Goal: Information Seeking & Learning: Learn about a topic

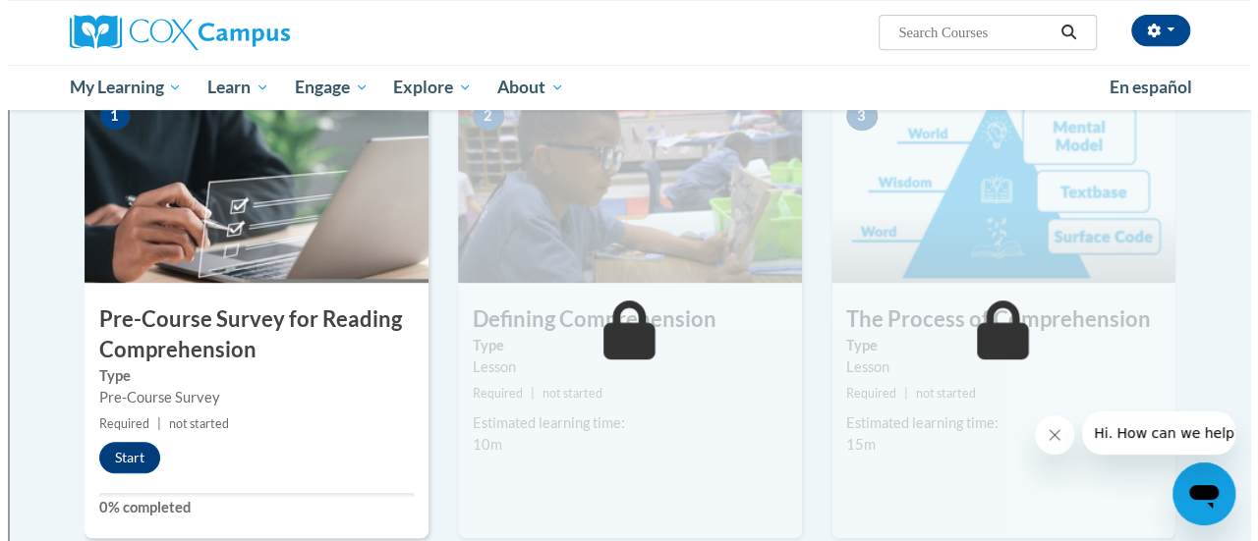
scroll to position [442, 0]
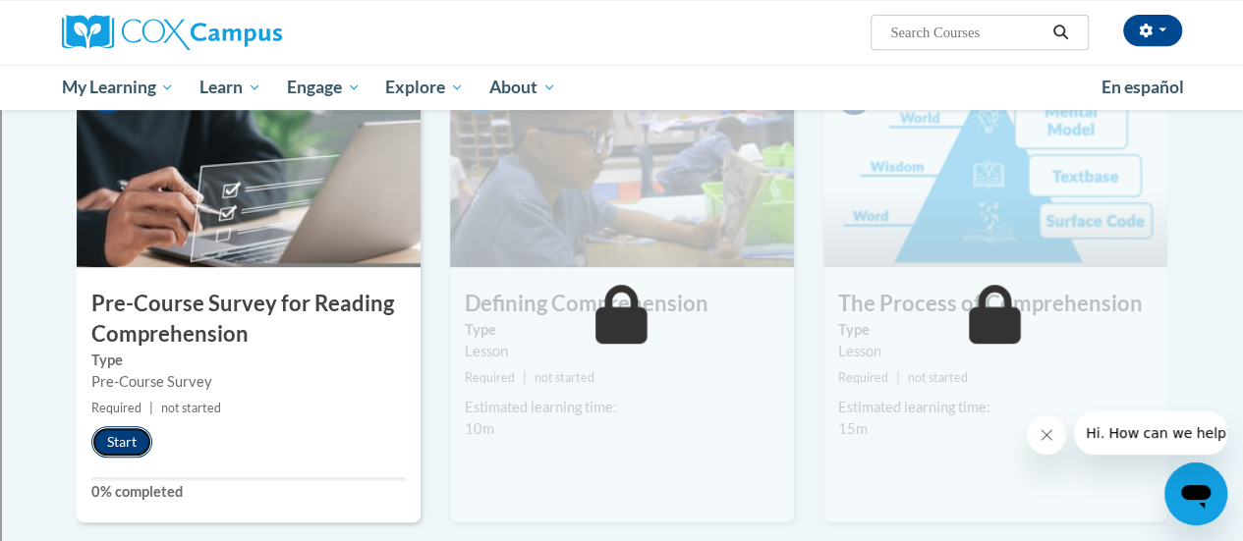
click at [124, 437] on button "Start" at bounding box center [121, 441] width 61 height 31
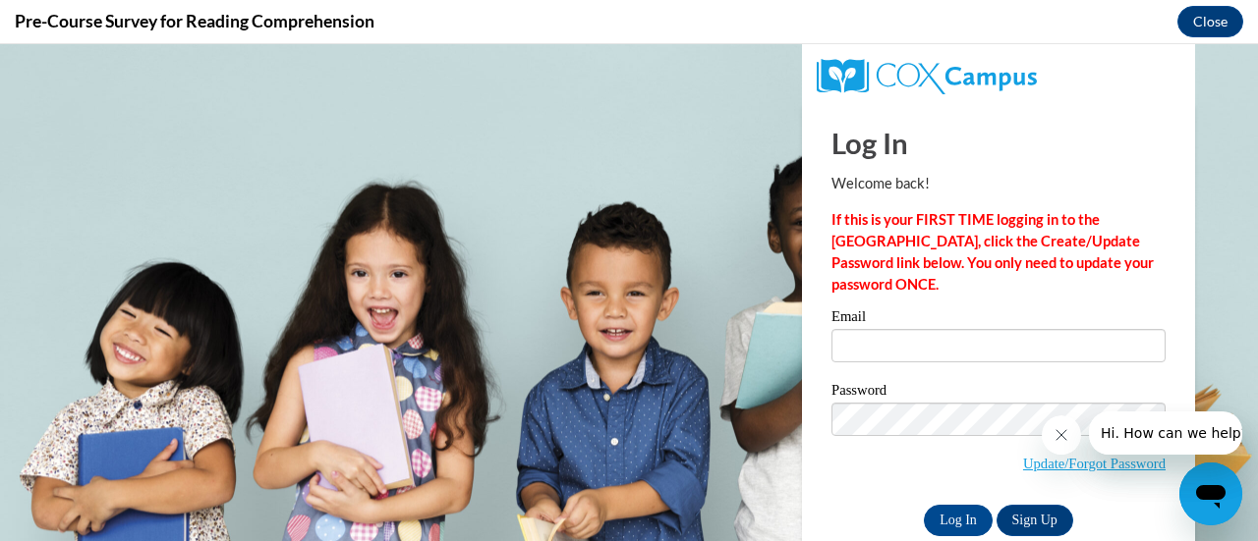
scroll to position [0, 0]
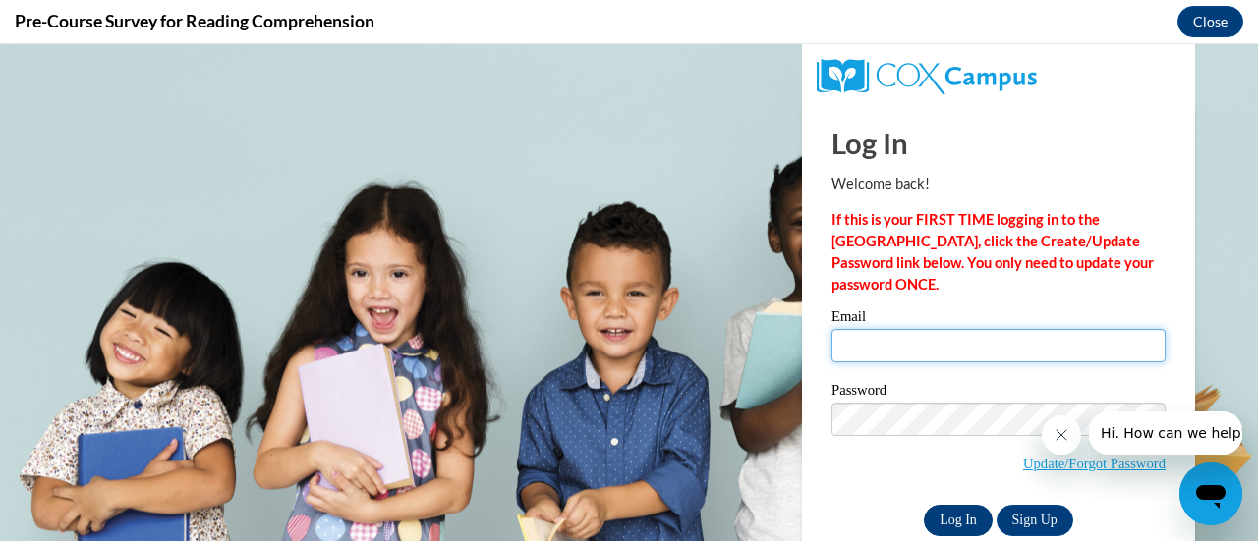
type input "pamela.christopherson@rusd.org"
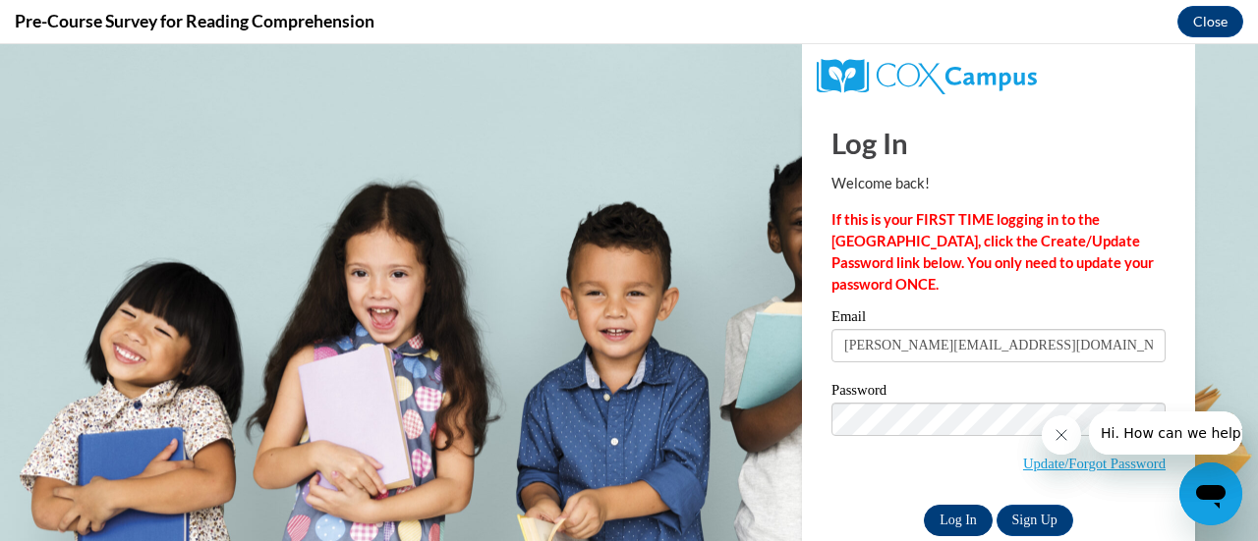
click at [932, 521] on input "Log In" at bounding box center [958, 520] width 69 height 31
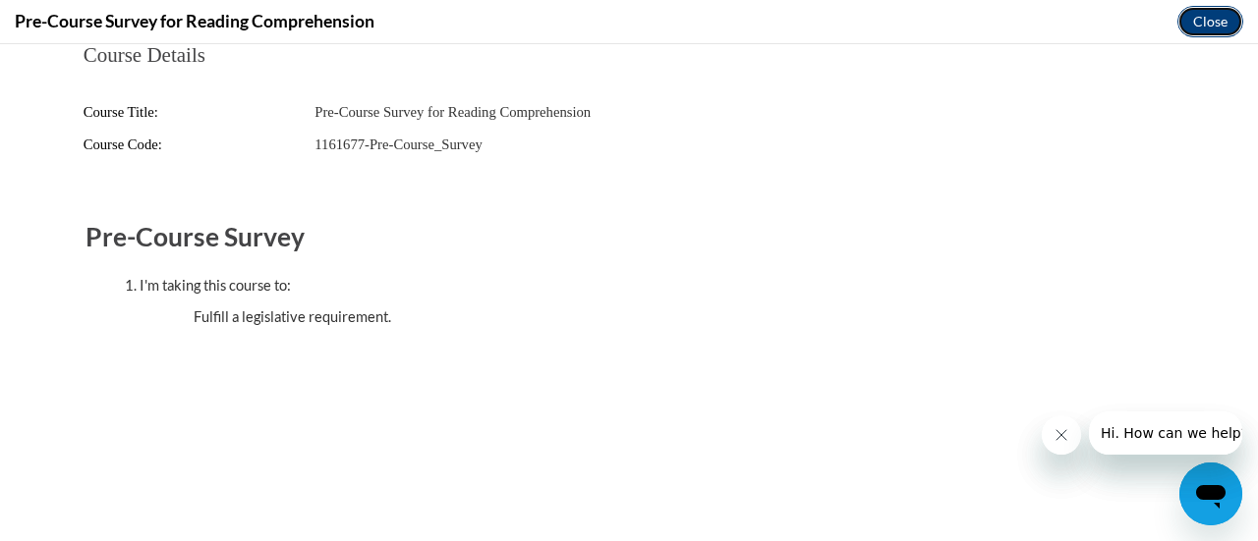
click at [1198, 17] on button "Close" at bounding box center [1210, 21] width 66 height 31
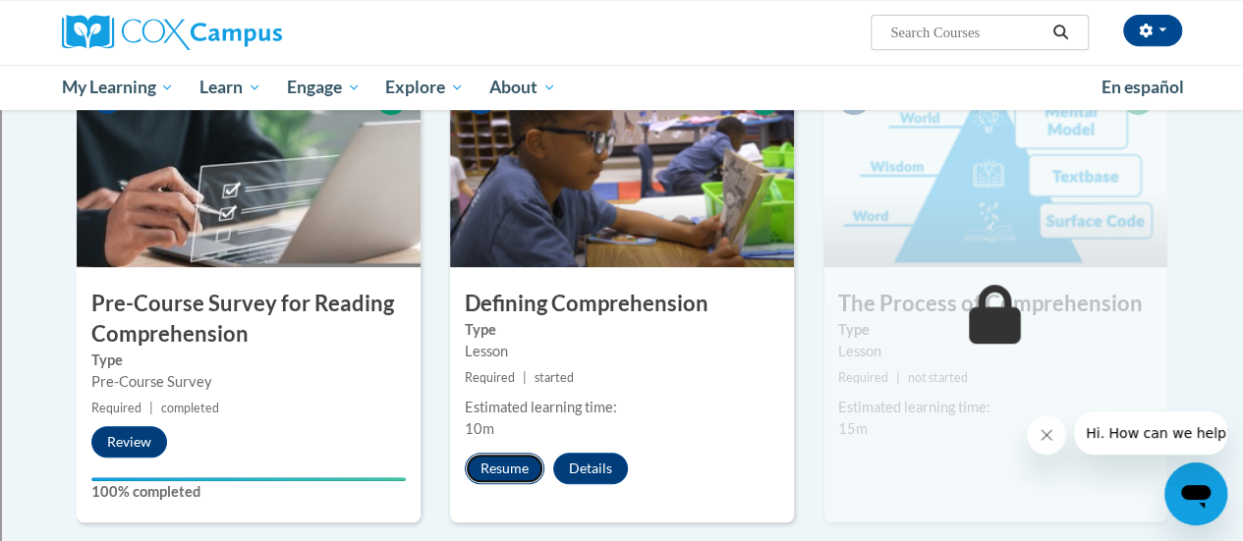
click at [520, 474] on button "Resume" at bounding box center [505, 468] width 80 height 31
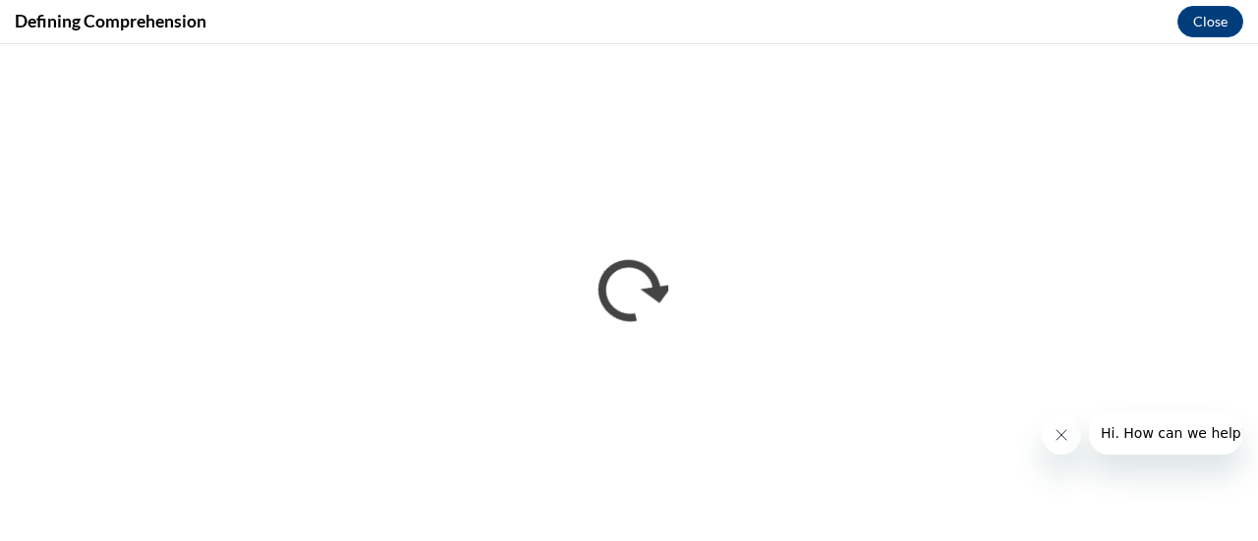
click at [1045, 434] on button "Close message from company" at bounding box center [1060, 435] width 39 height 39
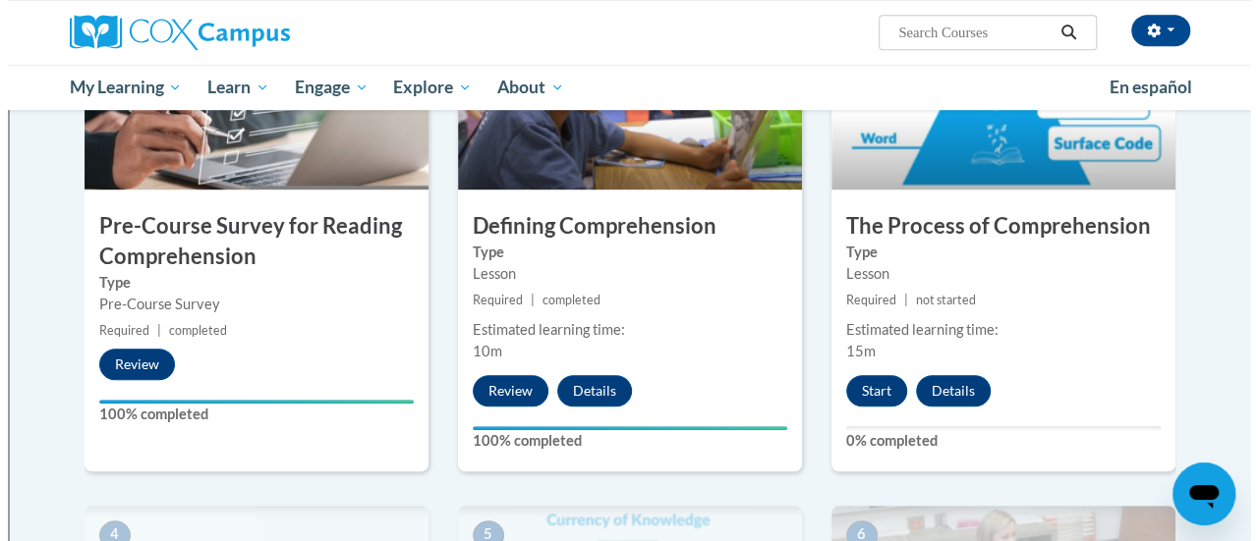
scroll to position [523, 0]
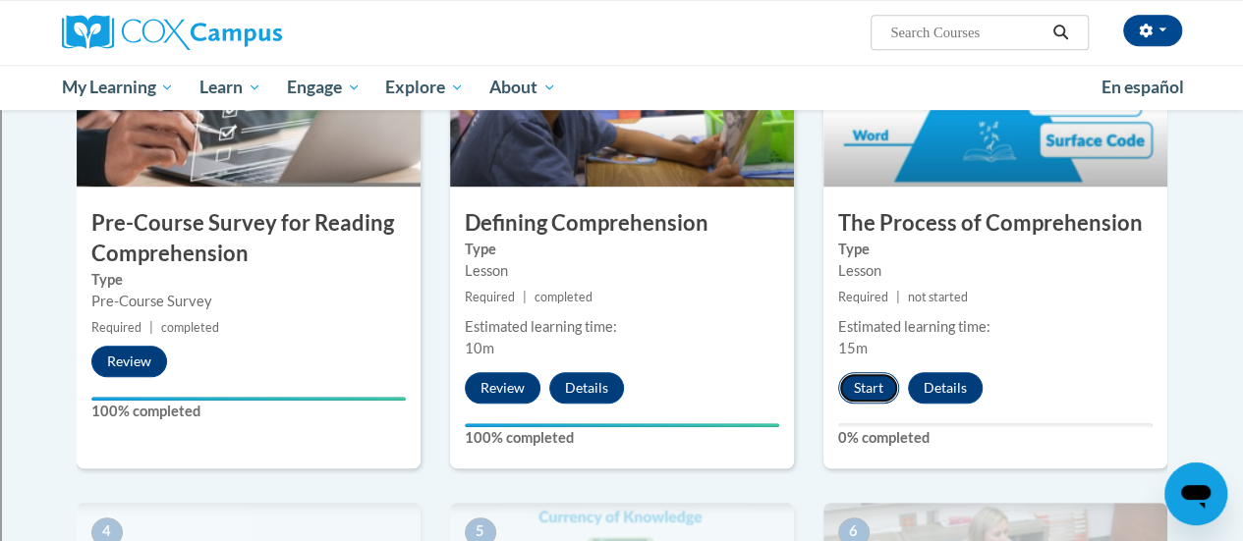
click at [869, 380] on button "Start" at bounding box center [868, 387] width 61 height 31
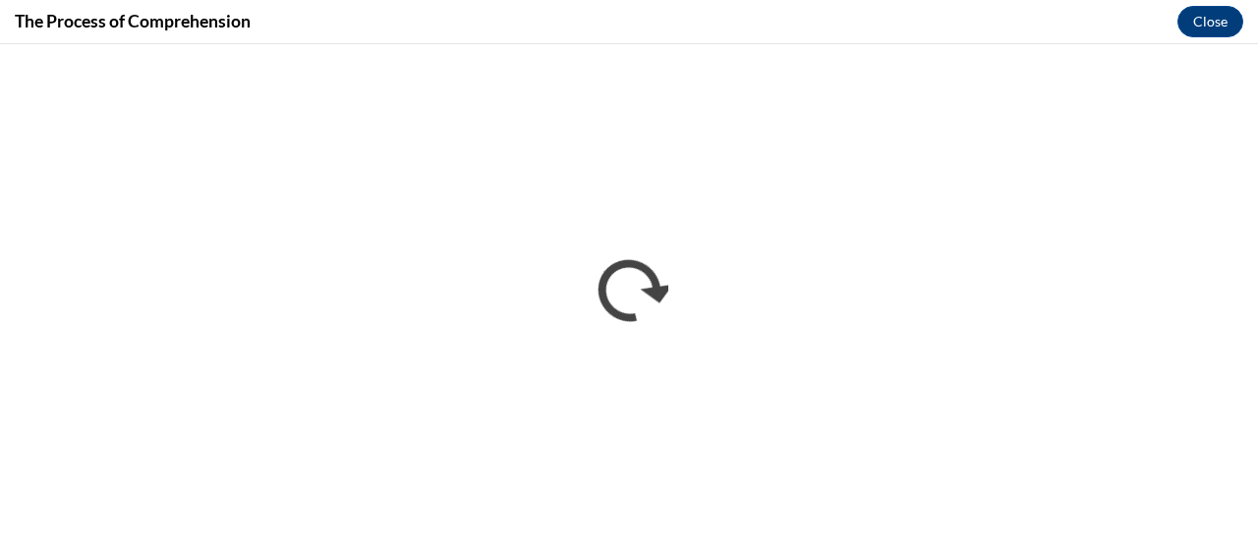
scroll to position [0, 0]
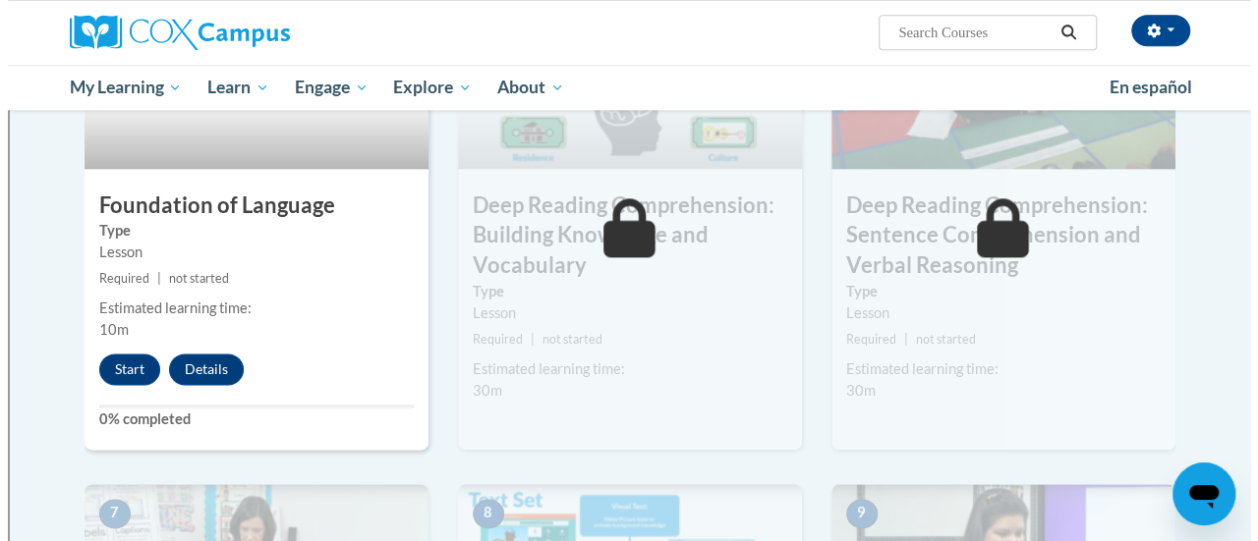
scroll to position [1056, 0]
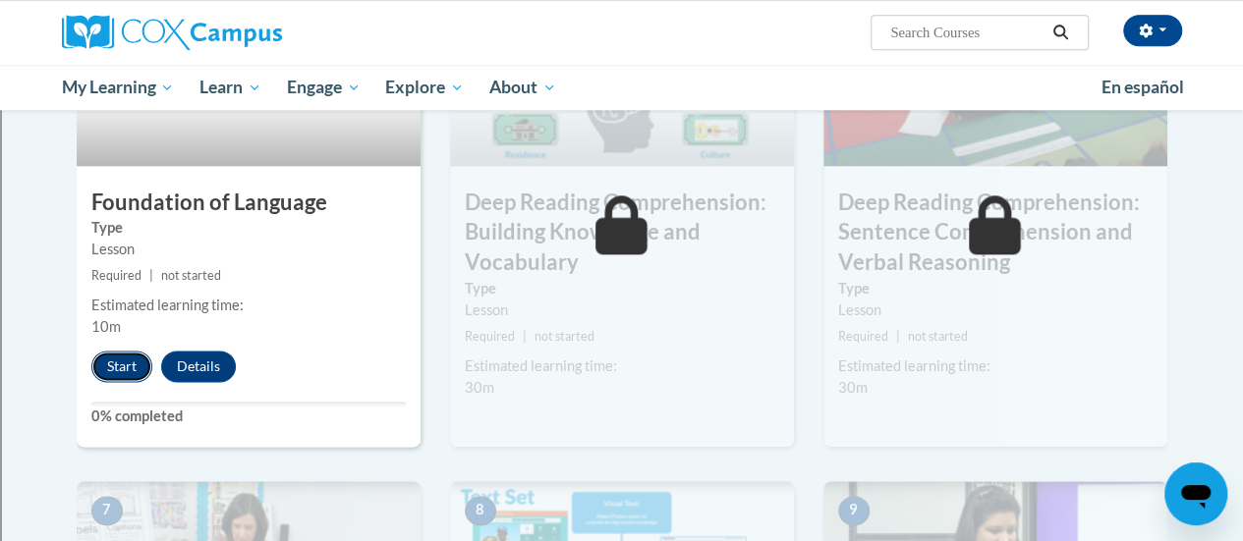
click at [114, 372] on button "Start" at bounding box center [121, 366] width 61 height 31
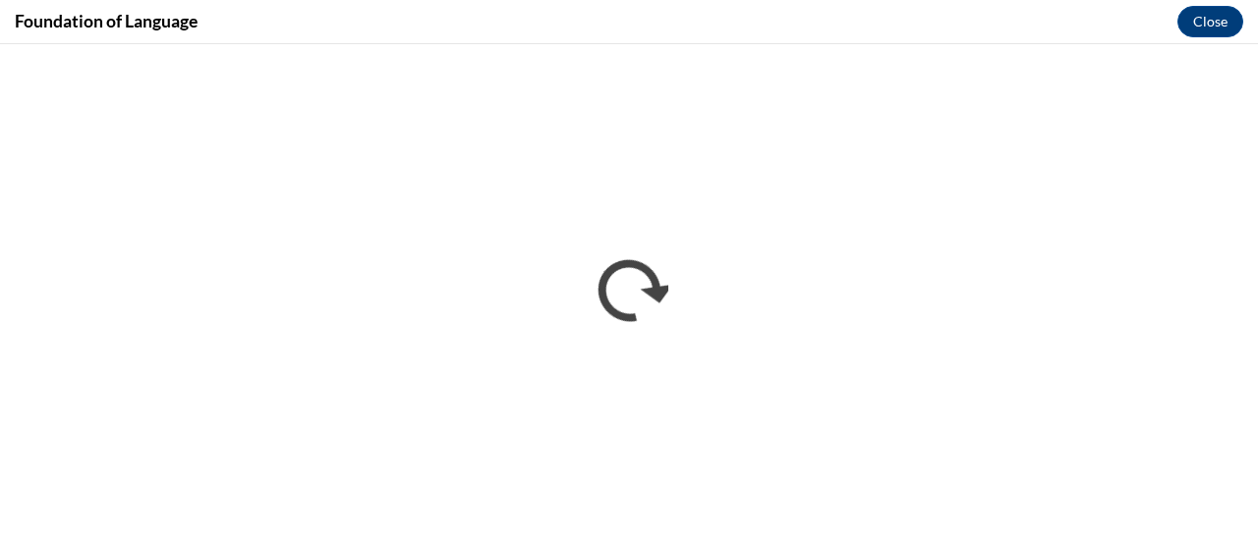
scroll to position [0, 0]
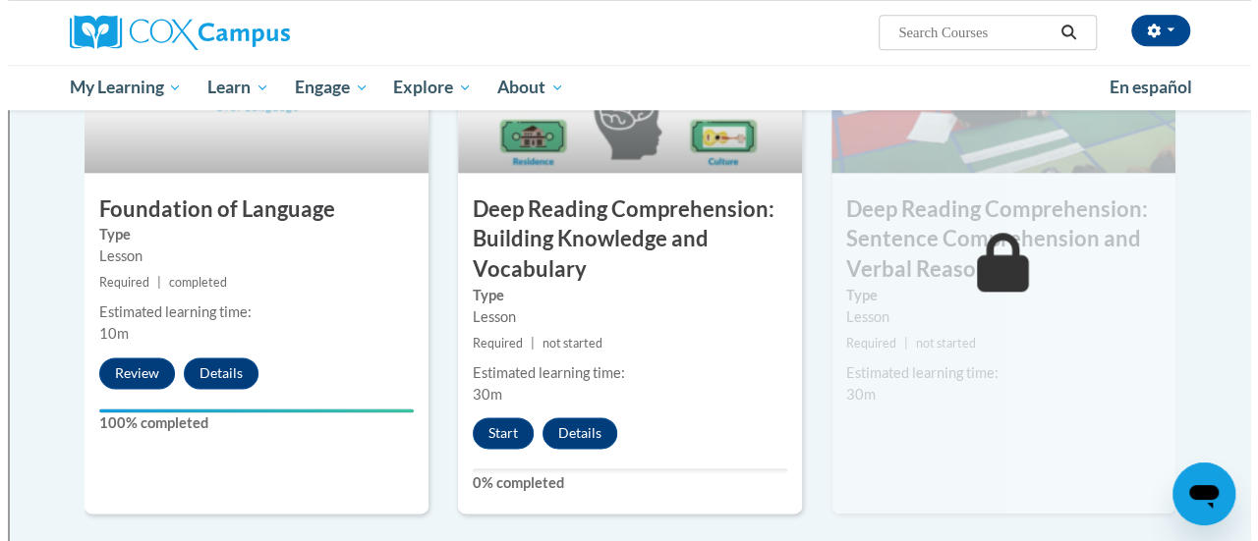
scroll to position [1050, 0]
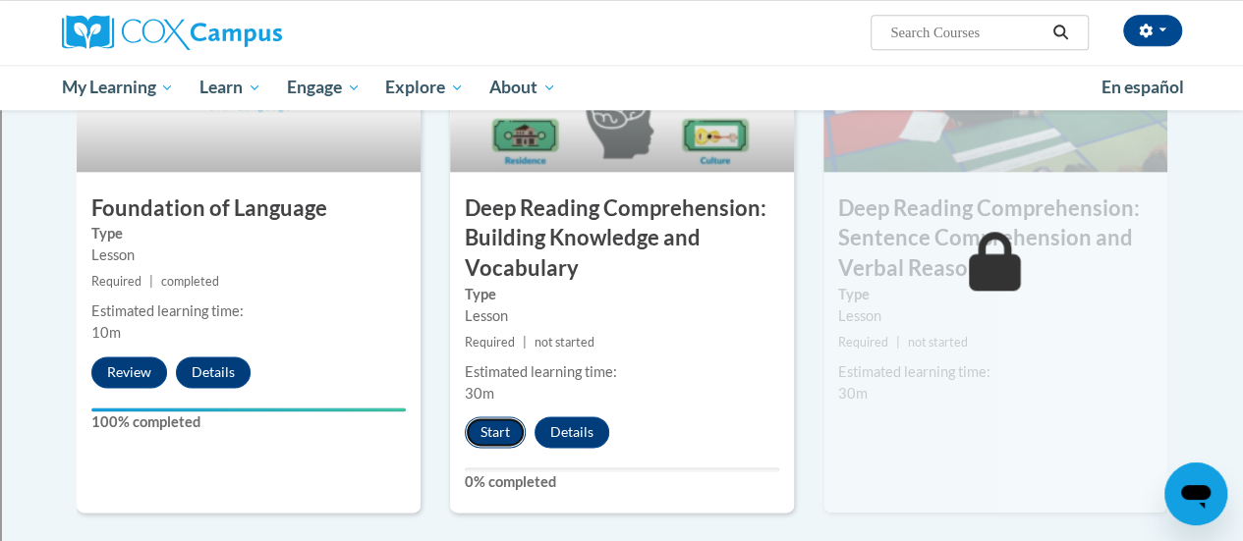
click at [487, 437] on button "Start" at bounding box center [495, 432] width 61 height 31
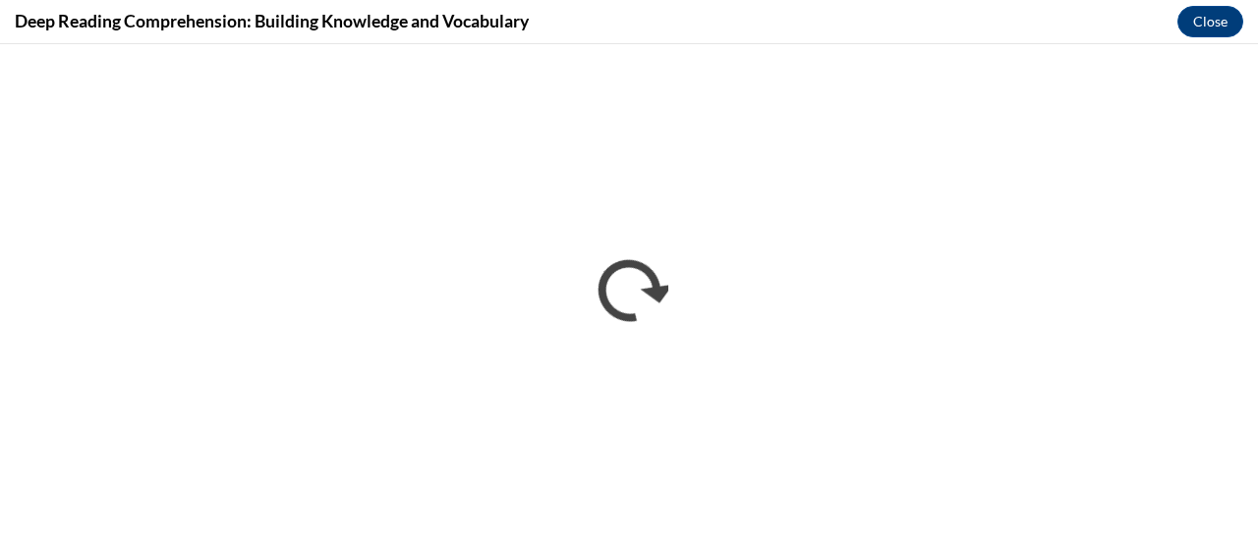
scroll to position [0, 0]
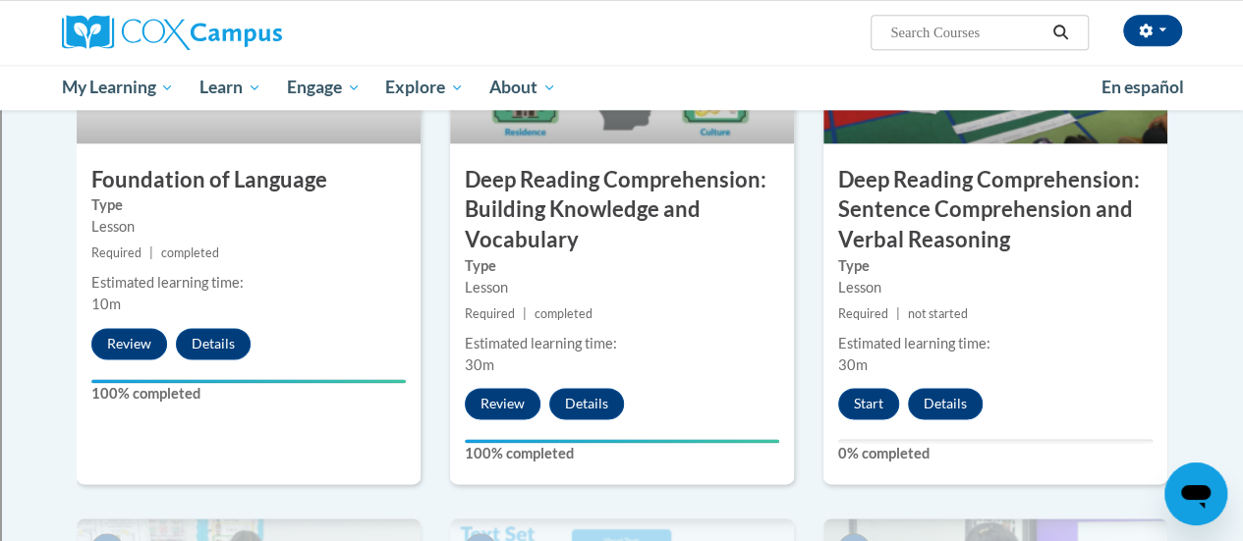
scroll to position [786, 0]
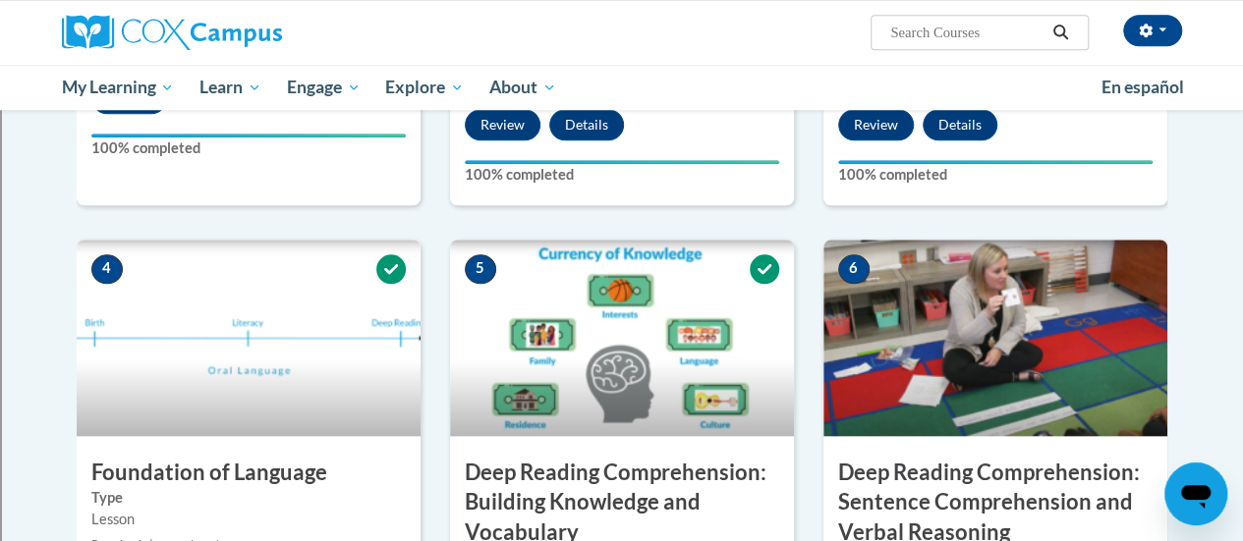
click at [1018, 339] on img at bounding box center [995, 338] width 344 height 197
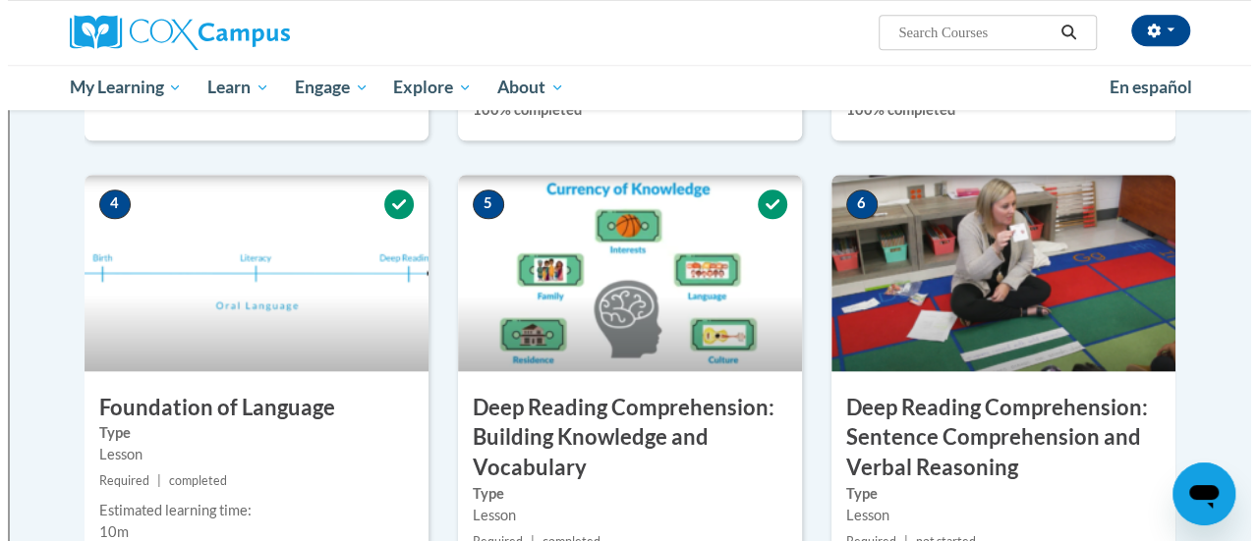
scroll to position [1032, 0]
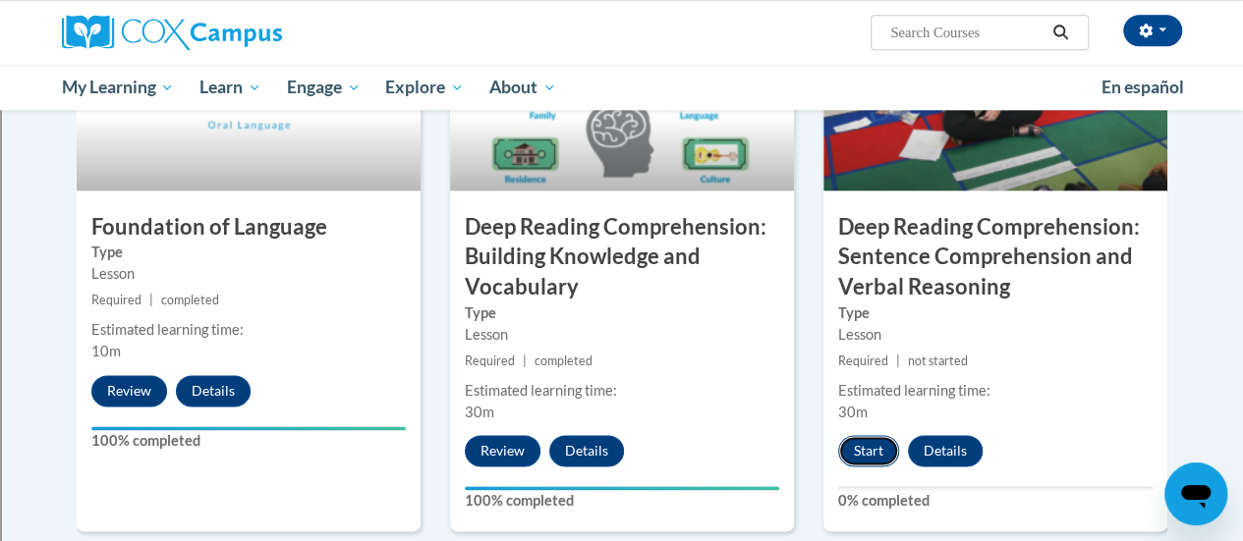
click at [857, 444] on button "Start" at bounding box center [868, 450] width 61 height 31
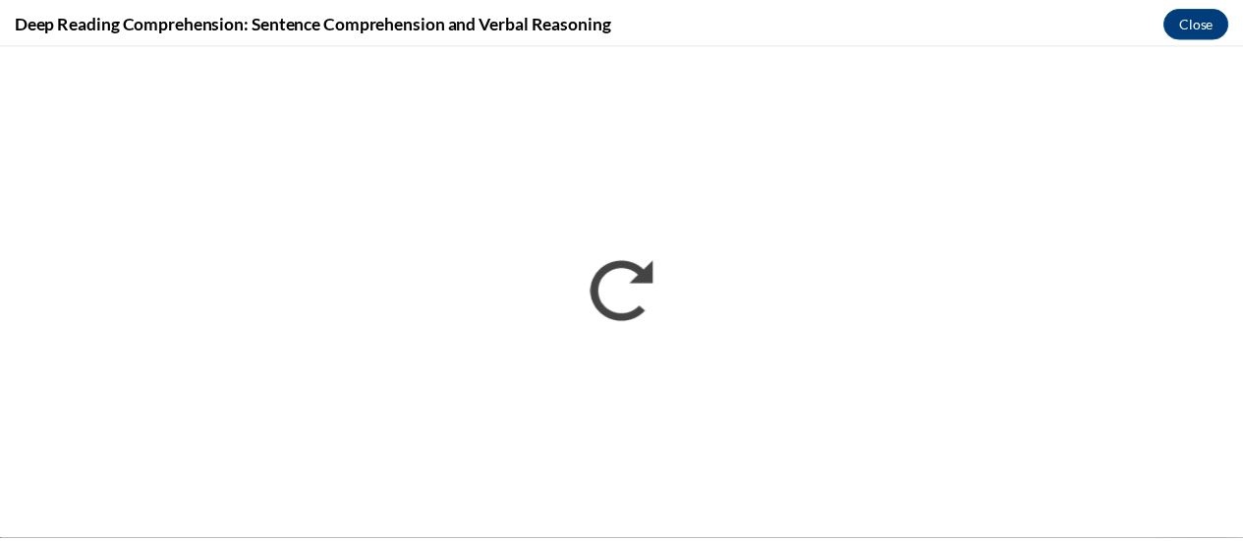
scroll to position [0, 0]
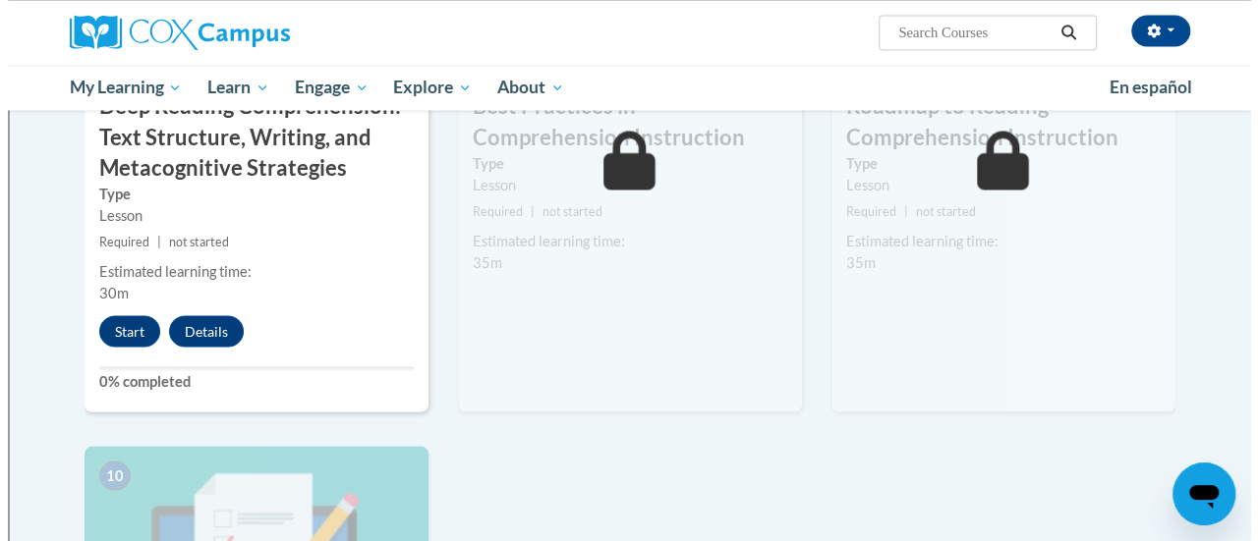
scroll to position [1738, 0]
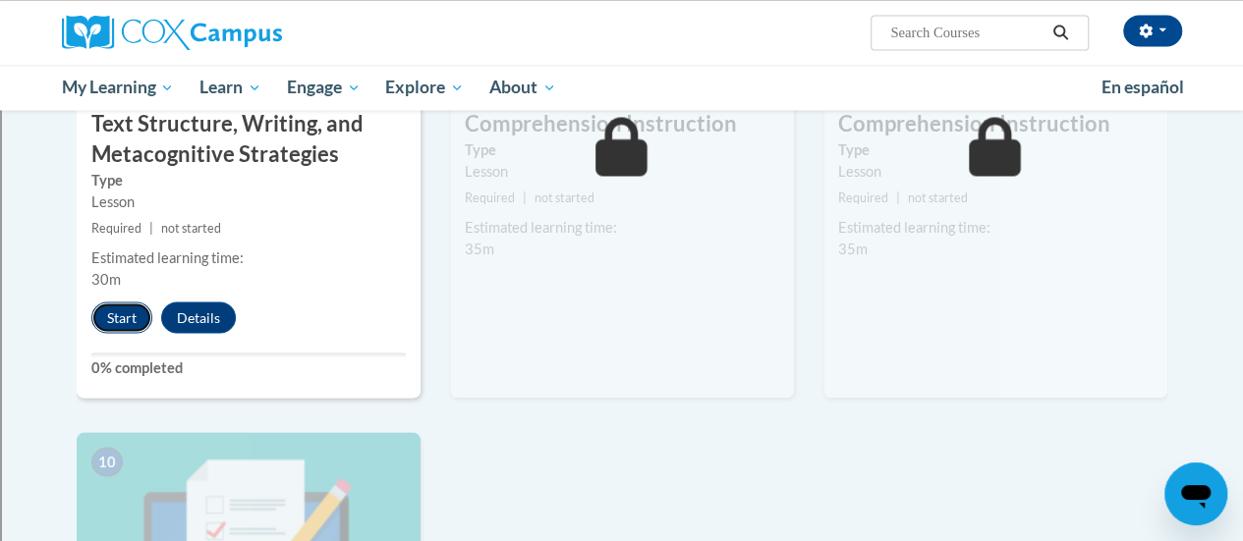
click at [111, 321] on button "Start" at bounding box center [121, 317] width 61 height 31
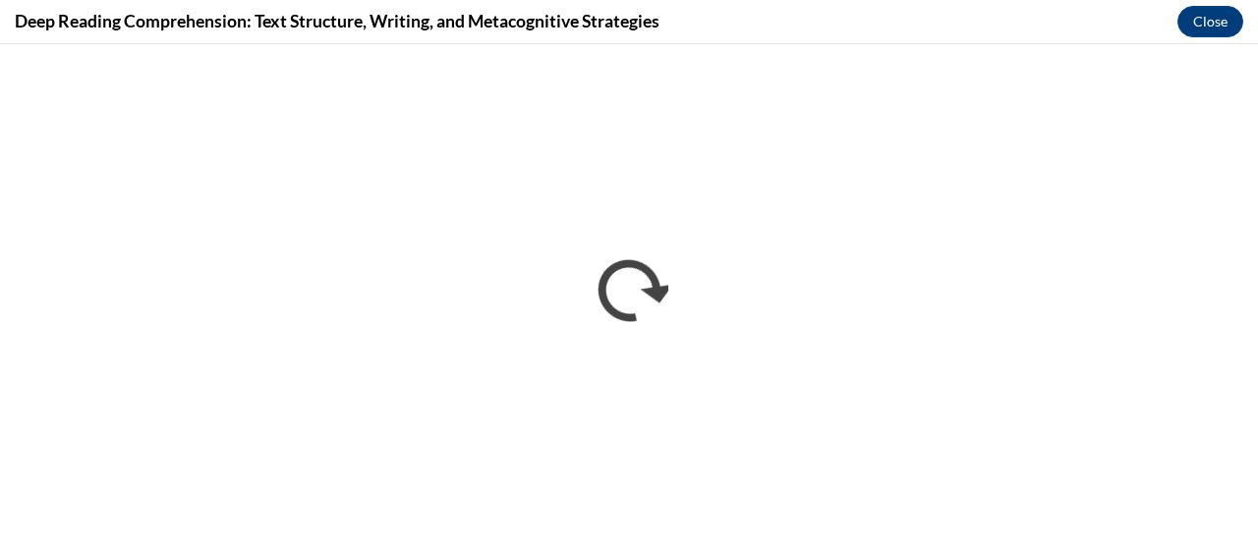
scroll to position [0, 0]
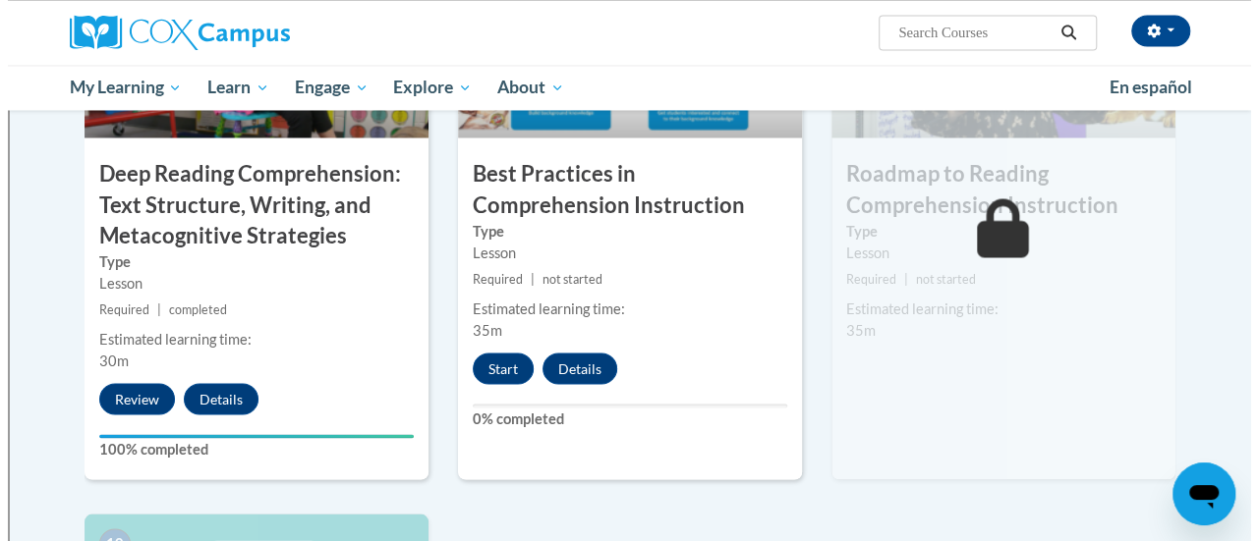
scroll to position [1670, 0]
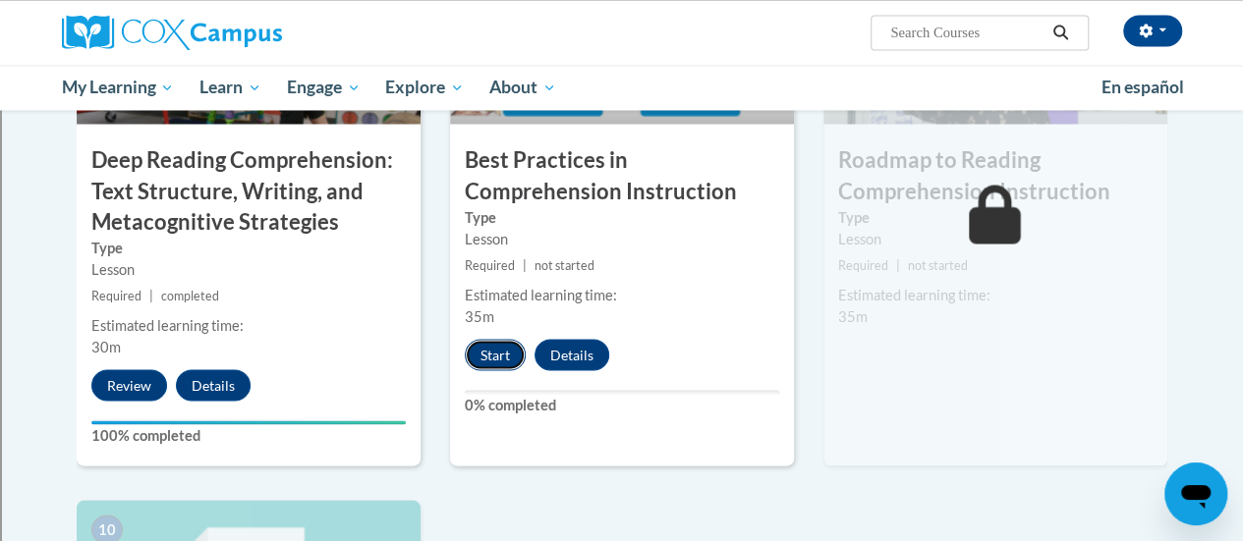
click at [485, 349] on button "Start" at bounding box center [495, 354] width 61 height 31
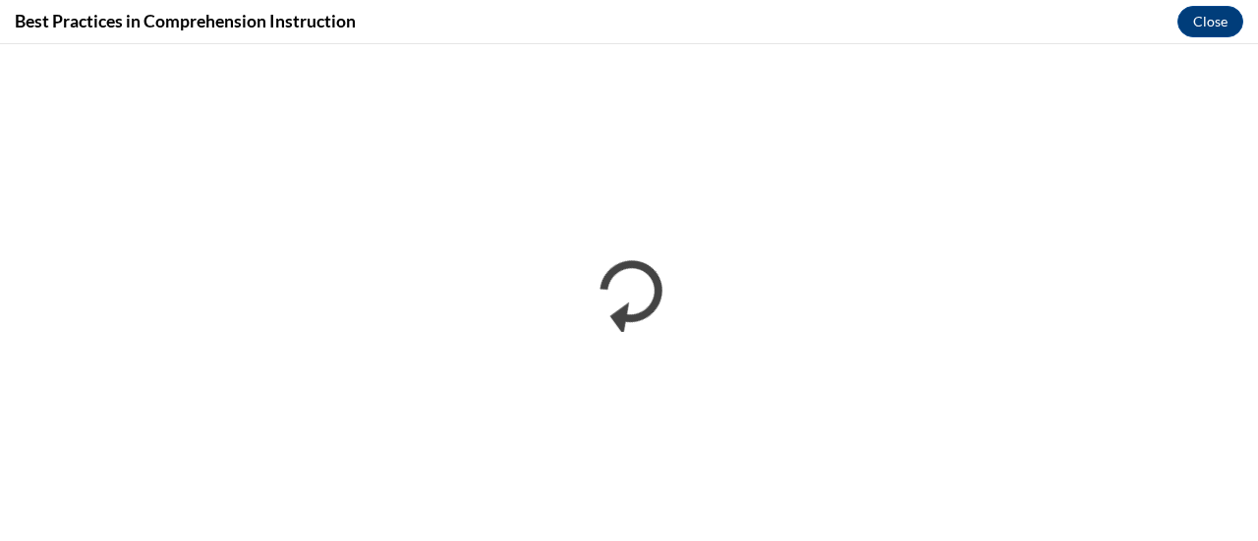
scroll to position [0, 0]
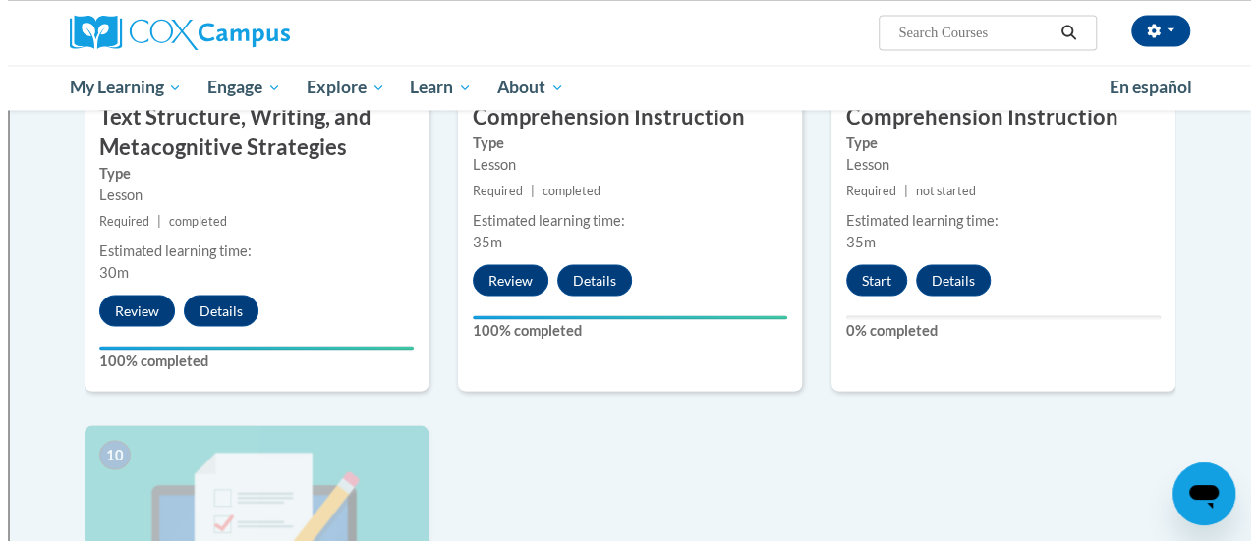
scroll to position [1720, 0]
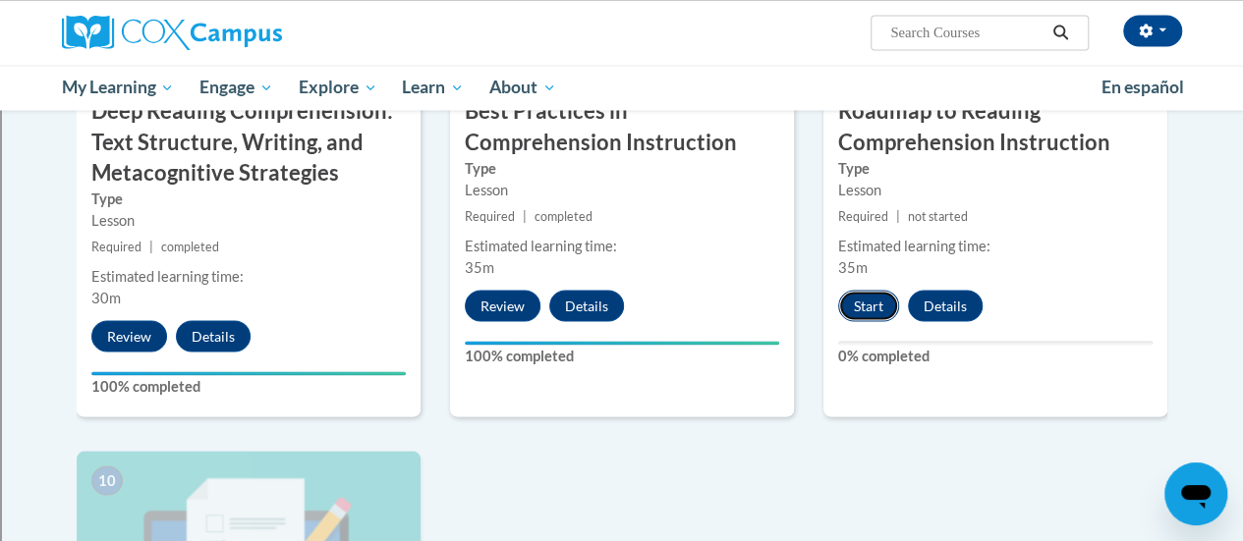
click at [866, 302] on button "Start" at bounding box center [868, 305] width 61 height 31
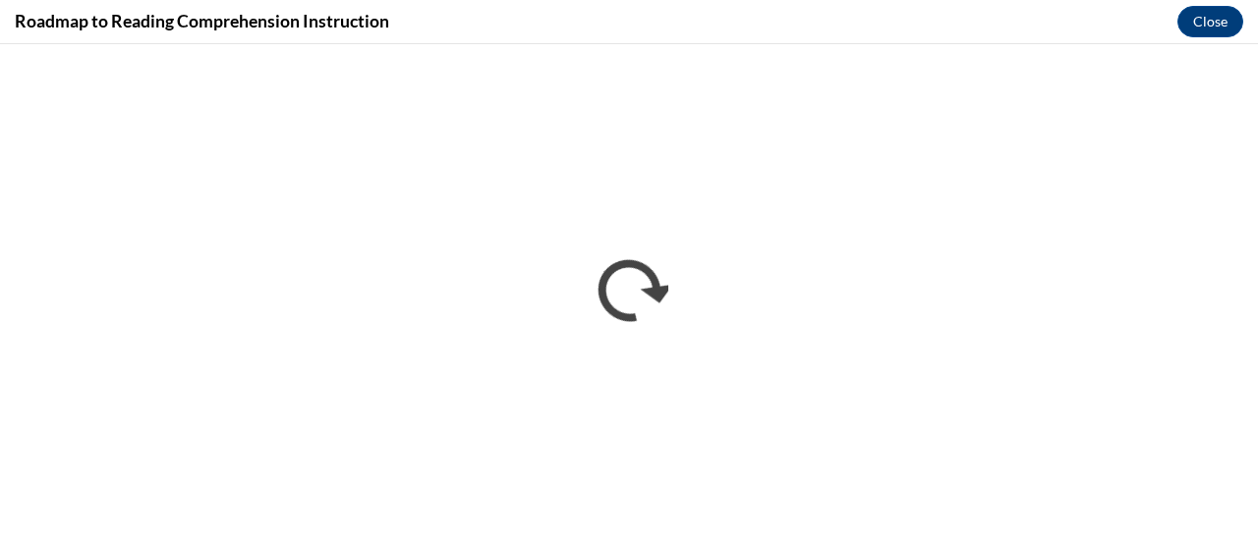
scroll to position [0, 0]
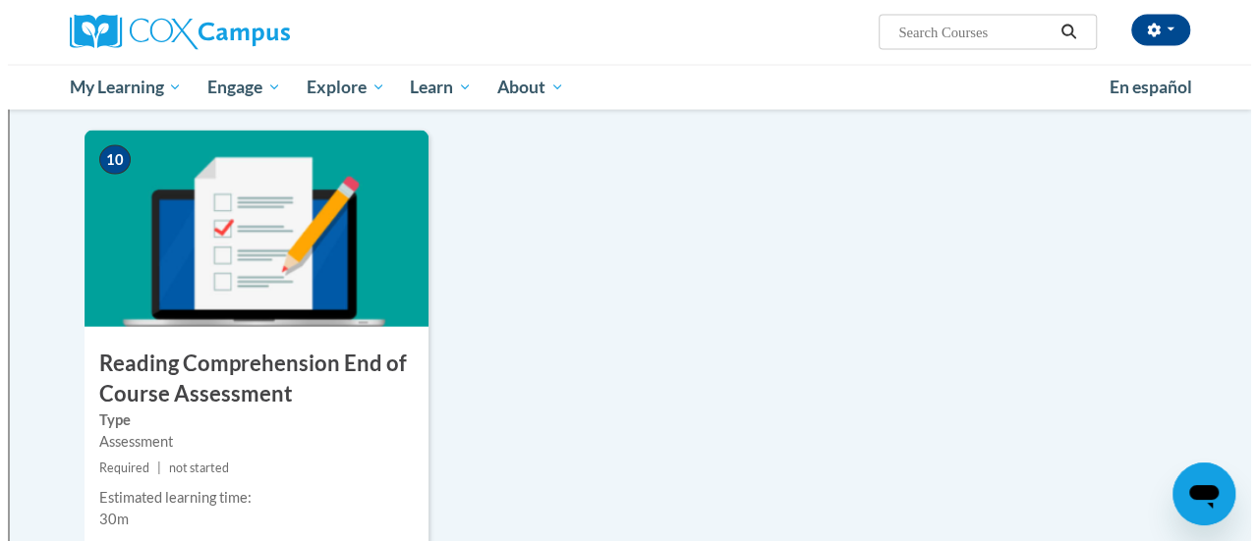
scroll to position [2185, 0]
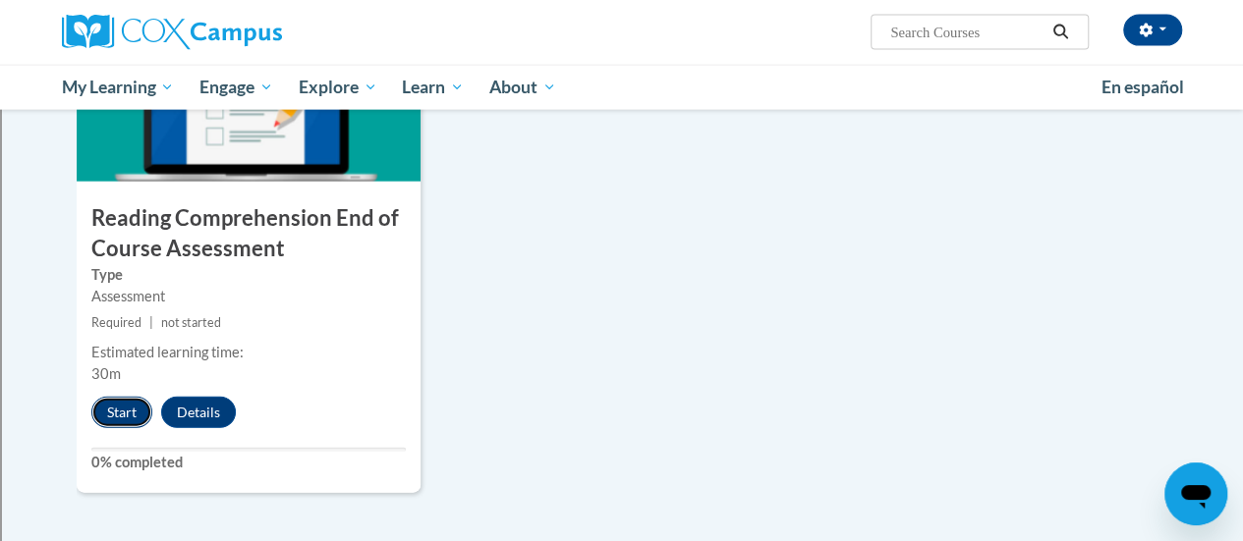
click at [111, 404] on button "Start" at bounding box center [121, 412] width 61 height 31
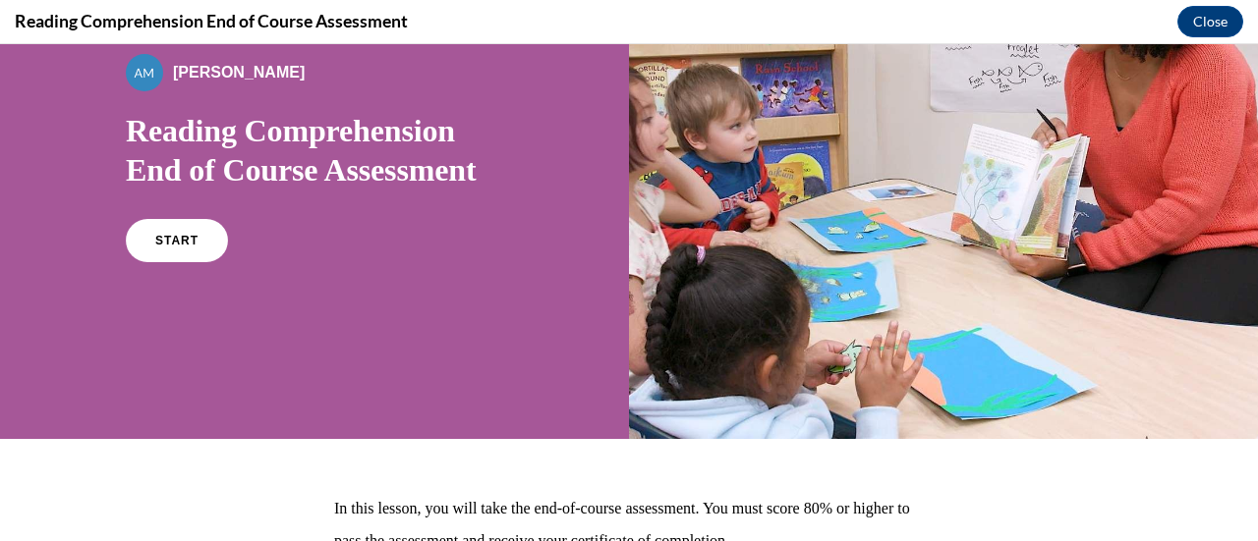
scroll to position [147, 0]
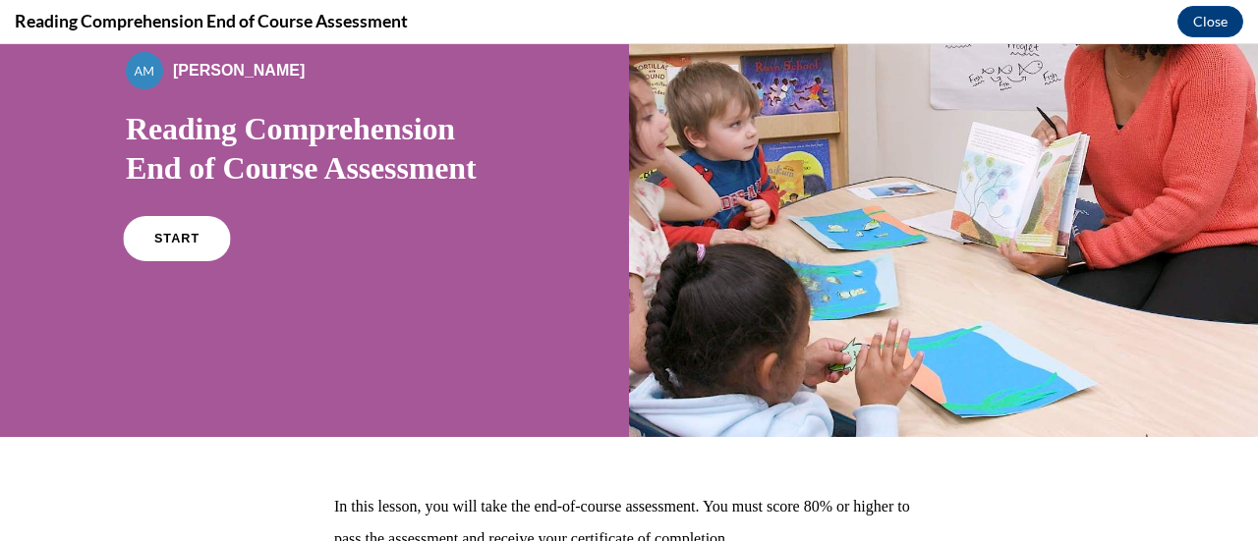
click at [166, 234] on span "START" at bounding box center [176, 239] width 45 height 15
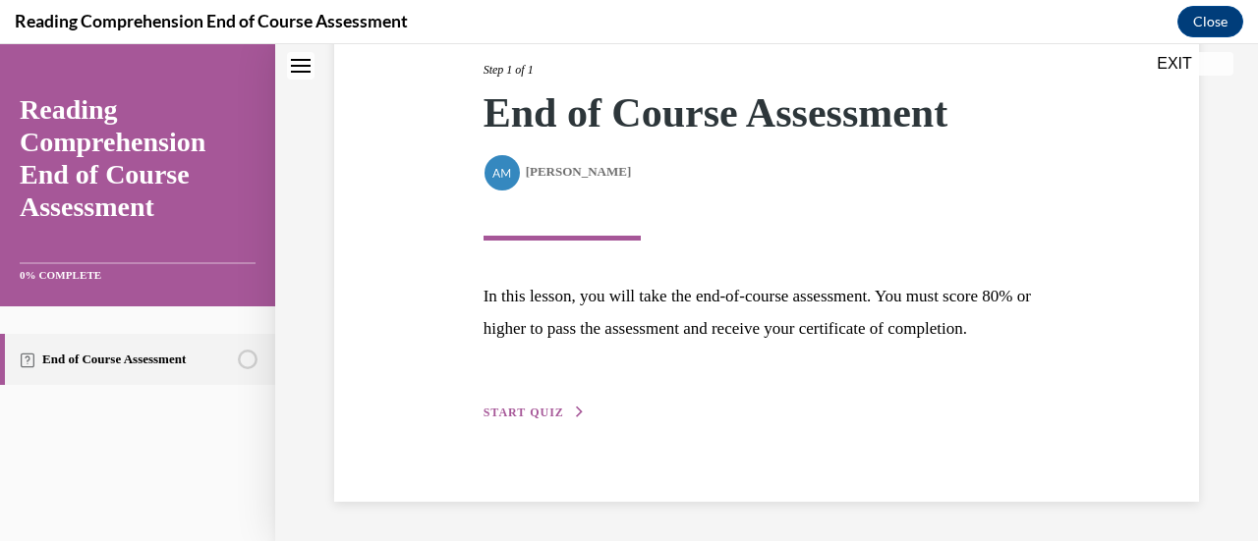
scroll to position [288, 0]
click at [538, 408] on span "START QUIZ" at bounding box center [523, 413] width 81 height 14
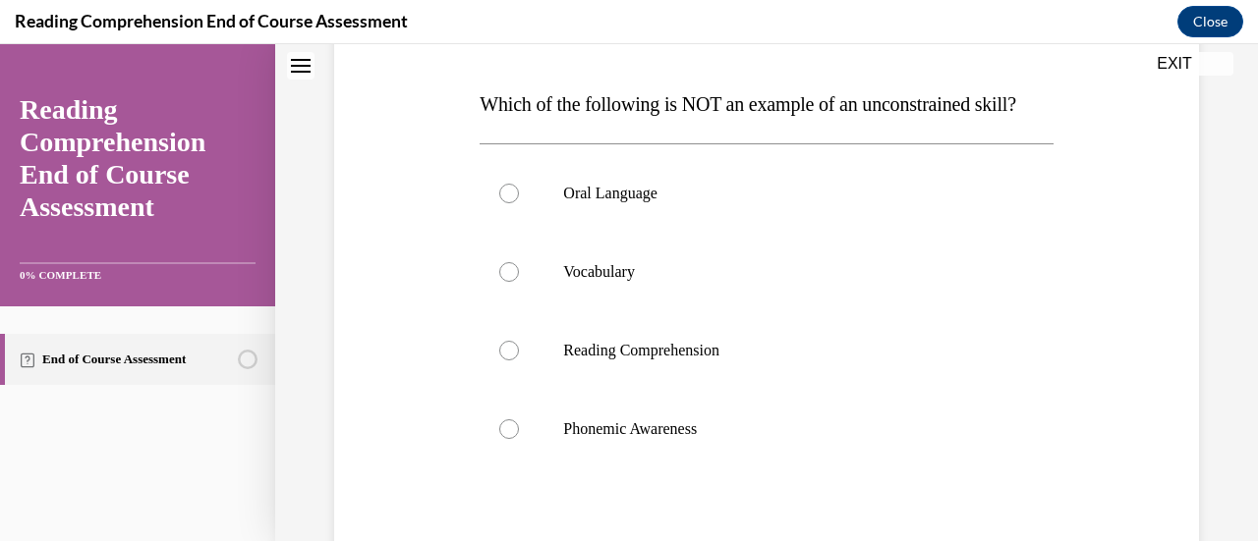
scroll to position [295, 0]
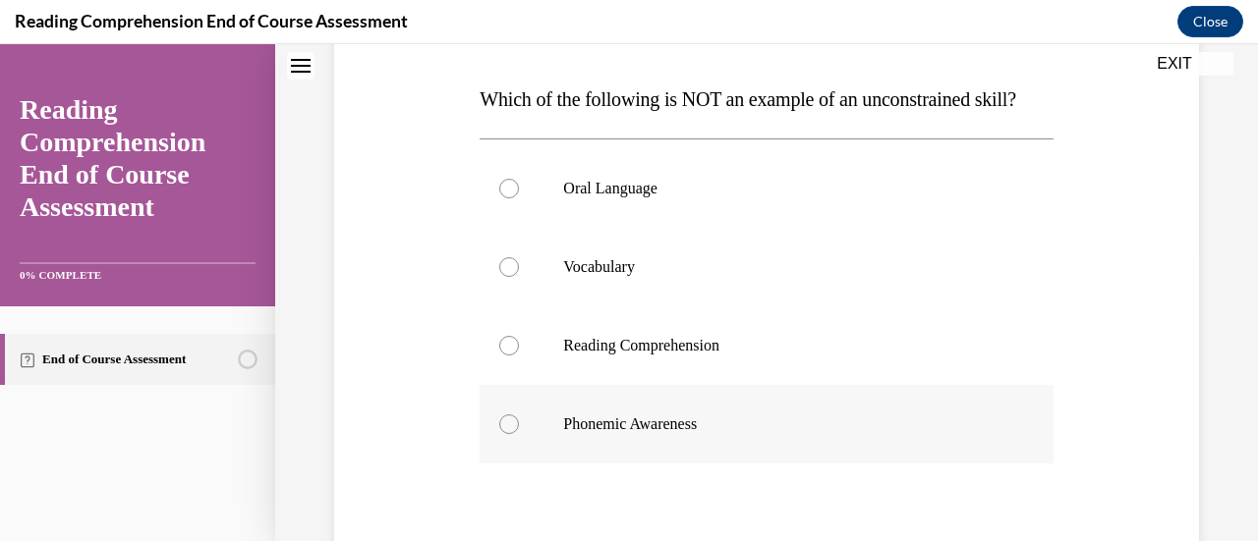
click at [513, 434] on div at bounding box center [509, 425] width 20 height 20
click at [513, 434] on input "Phonemic Awareness" at bounding box center [509, 425] width 20 height 20
radio input "true"
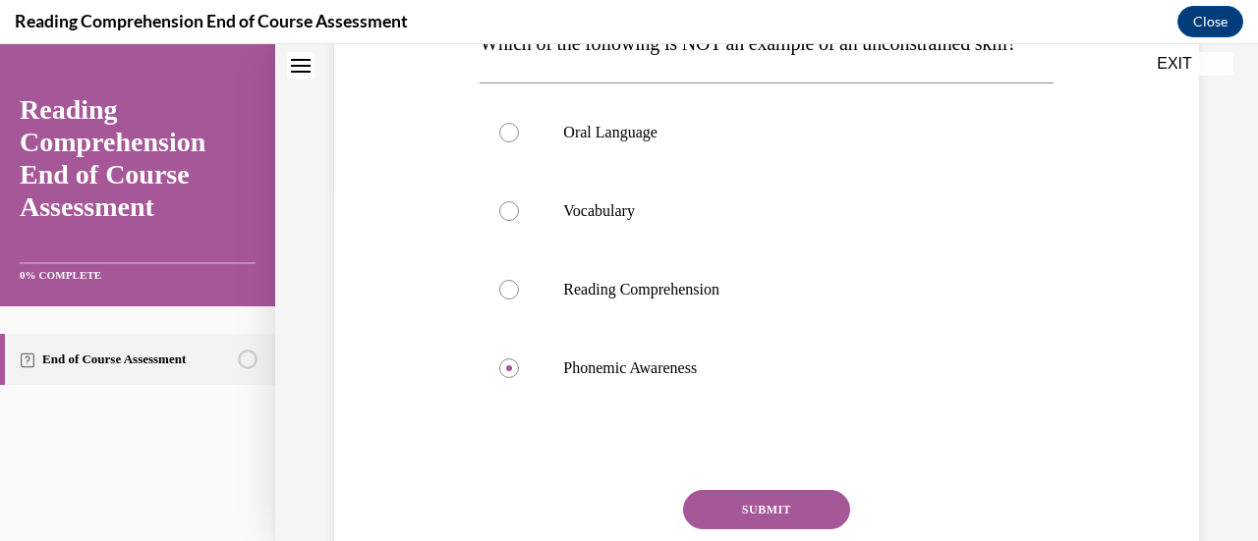
scroll to position [516, 0]
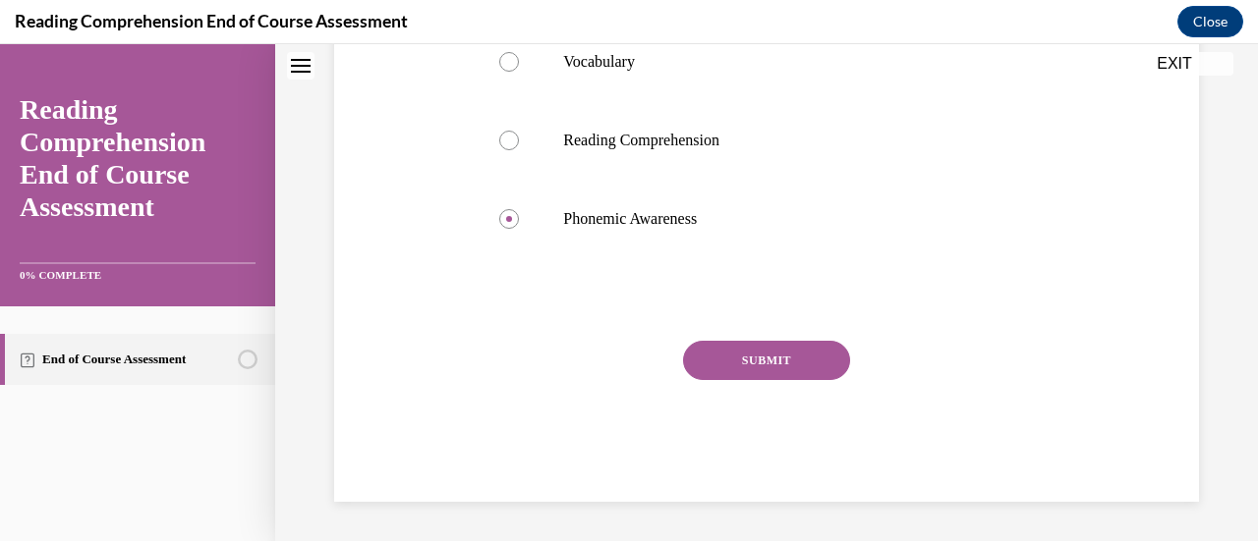
click at [744, 380] on button "SUBMIT" at bounding box center [766, 360] width 167 height 39
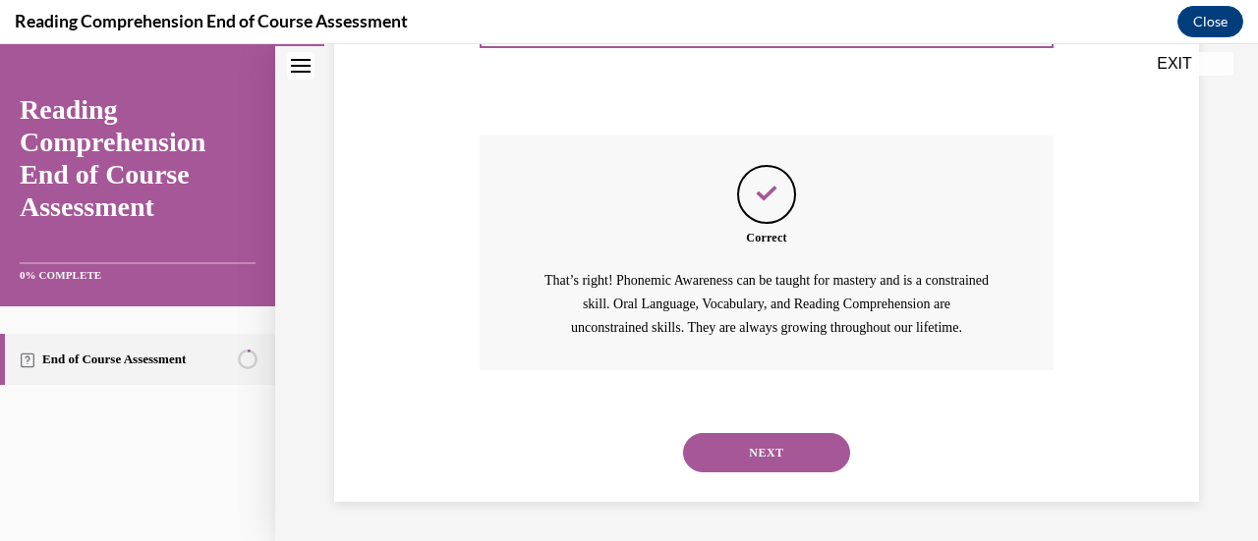
scroll to position [744, 0]
click at [782, 449] on button "NEXT" at bounding box center [766, 452] width 167 height 39
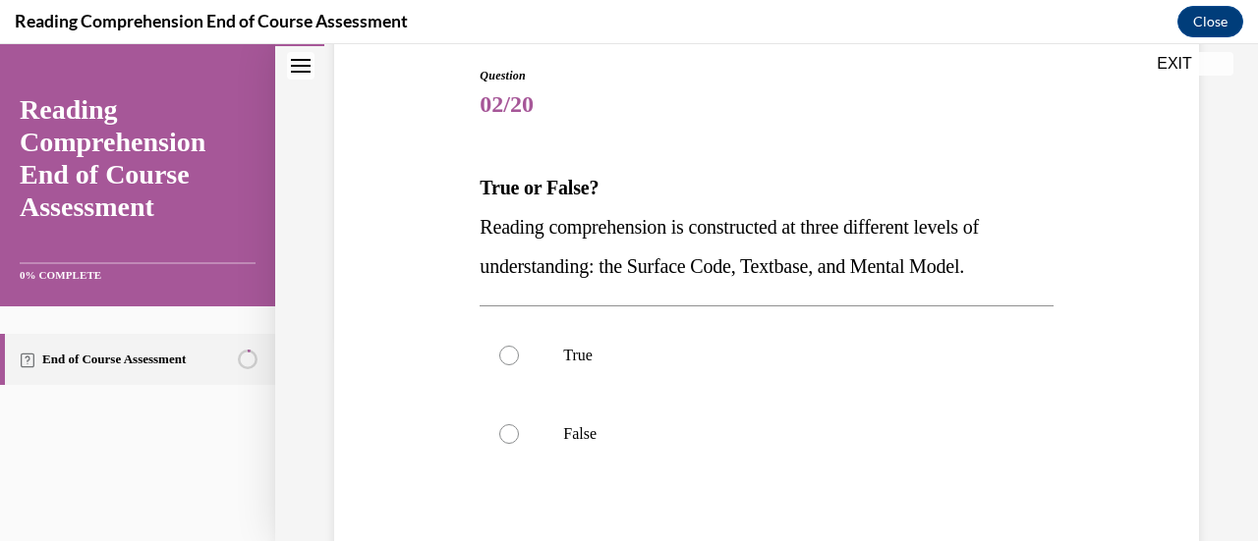
scroll to position [221, 0]
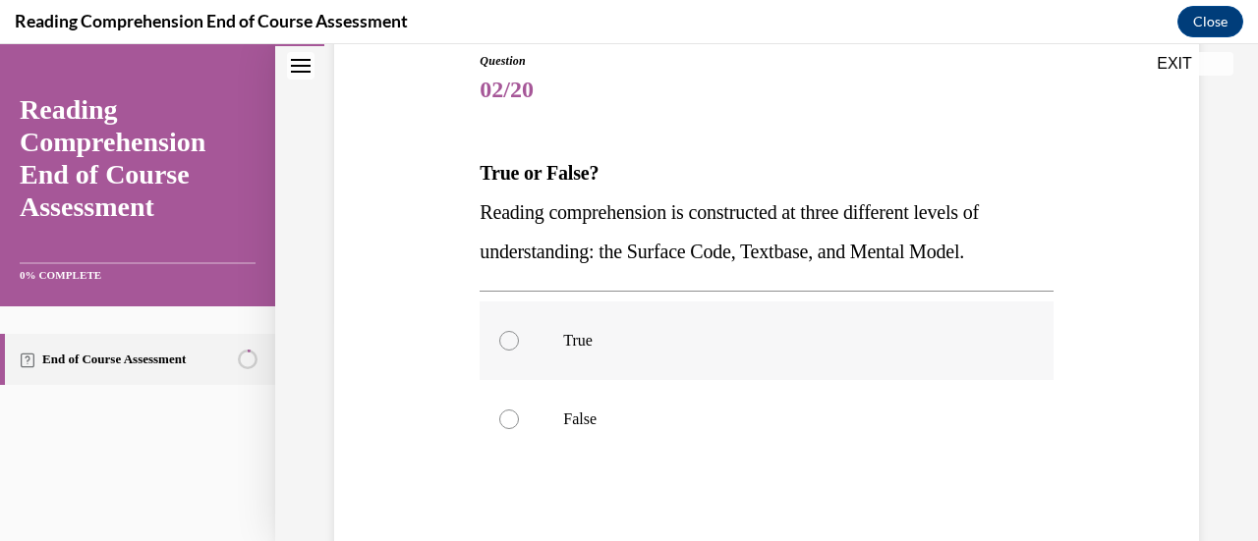
click at [508, 339] on div at bounding box center [509, 341] width 20 height 20
click at [508, 339] on input "True" at bounding box center [509, 341] width 20 height 20
radio input "true"
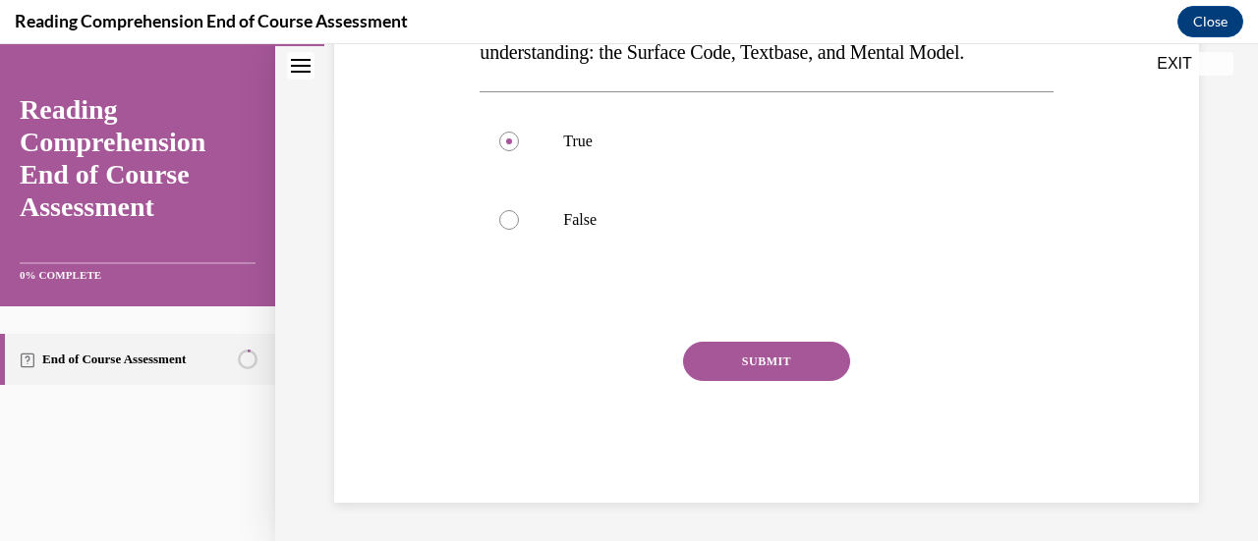
click at [684, 362] on button "SUBMIT" at bounding box center [766, 361] width 167 height 39
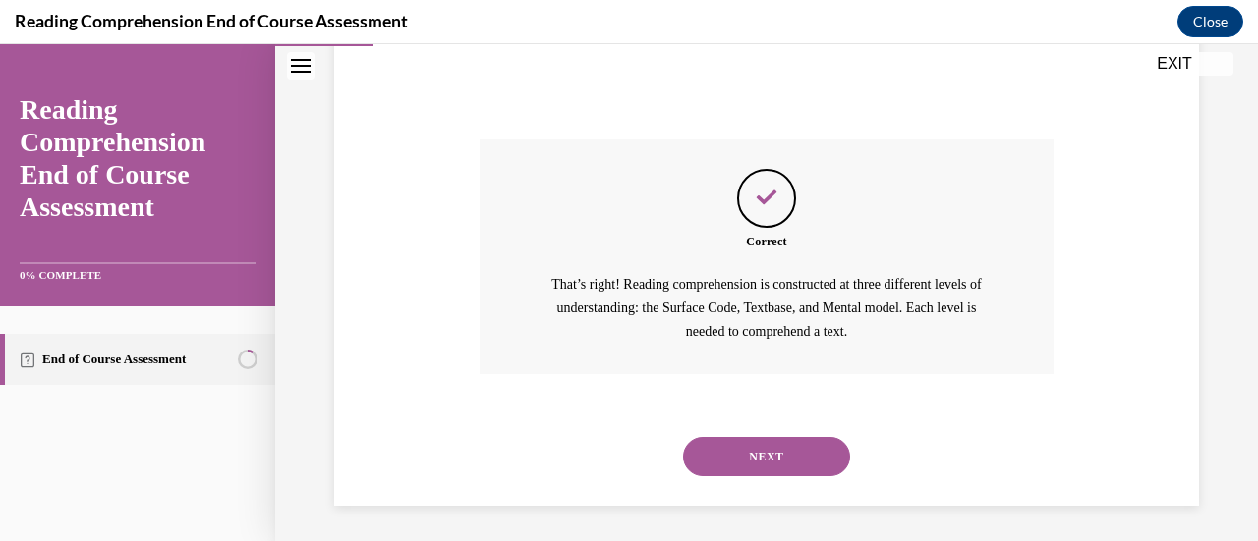
scroll to position [626, 0]
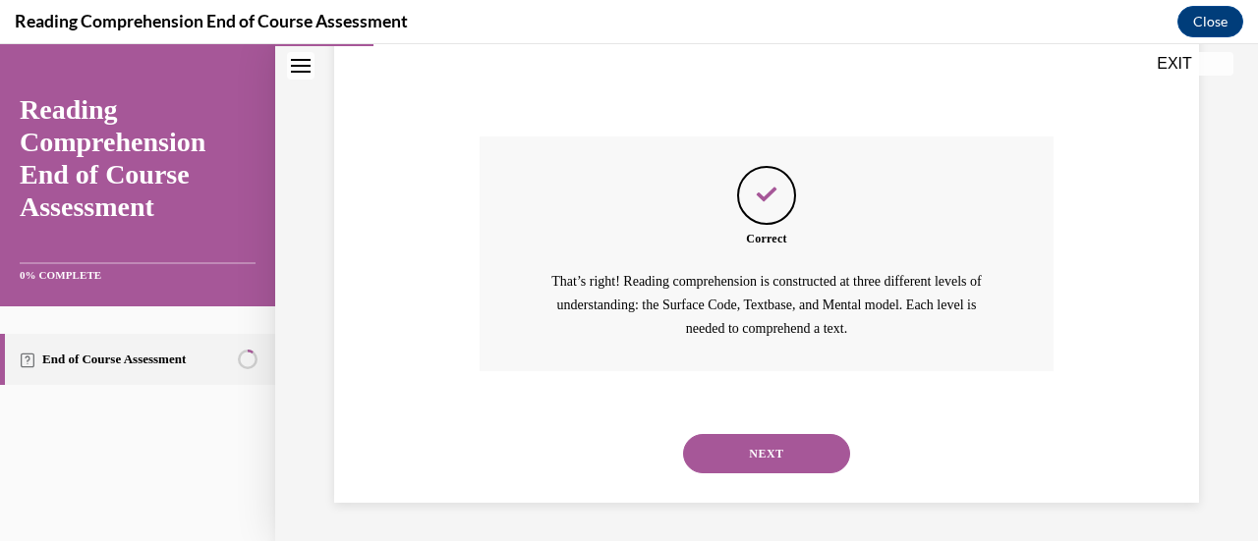
click at [766, 443] on button "NEXT" at bounding box center [766, 453] width 167 height 39
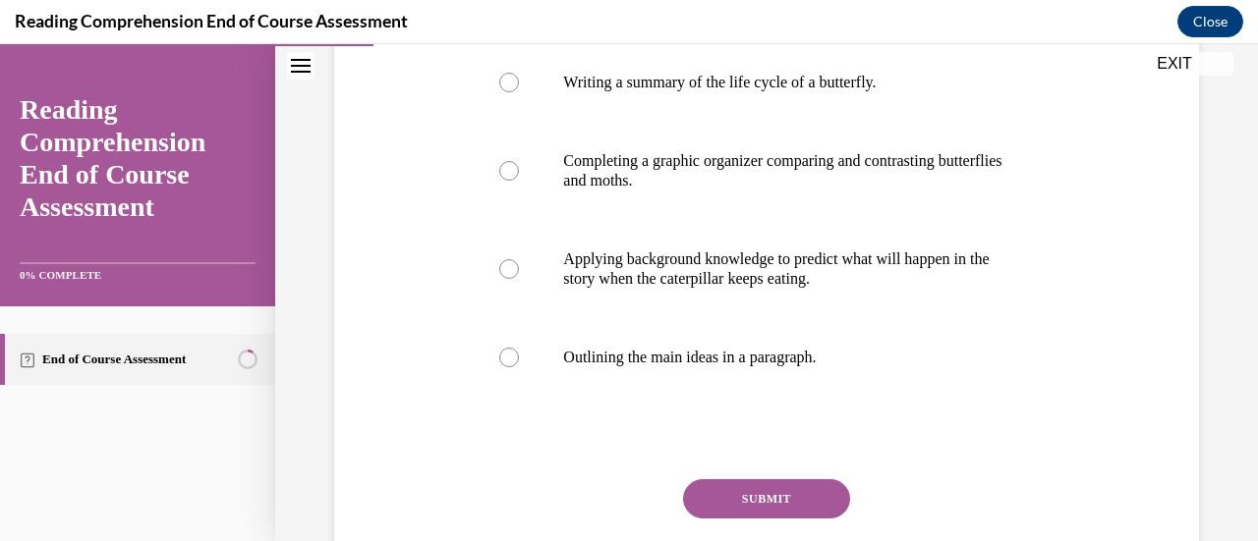
scroll to position [442, 0]
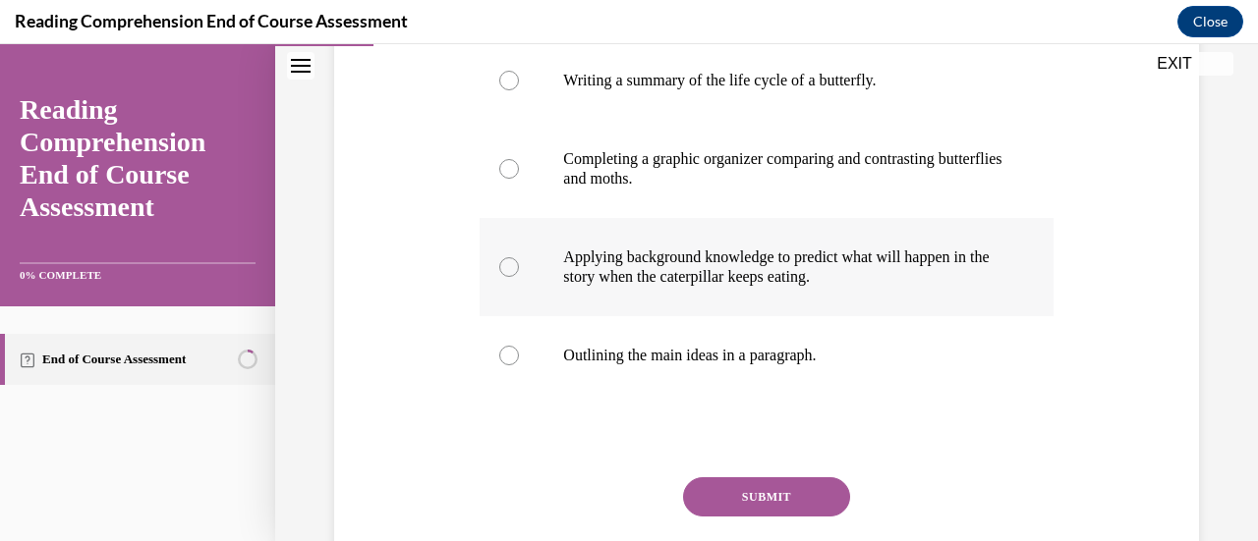
click at [505, 262] on div at bounding box center [509, 267] width 20 height 20
click at [505, 262] on input "Applying background knowledge to predict what will happen in the story when the…" at bounding box center [509, 267] width 20 height 20
radio input "true"
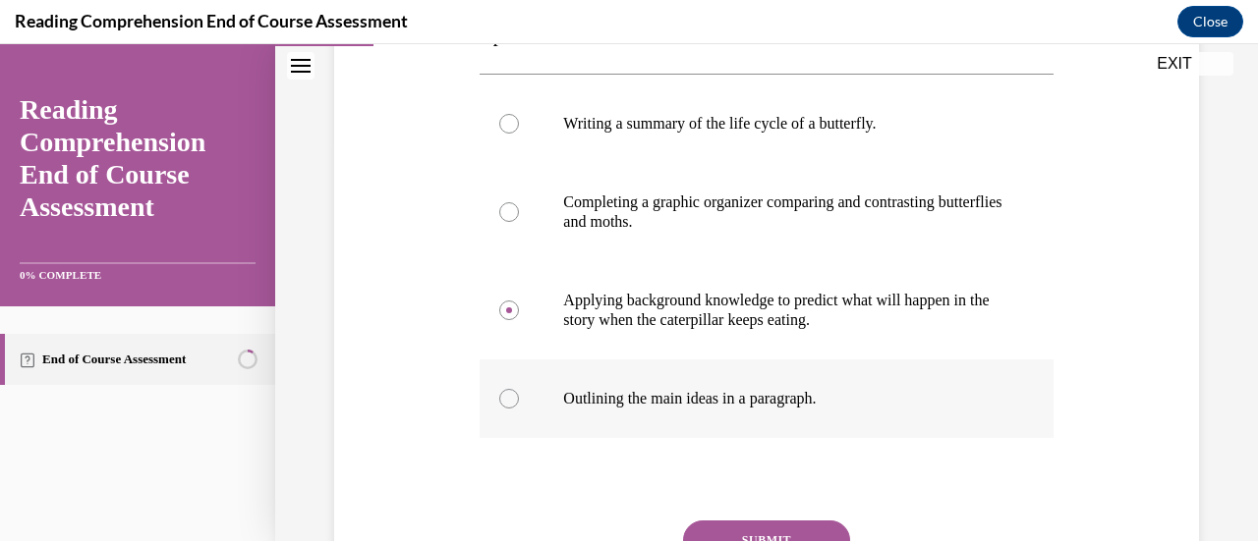
scroll to position [418, 0]
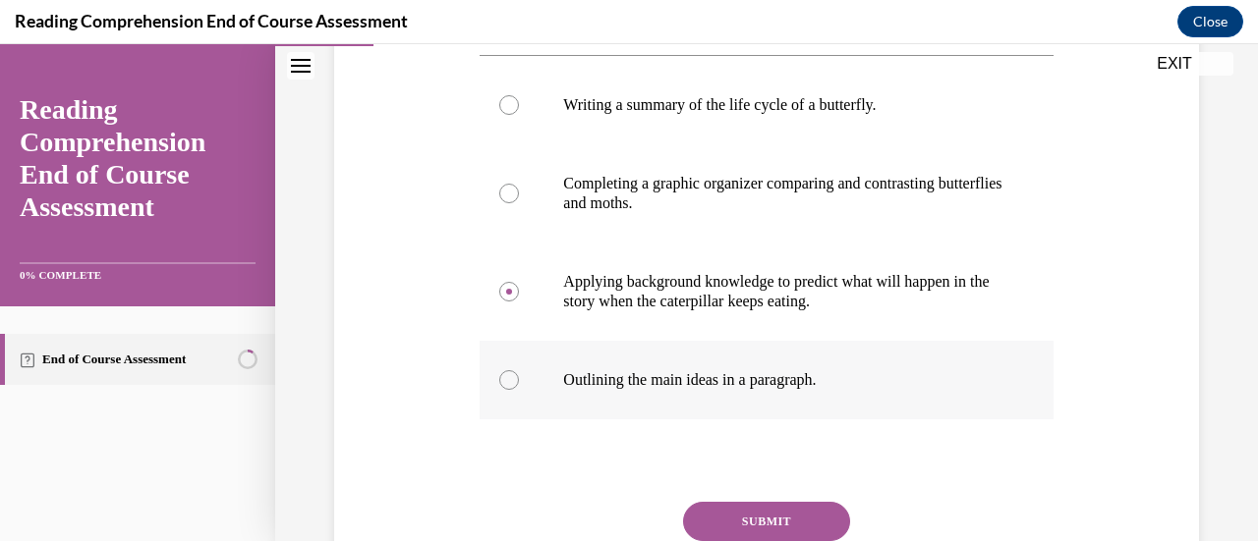
click at [509, 382] on div at bounding box center [509, 380] width 20 height 20
click at [509, 382] on input "Outlining the main ideas in a paragraph." at bounding box center [509, 380] width 20 height 20
radio input "true"
click at [511, 284] on div at bounding box center [509, 292] width 20 height 20
click at [511, 284] on input "Applying background knowledge to predict what will happen in the story when the…" at bounding box center [509, 292] width 20 height 20
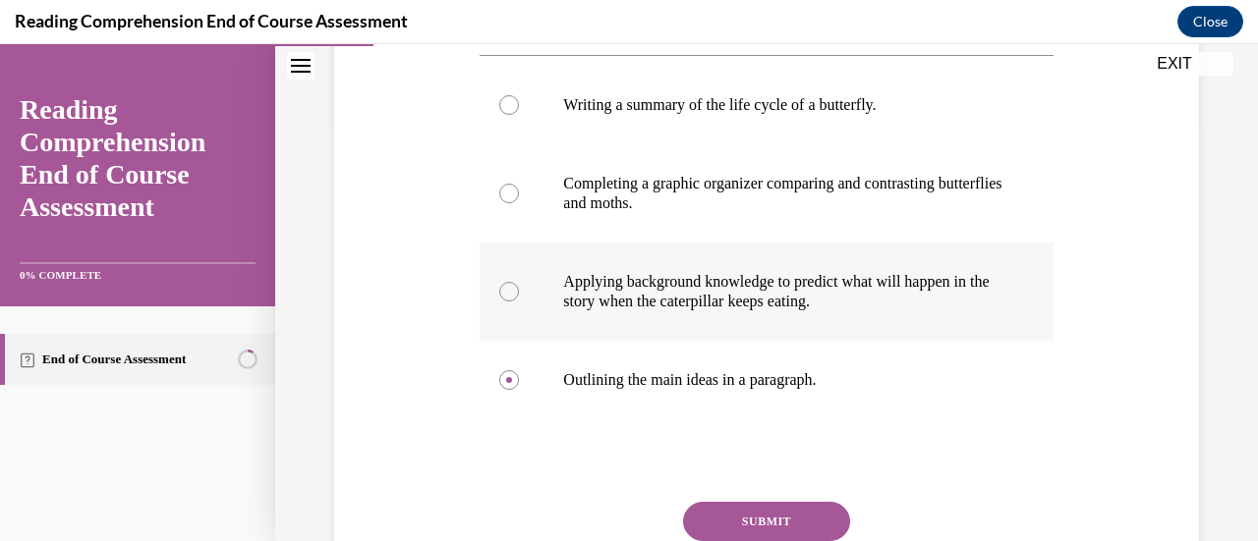
radio input "true"
click at [500, 382] on div at bounding box center [509, 380] width 20 height 20
click at [500, 382] on input "Outlining the main ideas in a paragraph." at bounding box center [509, 380] width 20 height 20
radio input "true"
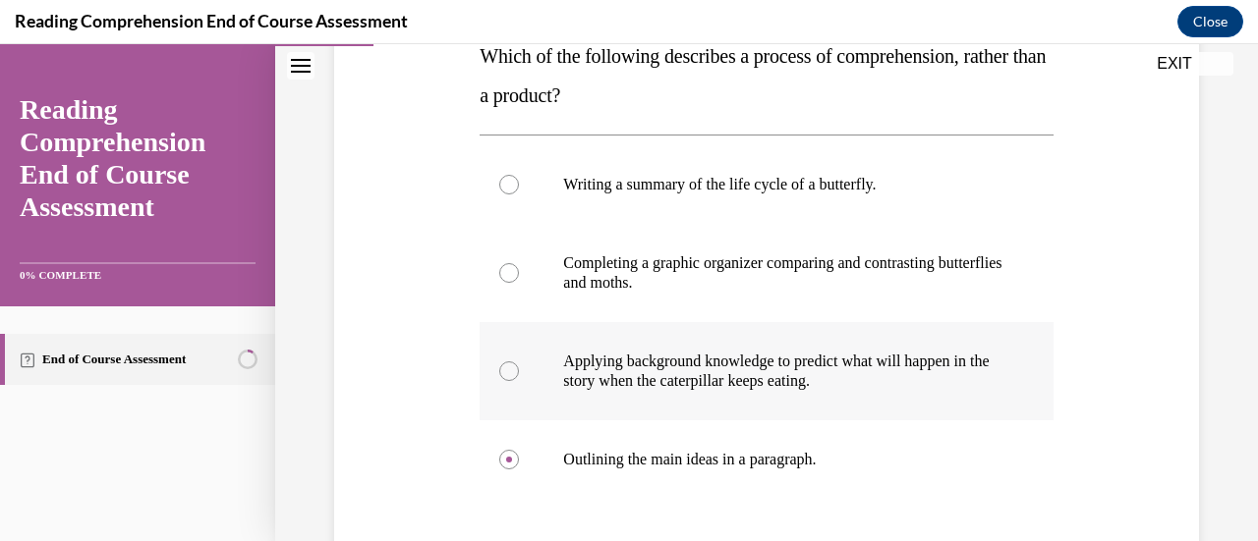
scroll to position [368, 0]
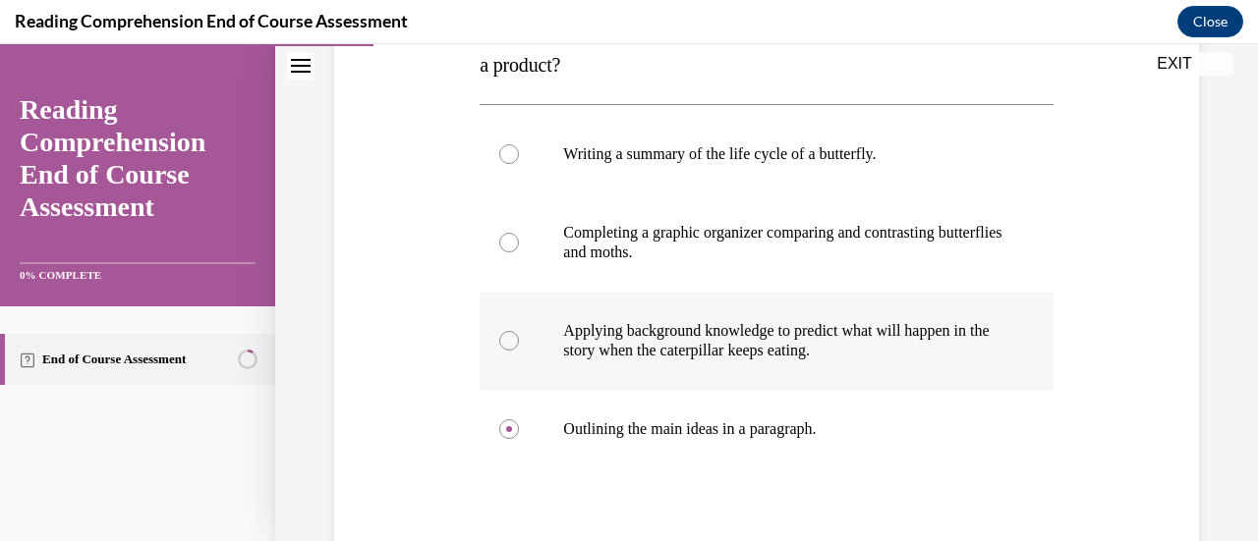
click at [512, 337] on div at bounding box center [509, 341] width 20 height 20
click at [512, 337] on input "Applying background knowledge to predict what will happen in the story when the…" at bounding box center [509, 341] width 20 height 20
radio input "true"
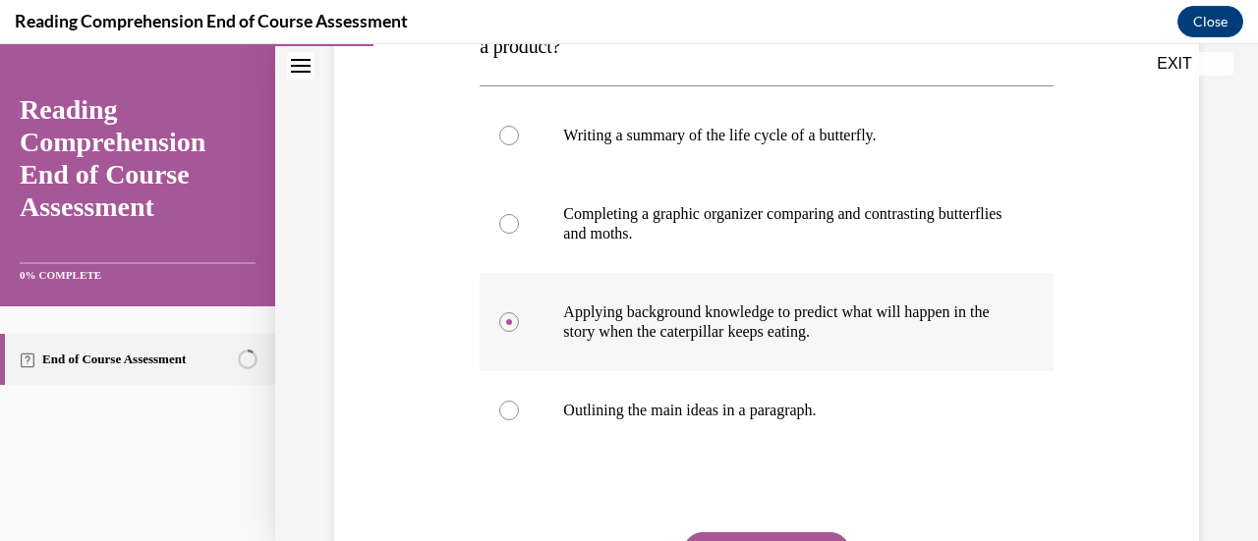
scroll to position [393, 0]
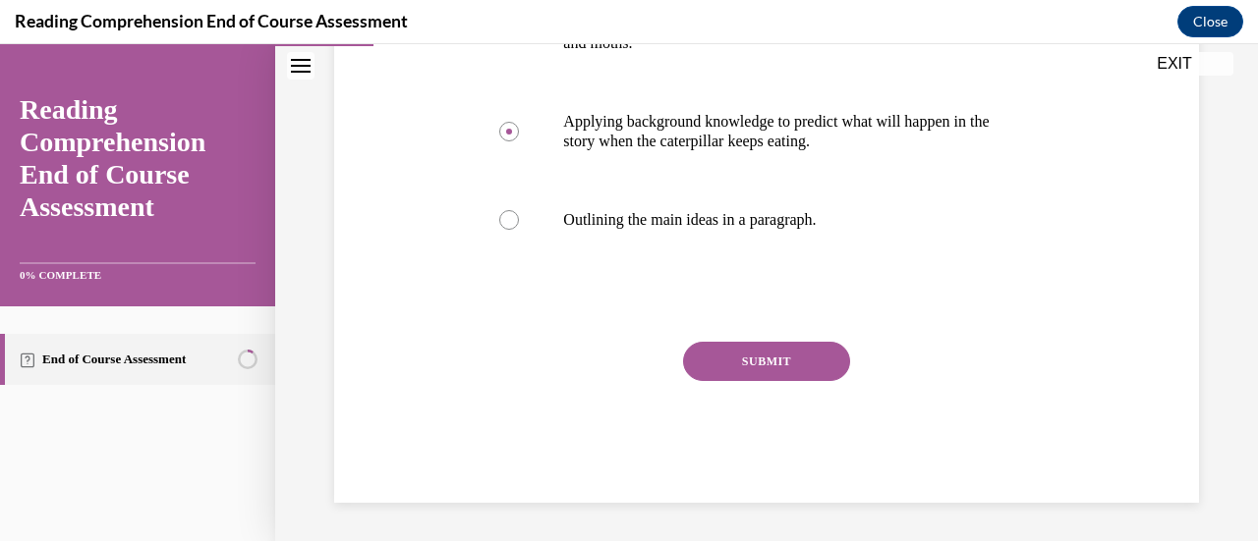
click at [775, 363] on button "SUBMIT" at bounding box center [766, 361] width 167 height 39
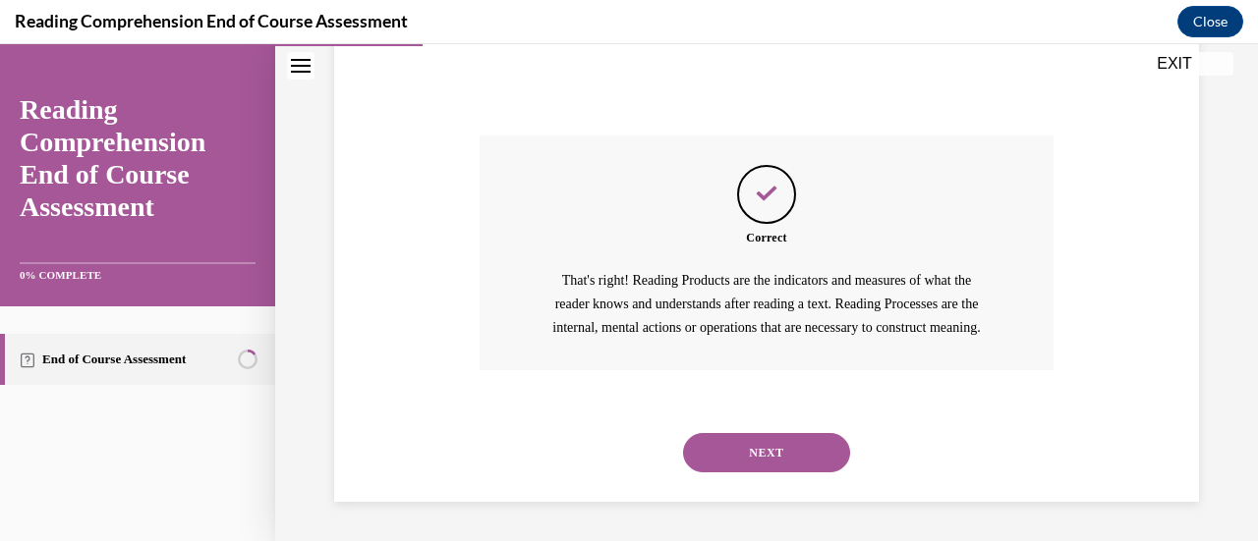
scroll to position [807, 0]
click at [768, 451] on button "NEXT" at bounding box center [766, 452] width 167 height 39
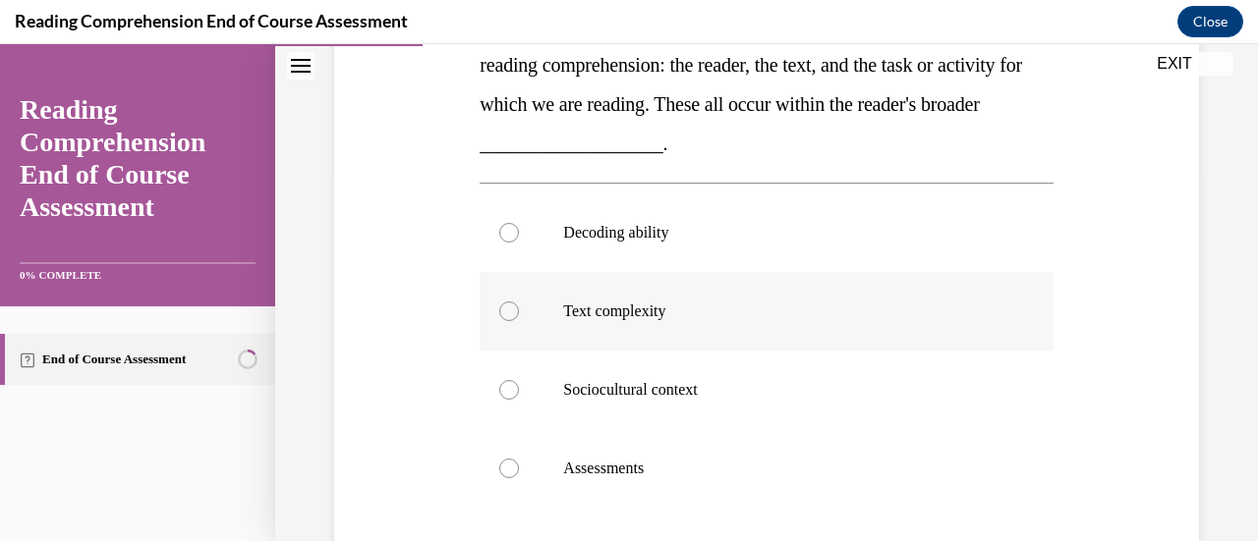
scroll to position [393, 0]
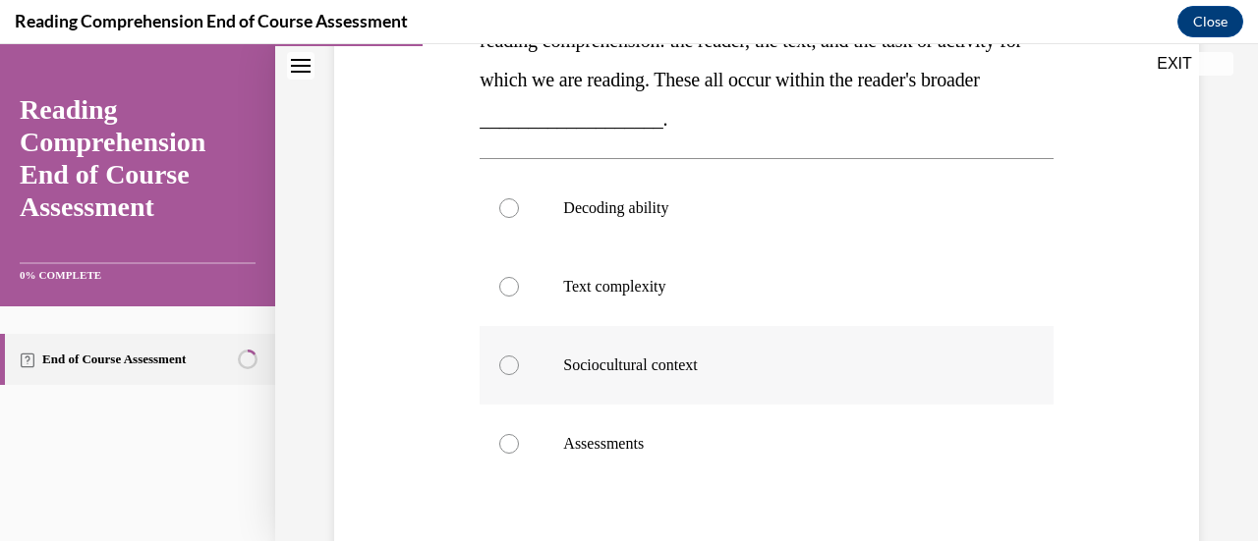
click at [505, 364] on div at bounding box center [509, 366] width 20 height 20
click at [505, 364] on input "Sociocultural context" at bounding box center [509, 366] width 20 height 20
radio input "true"
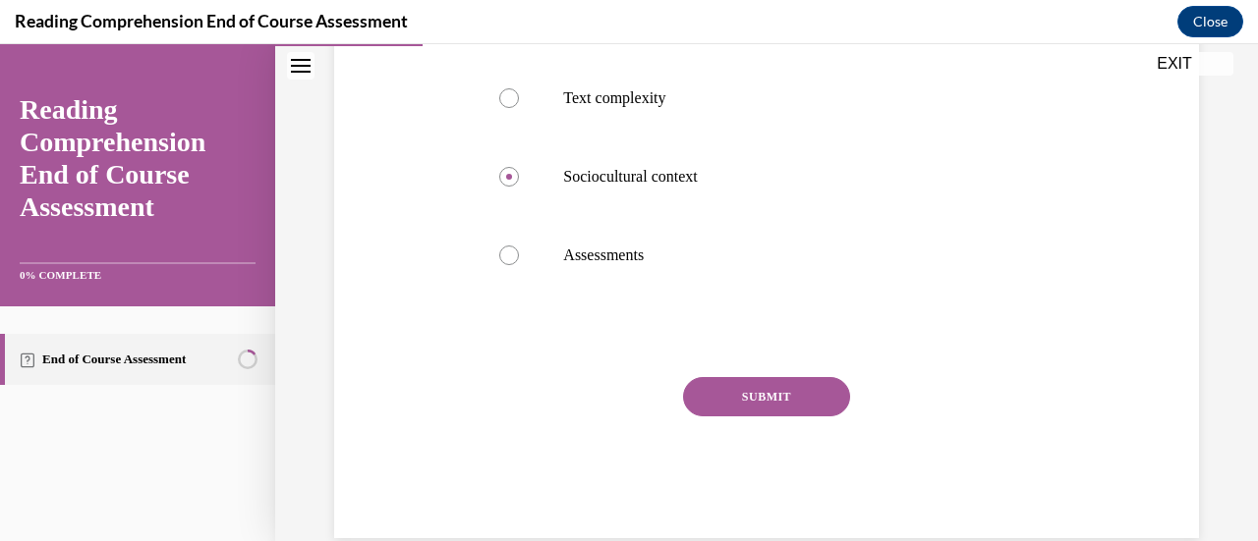
scroll to position [590, 0]
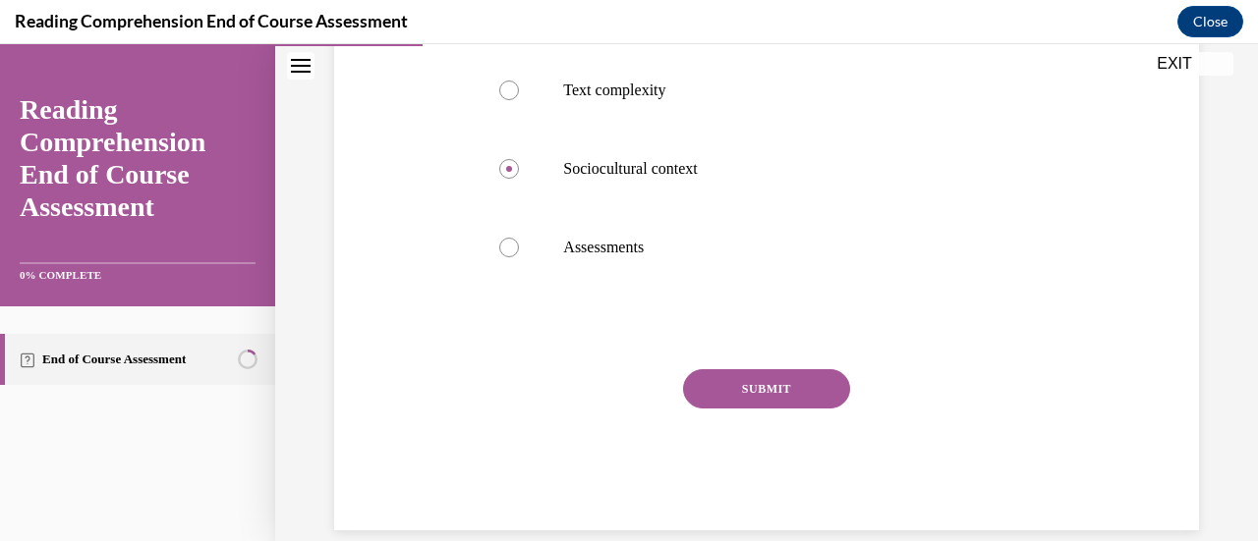
click at [719, 376] on button "SUBMIT" at bounding box center [766, 388] width 167 height 39
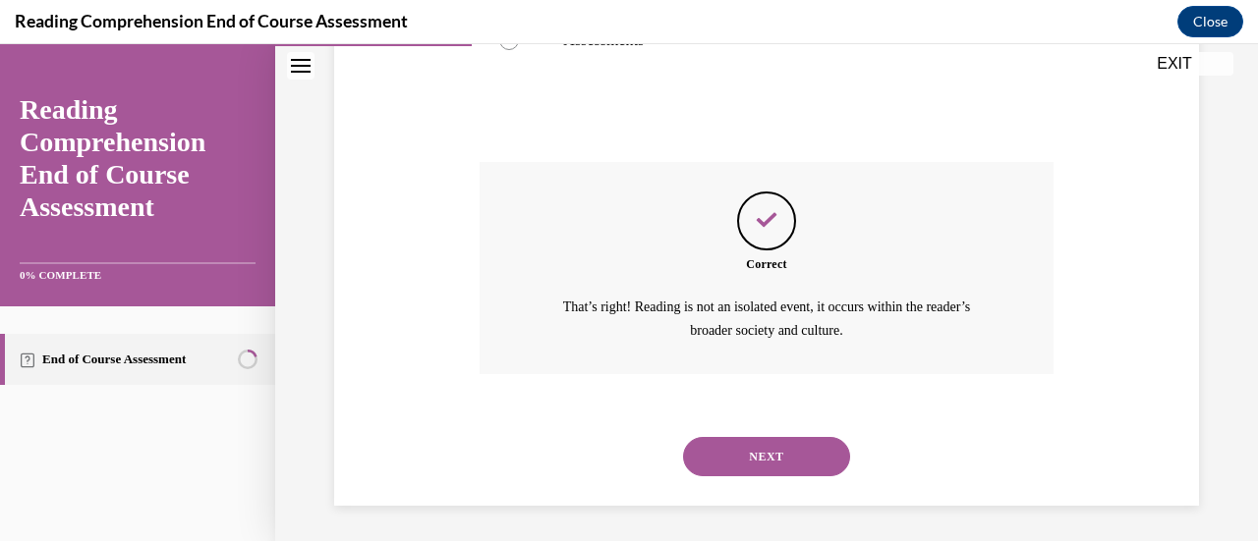
scroll to position [799, 0]
click at [746, 457] on button "NEXT" at bounding box center [766, 454] width 167 height 39
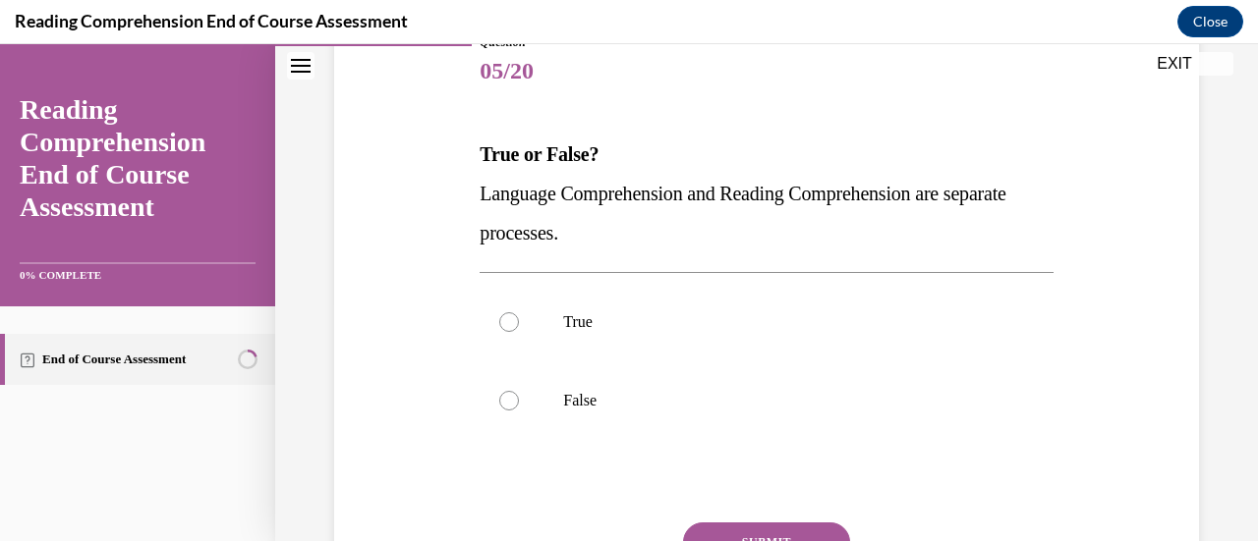
scroll to position [246, 0]
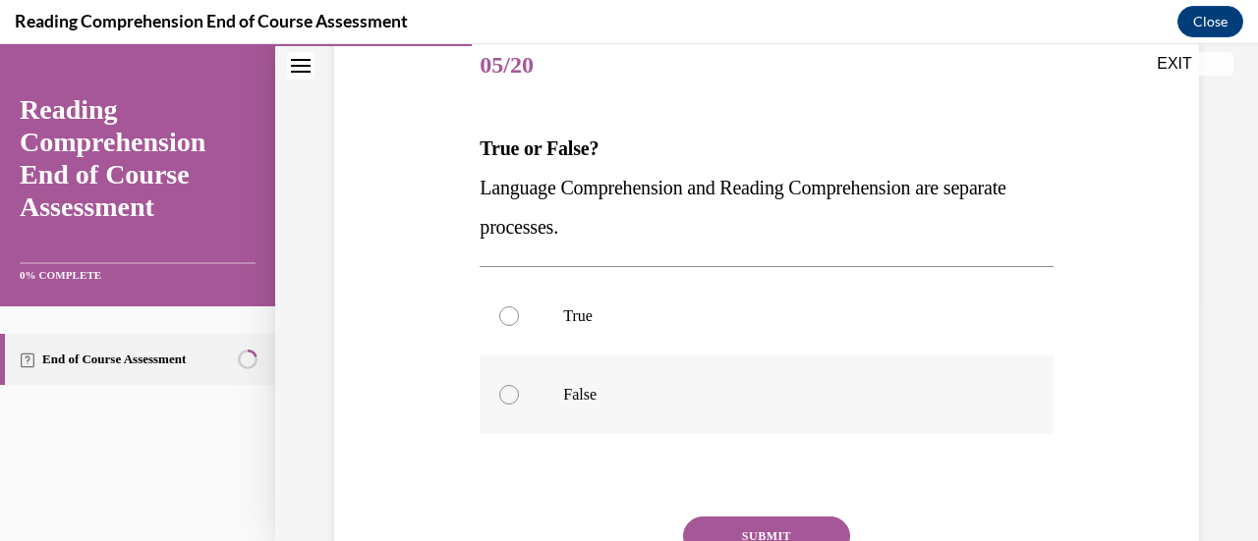
click at [509, 396] on div at bounding box center [509, 395] width 20 height 20
click at [509, 396] on input "False" at bounding box center [509, 395] width 20 height 20
radio input "true"
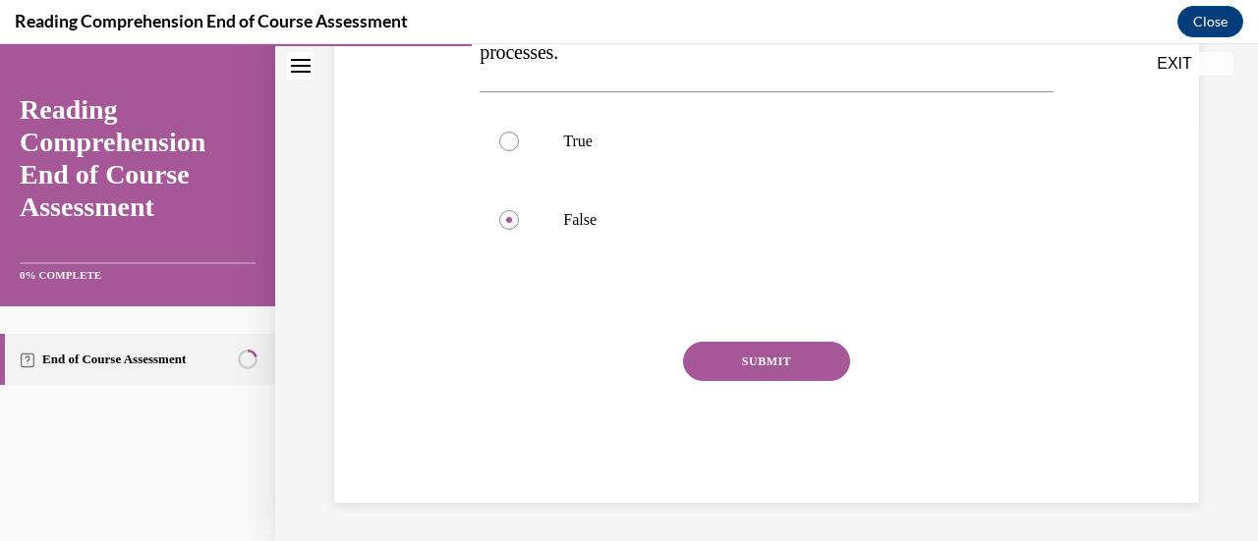
click at [772, 361] on button "SUBMIT" at bounding box center [766, 361] width 167 height 39
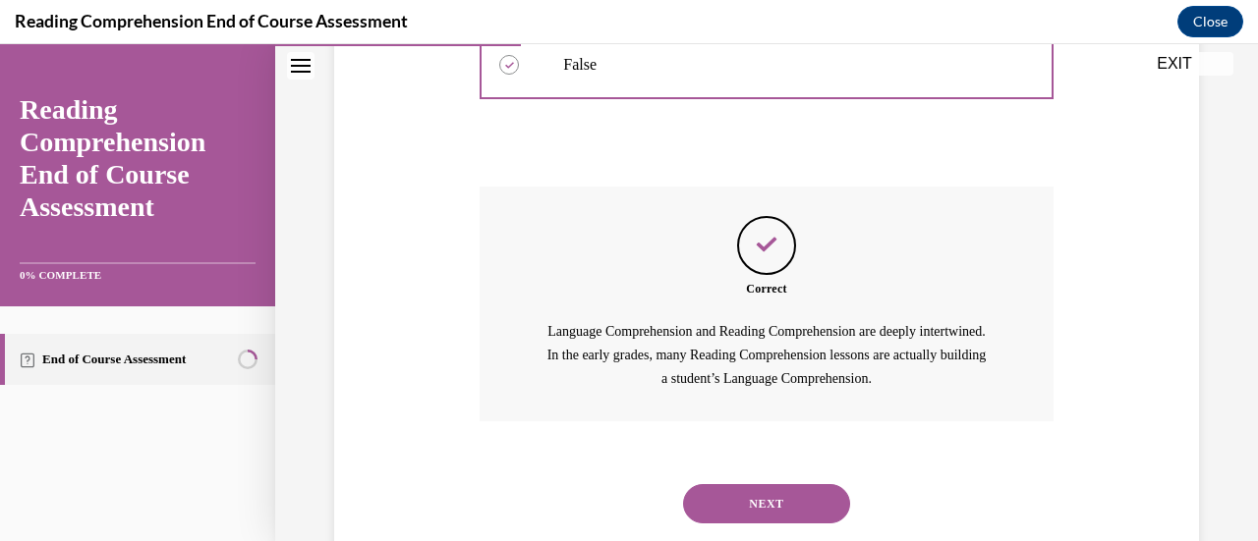
scroll to position [626, 0]
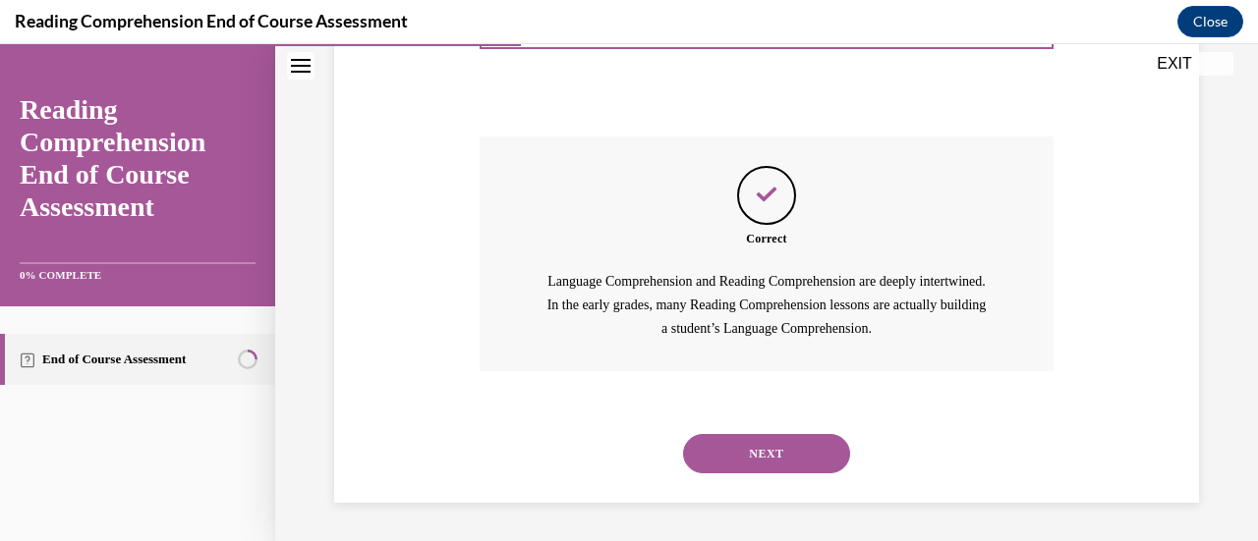
click at [747, 449] on button "NEXT" at bounding box center [766, 453] width 167 height 39
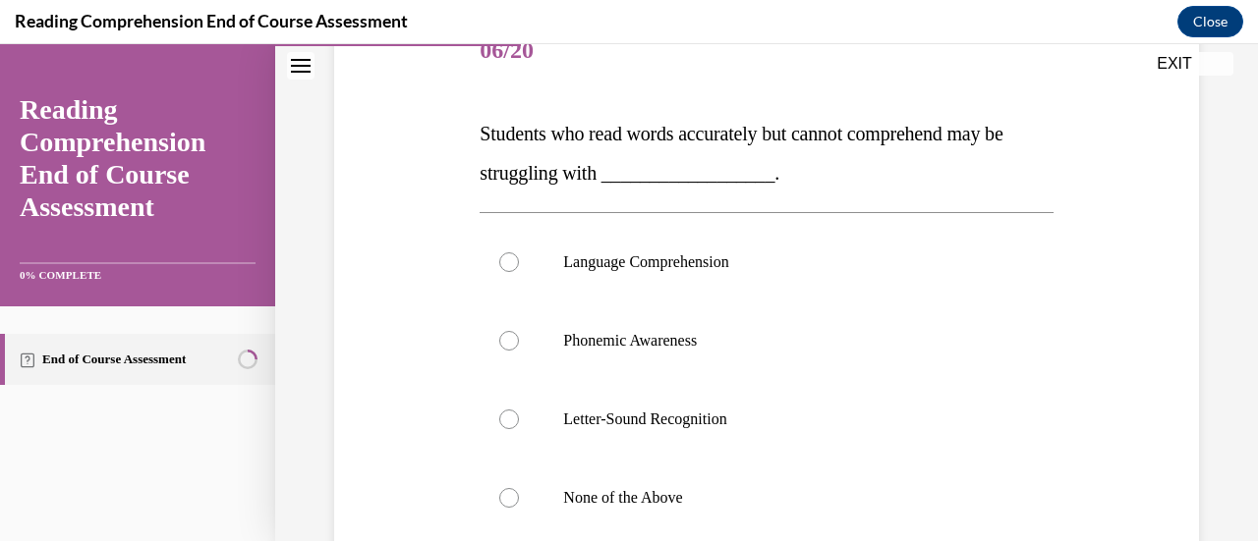
scroll to position [270, 0]
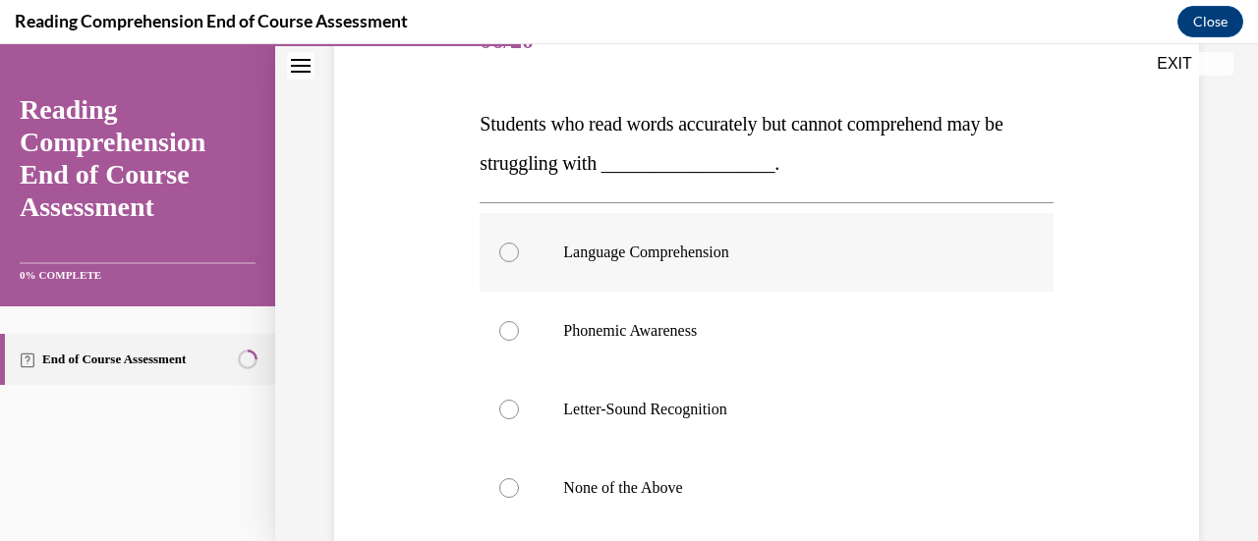
click at [509, 258] on div at bounding box center [509, 253] width 20 height 20
click at [509, 258] on input "Language Comprehension" at bounding box center [509, 253] width 20 height 20
radio input "true"
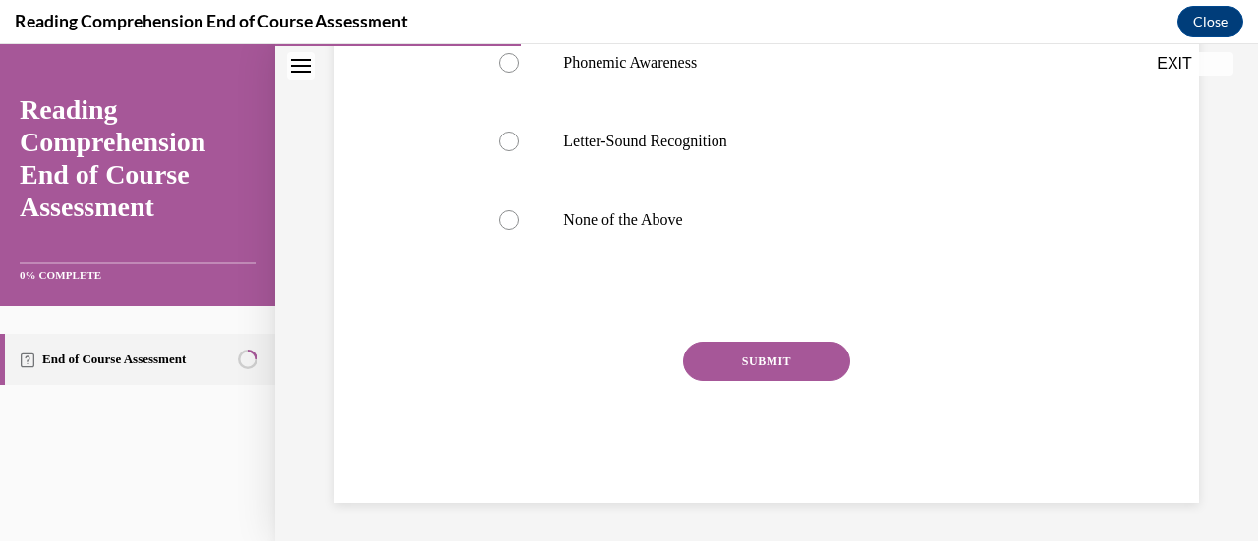
click at [722, 358] on button "SUBMIT" at bounding box center [766, 361] width 167 height 39
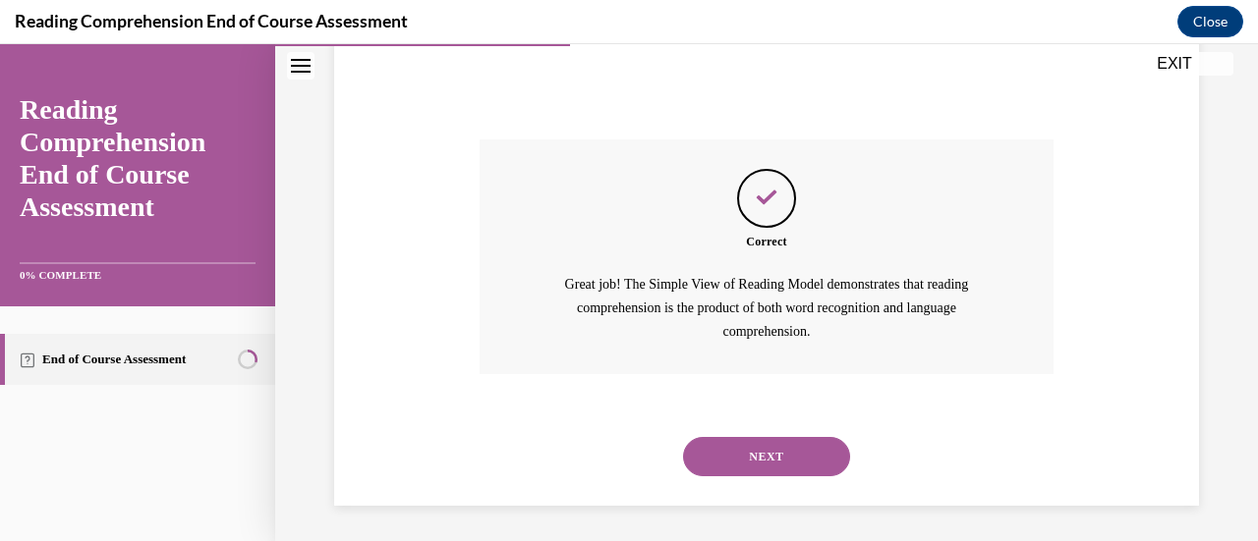
scroll to position [744, 0]
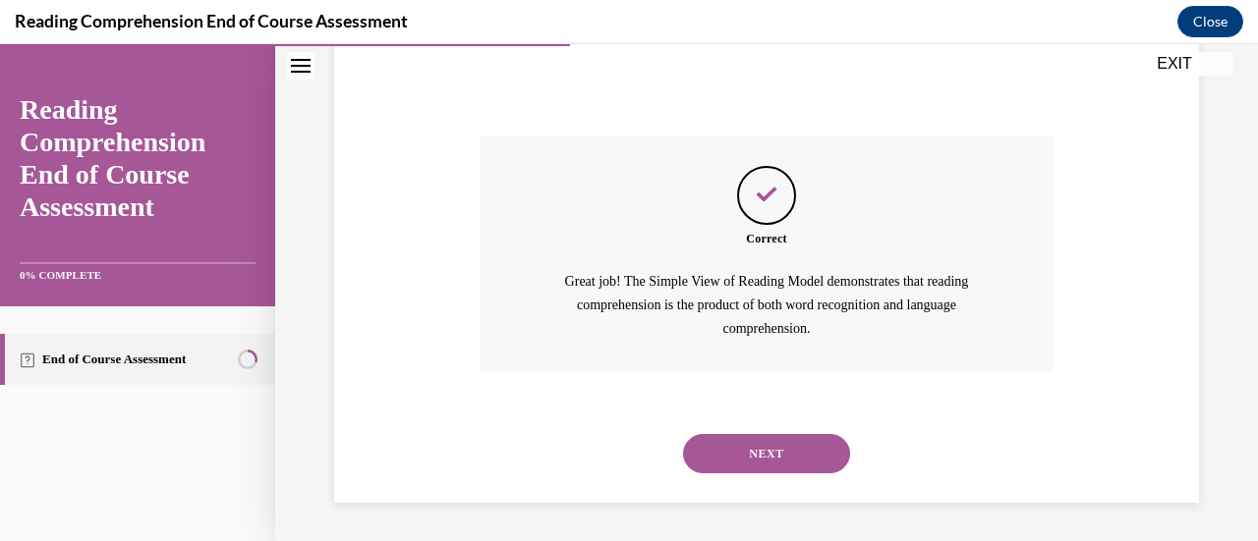
click at [781, 442] on button "NEXT" at bounding box center [766, 453] width 167 height 39
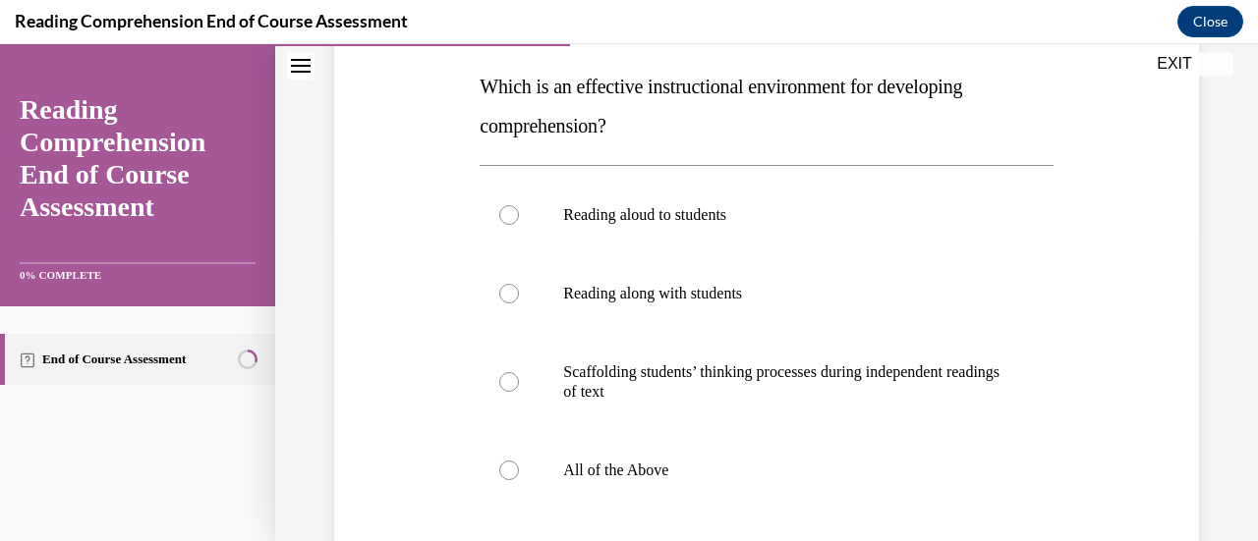
scroll to position [319, 0]
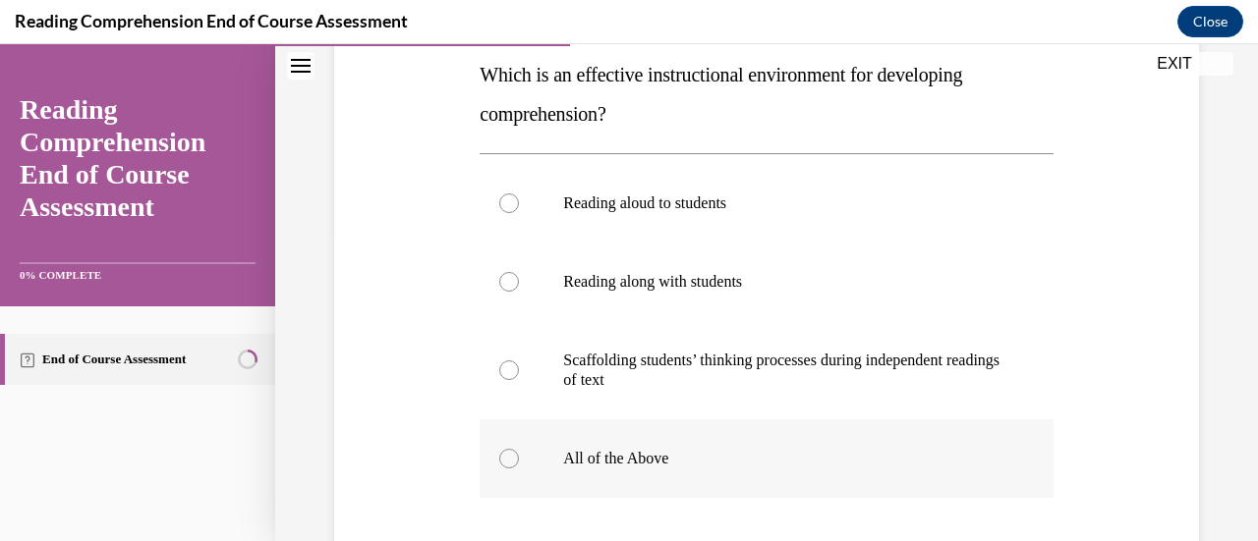
click at [499, 459] on div at bounding box center [509, 459] width 20 height 20
click at [499, 459] on input "All of the Above" at bounding box center [509, 459] width 20 height 20
radio input "true"
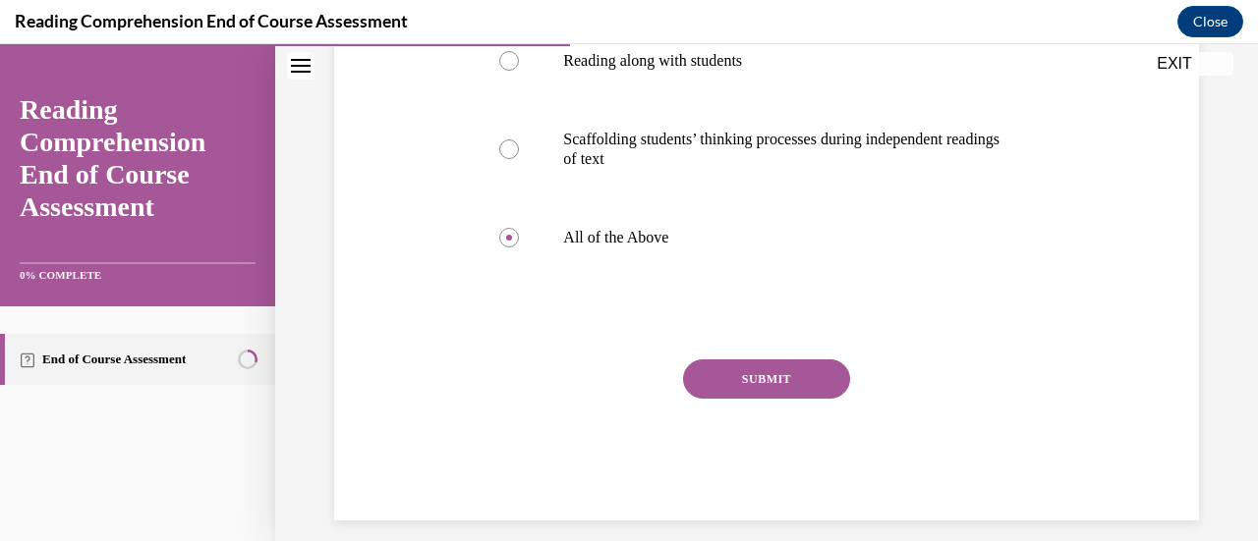
click at [732, 373] on button "SUBMIT" at bounding box center [766, 379] width 167 height 39
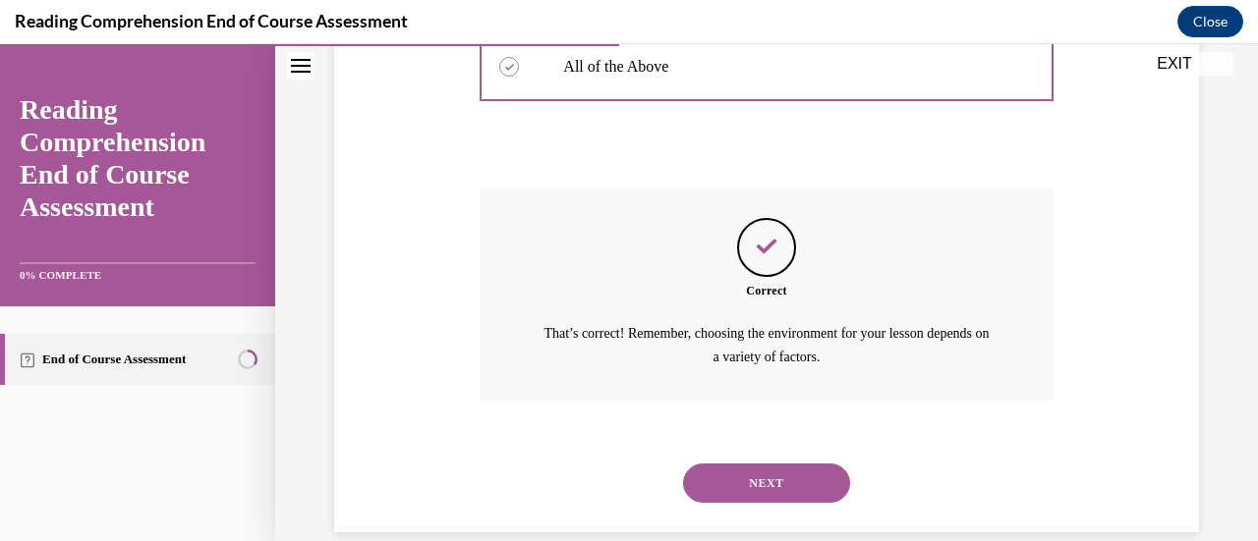
scroll to position [740, 0]
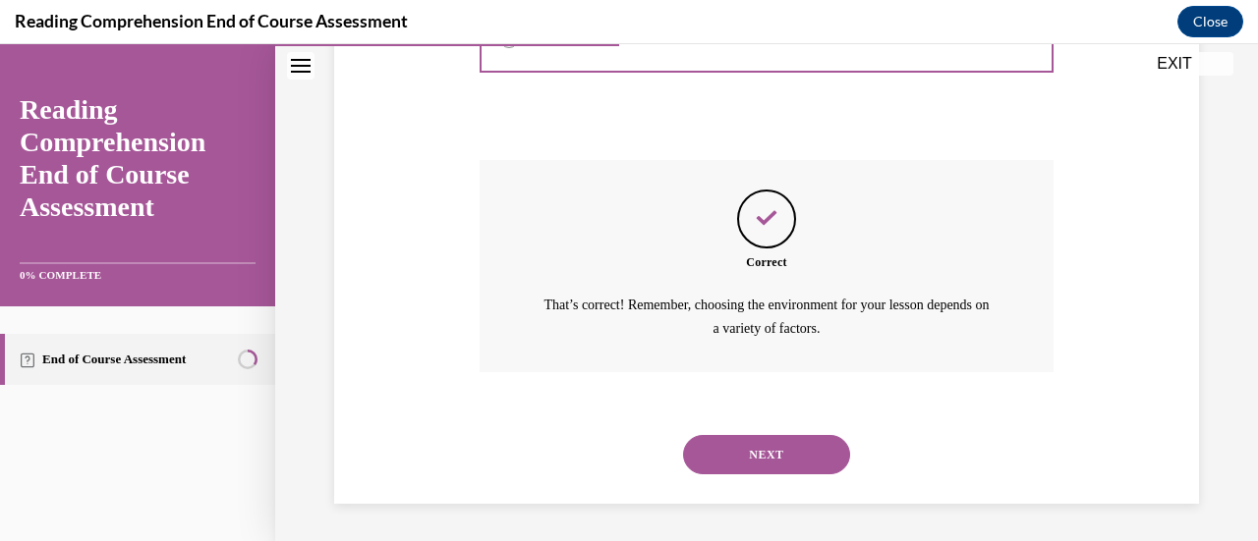
click at [745, 449] on button "NEXT" at bounding box center [766, 454] width 167 height 39
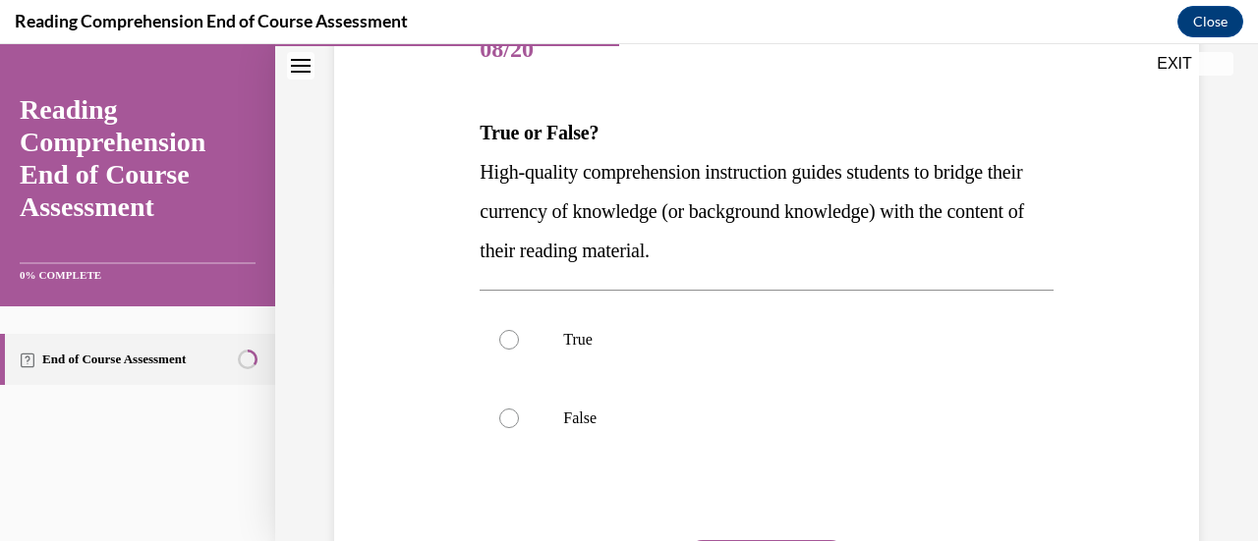
scroll to position [270, 0]
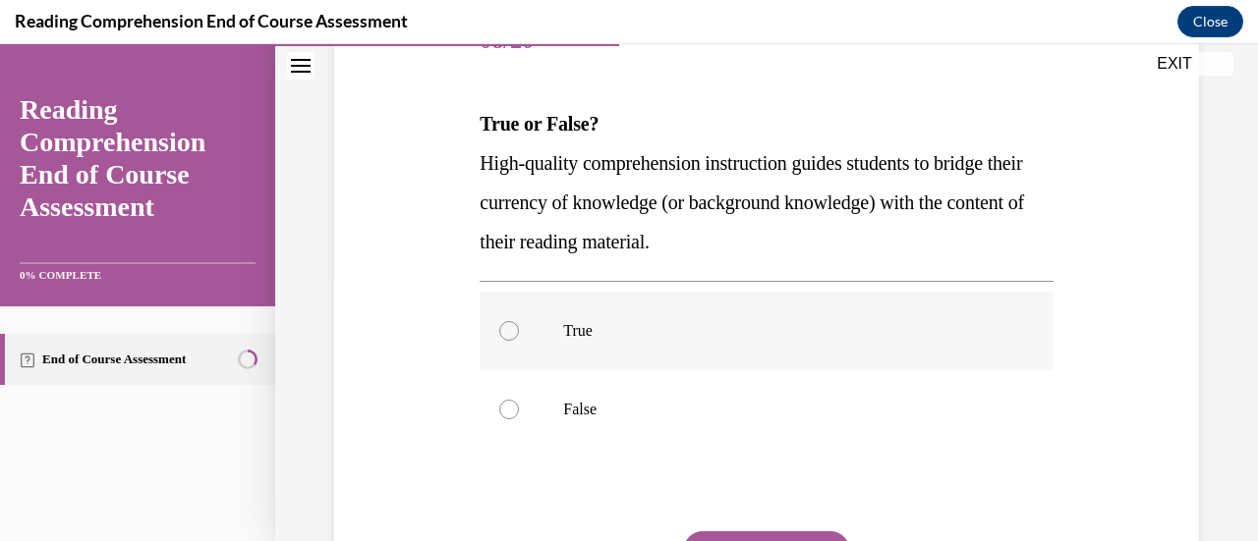
drag, startPoint x: 508, startPoint y: 334, endPoint x: 524, endPoint y: 328, distance: 16.8
click at [508, 333] on div at bounding box center [509, 331] width 20 height 20
click at [508, 333] on input "True" at bounding box center [509, 331] width 20 height 20
radio input "true"
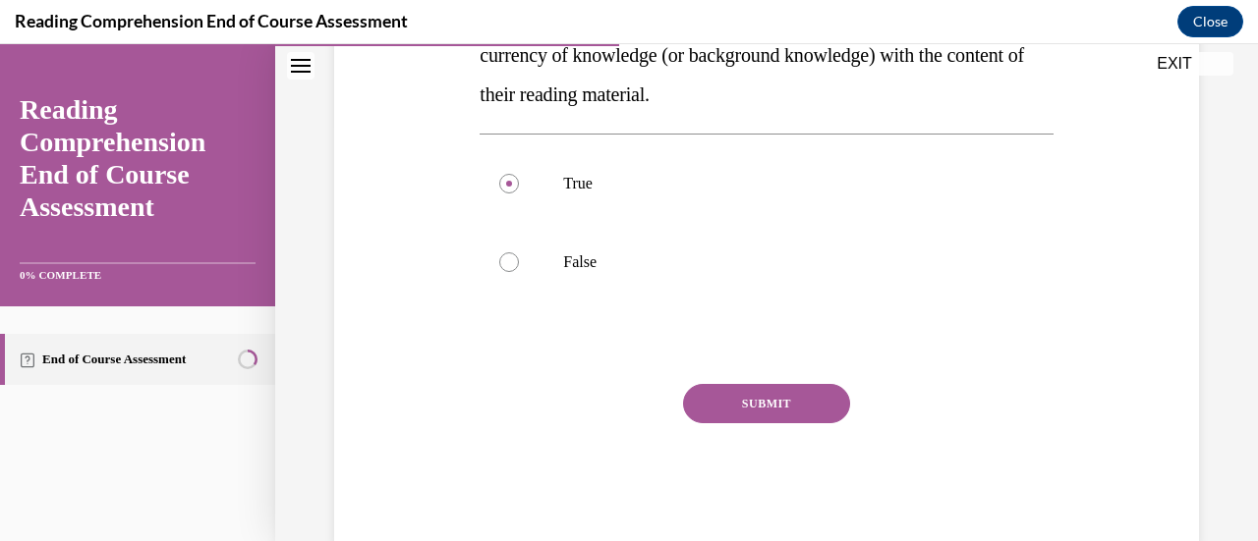
click at [725, 404] on button "SUBMIT" at bounding box center [766, 403] width 167 height 39
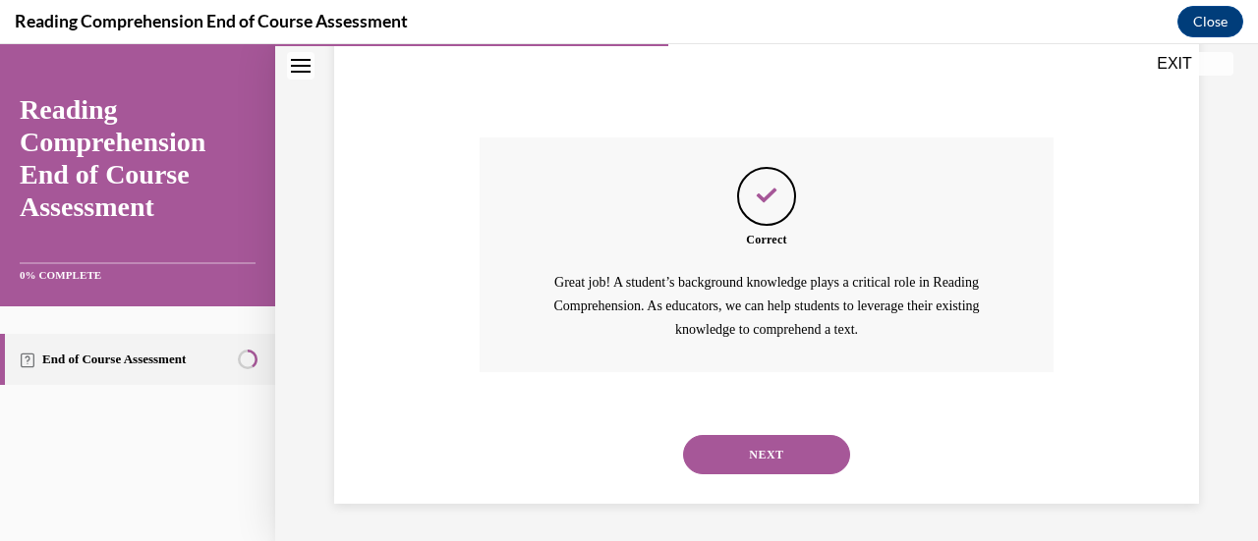
scroll to position [665, 0]
click at [772, 458] on button "NEXT" at bounding box center [766, 453] width 167 height 39
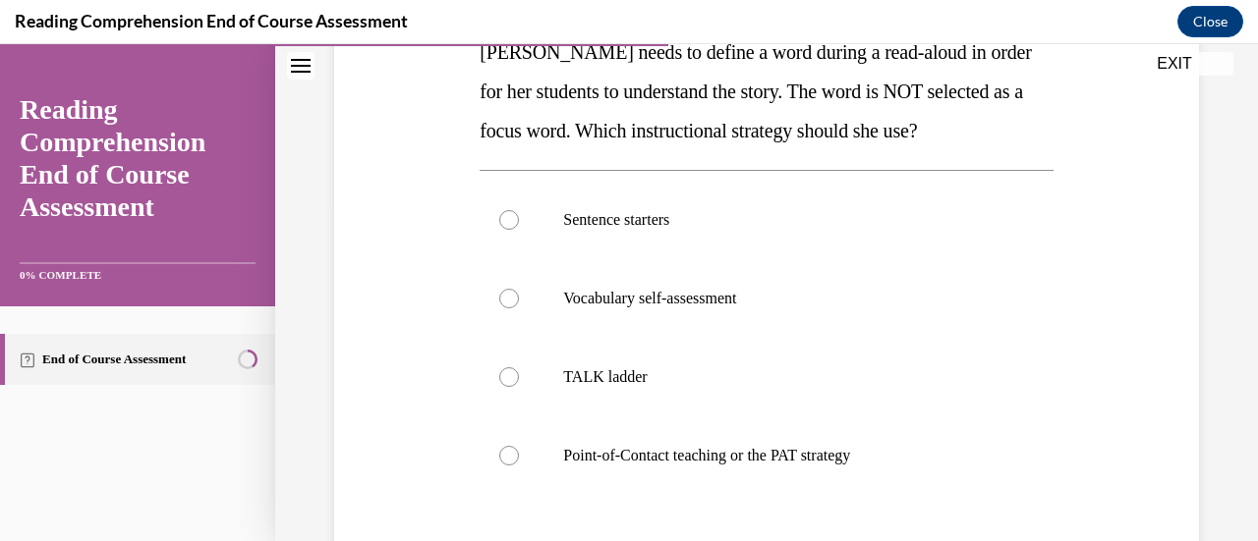
scroll to position [344, 0]
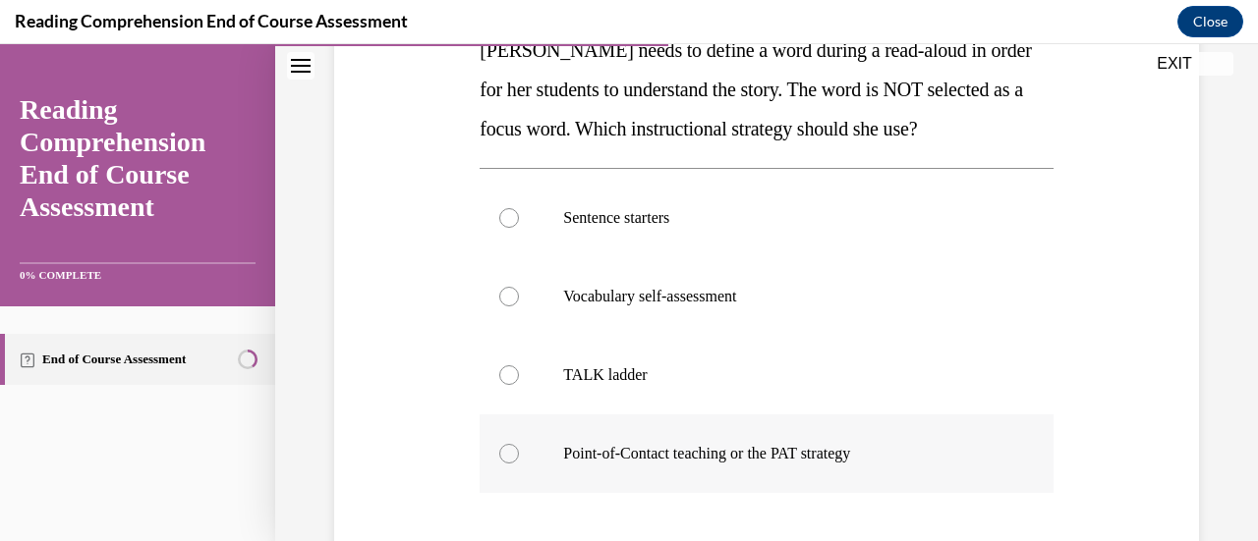
click at [505, 457] on div at bounding box center [509, 454] width 20 height 20
click at [505, 457] on input "Point-of-Contact teaching or the PAT strategy" at bounding box center [509, 454] width 20 height 20
radio input "true"
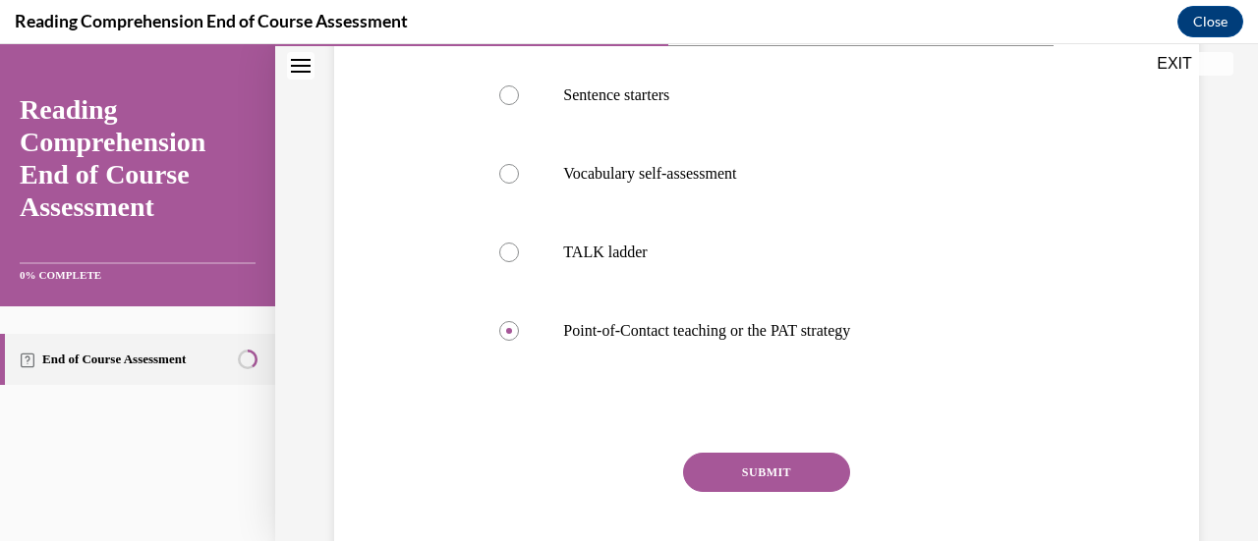
click at [774, 475] on button "SUBMIT" at bounding box center [766, 472] width 167 height 39
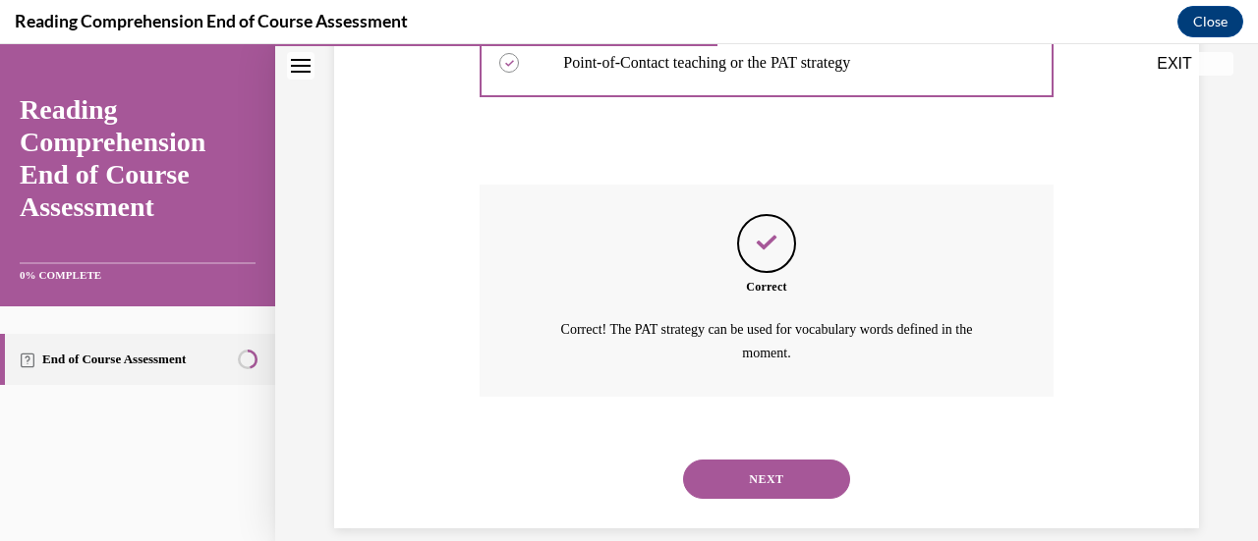
scroll to position [760, 0]
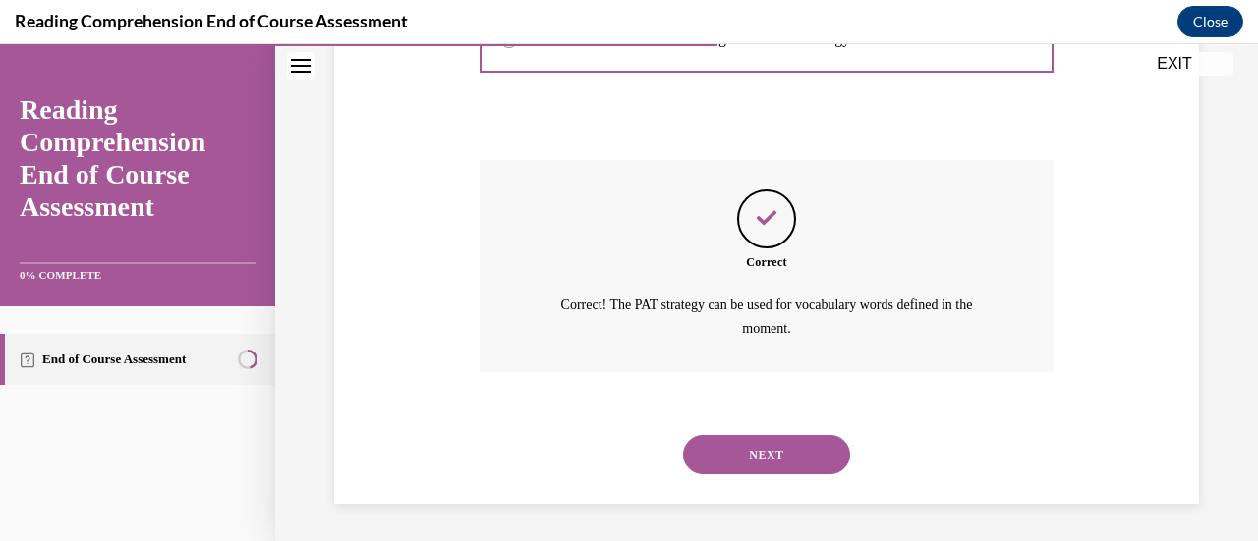
click at [751, 455] on button "NEXT" at bounding box center [766, 454] width 167 height 39
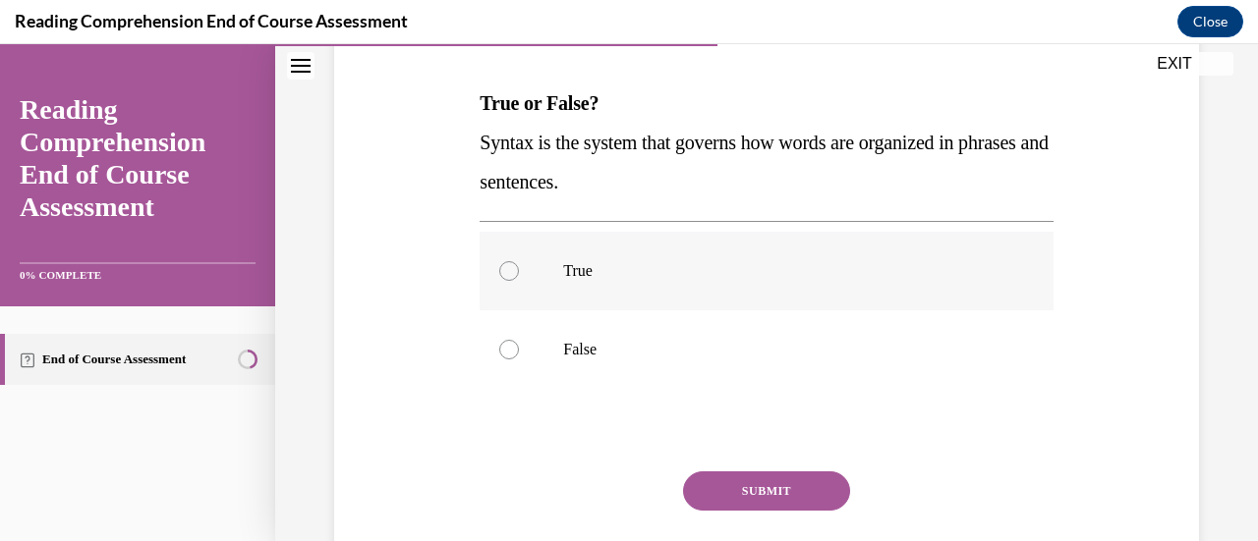
scroll to position [295, 0]
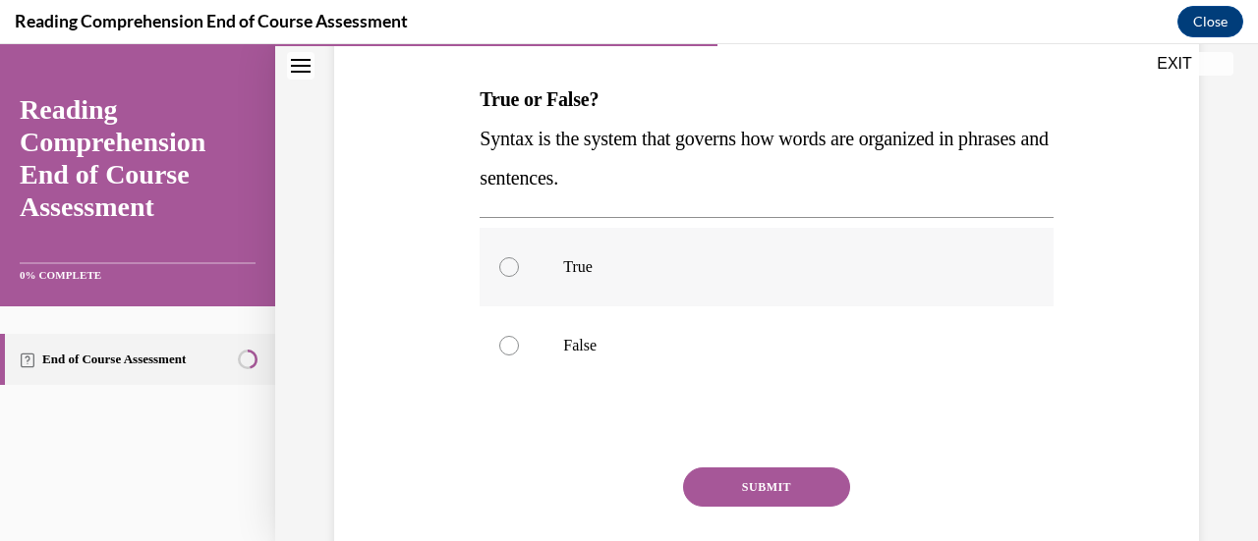
click at [495, 262] on label "True" at bounding box center [766, 267] width 573 height 79
click at [499, 262] on input "True" at bounding box center [509, 267] width 20 height 20
radio input "true"
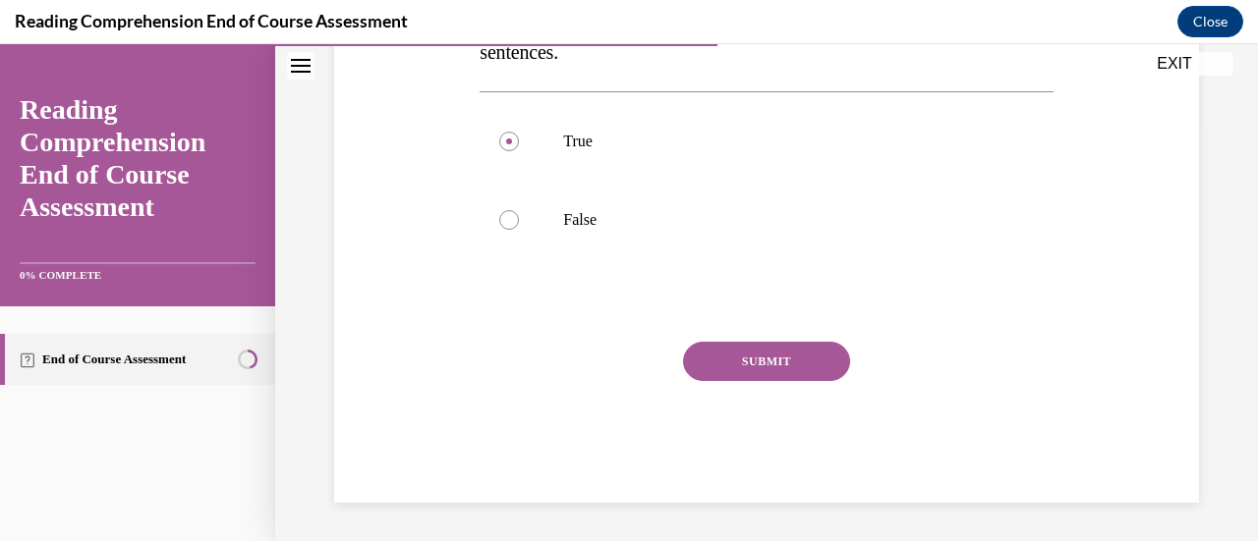
click at [762, 361] on button "SUBMIT" at bounding box center [766, 361] width 167 height 39
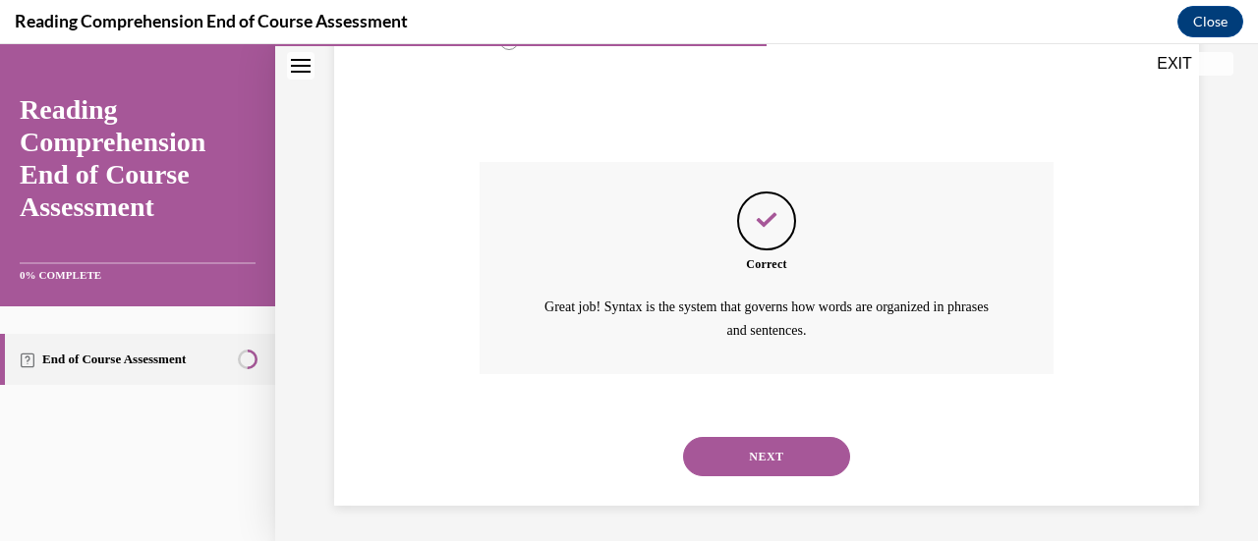
scroll to position [602, 0]
click at [753, 445] on button "NEXT" at bounding box center [766, 454] width 167 height 39
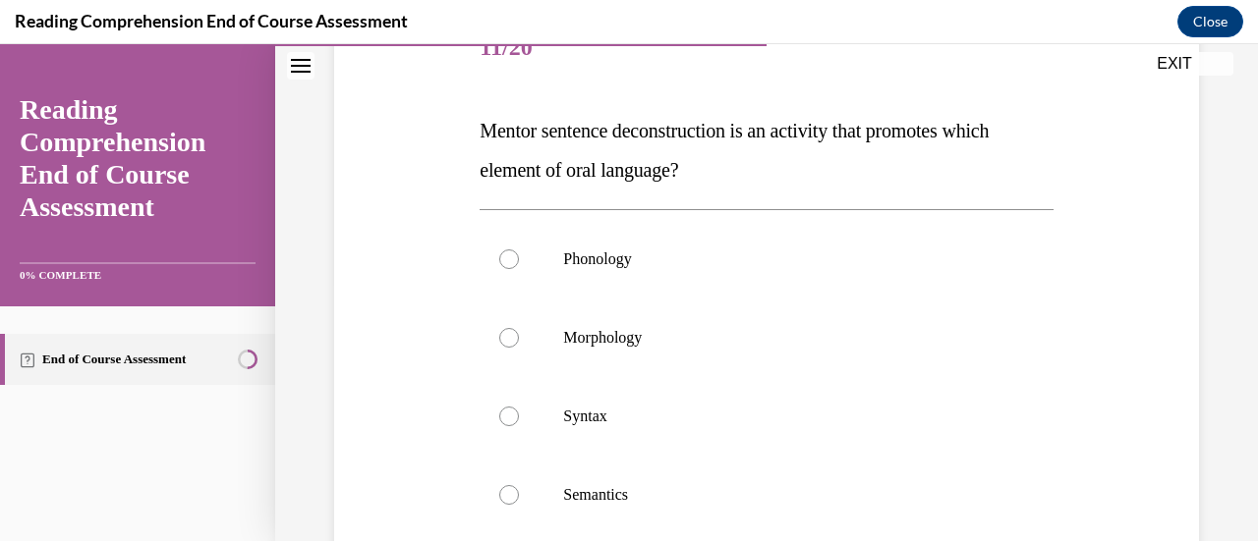
scroll to position [270, 0]
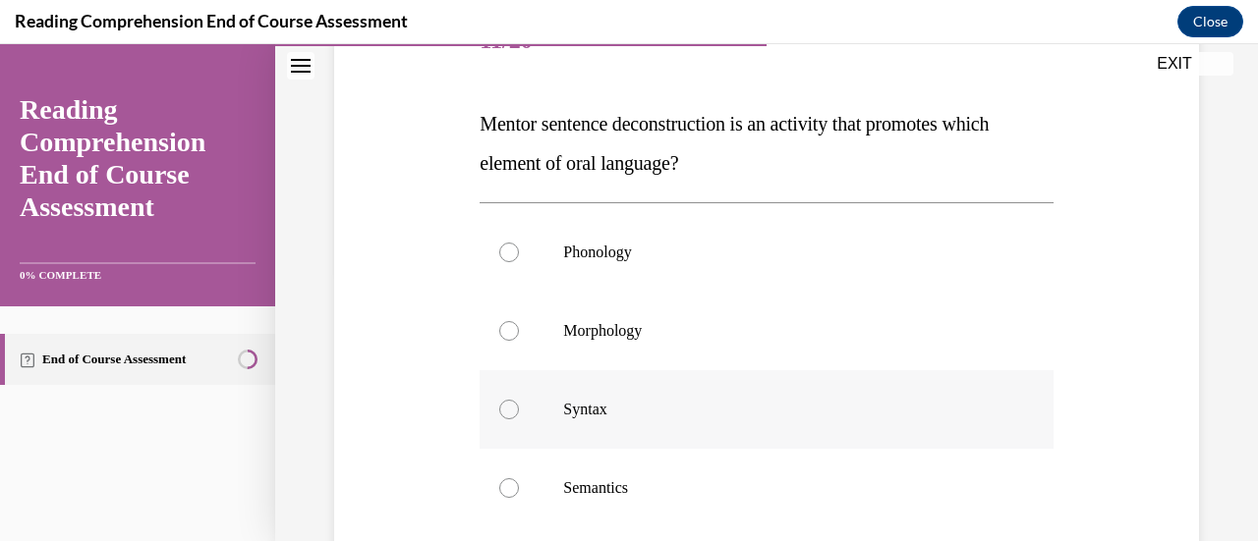
click at [508, 412] on div at bounding box center [509, 410] width 20 height 20
click at [508, 412] on input "Syntax" at bounding box center [509, 410] width 20 height 20
radio input "true"
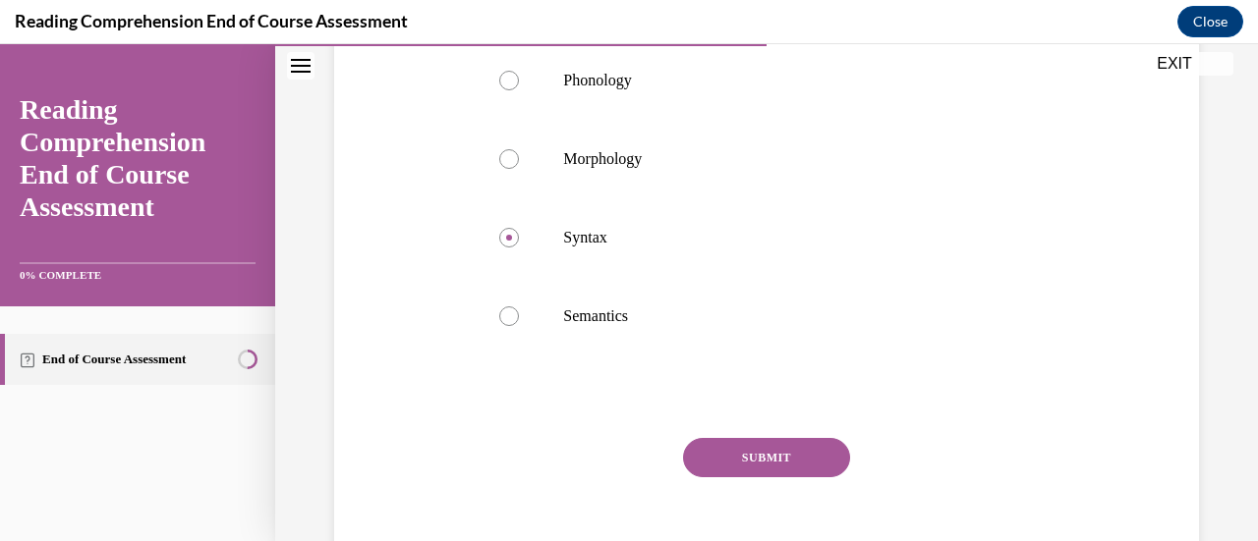
click at [721, 454] on button "SUBMIT" at bounding box center [766, 457] width 167 height 39
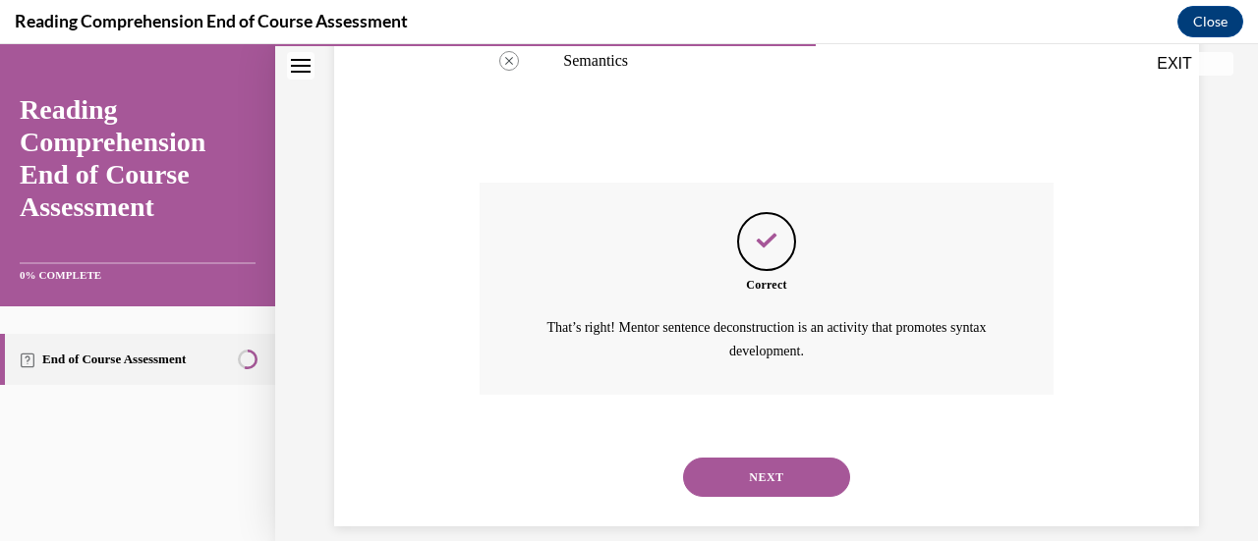
scroll to position [720, 0]
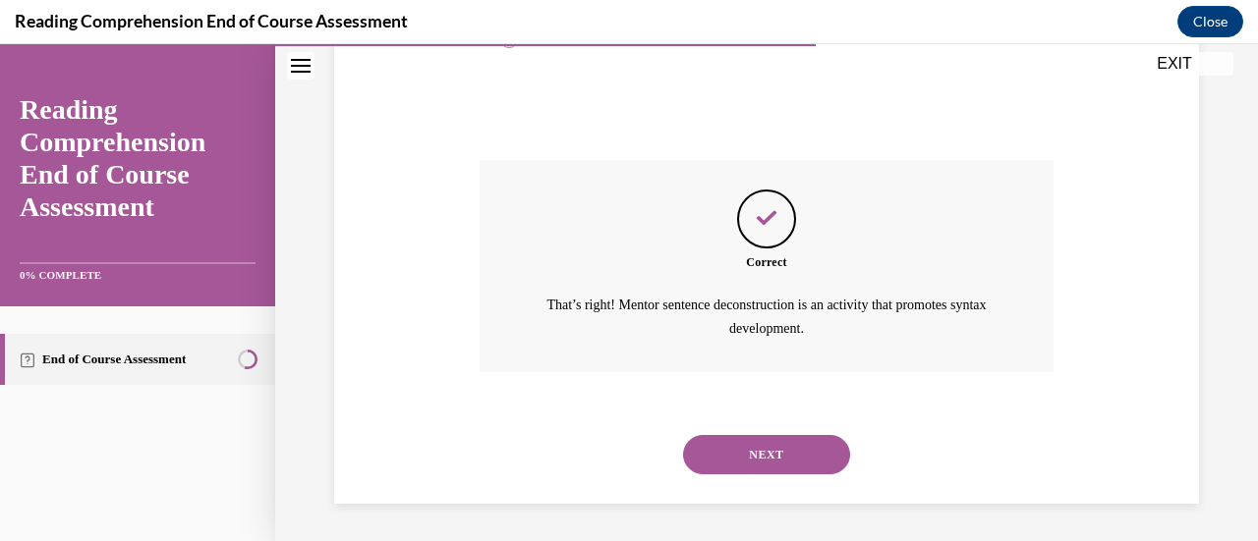
click at [752, 445] on button "NEXT" at bounding box center [766, 454] width 167 height 39
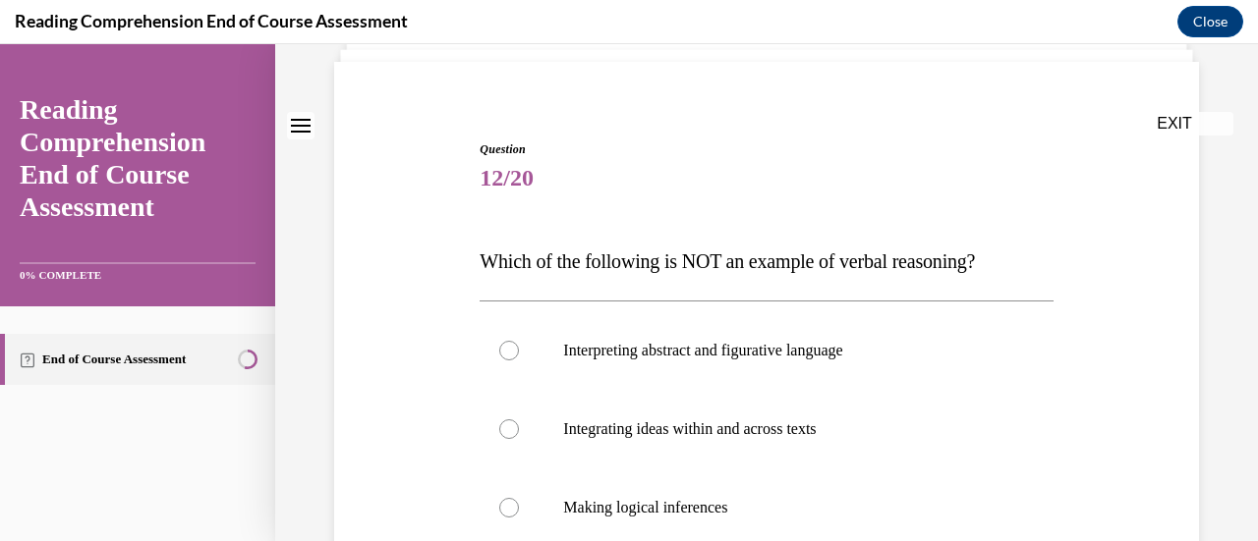
scroll to position [270, 0]
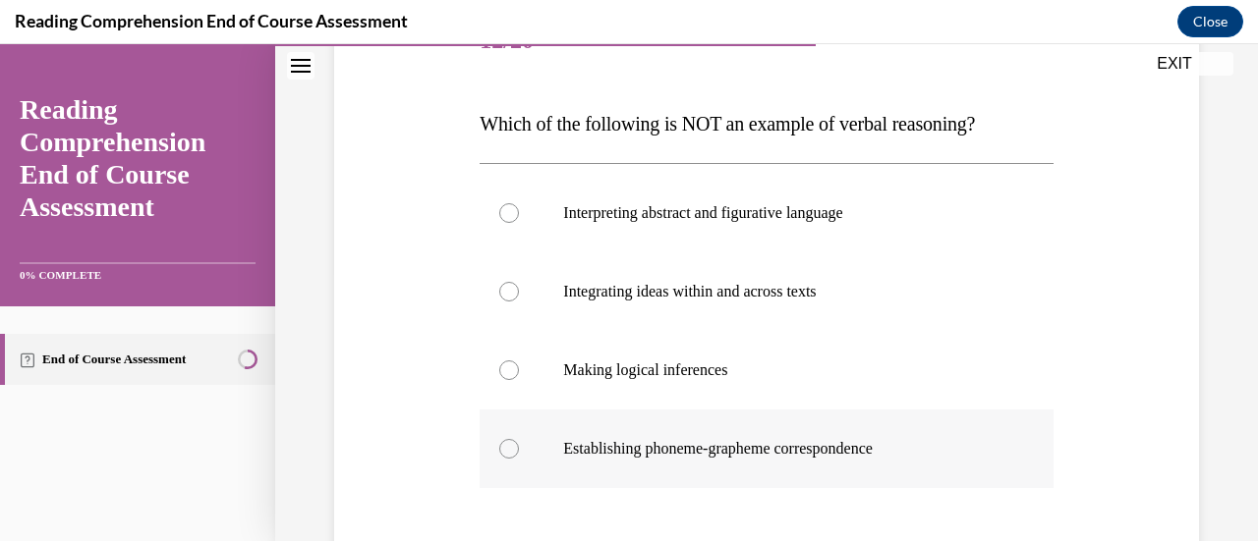
click at [503, 449] on div at bounding box center [509, 449] width 20 height 20
click at [503, 449] on input "Establishing phoneme-grapheme correspondence" at bounding box center [509, 449] width 20 height 20
radio input "true"
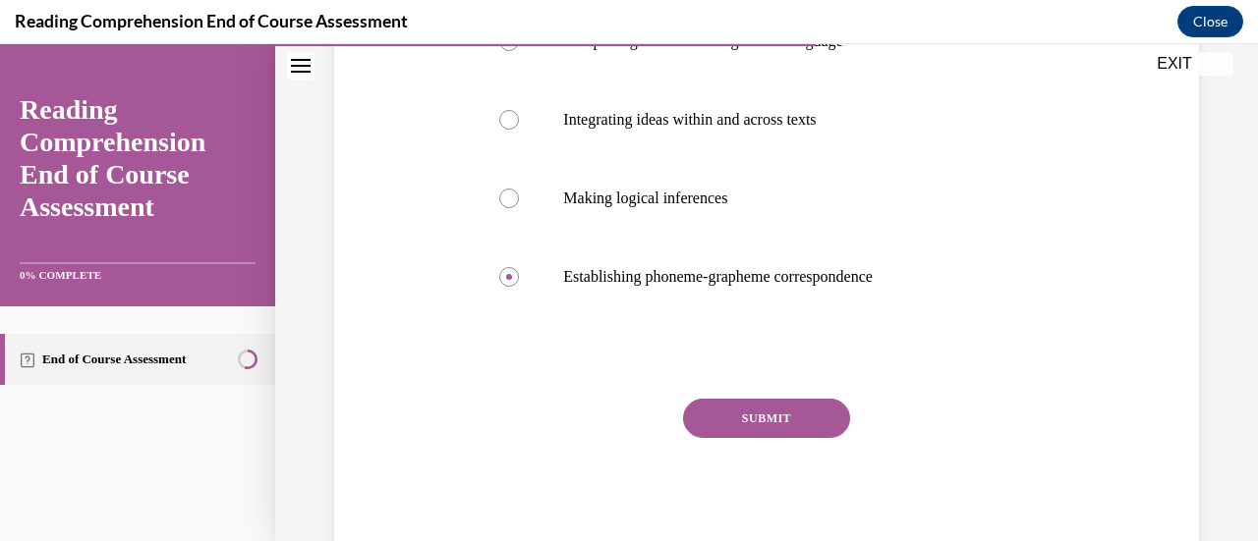
click at [747, 422] on button "SUBMIT" at bounding box center [766, 418] width 167 height 39
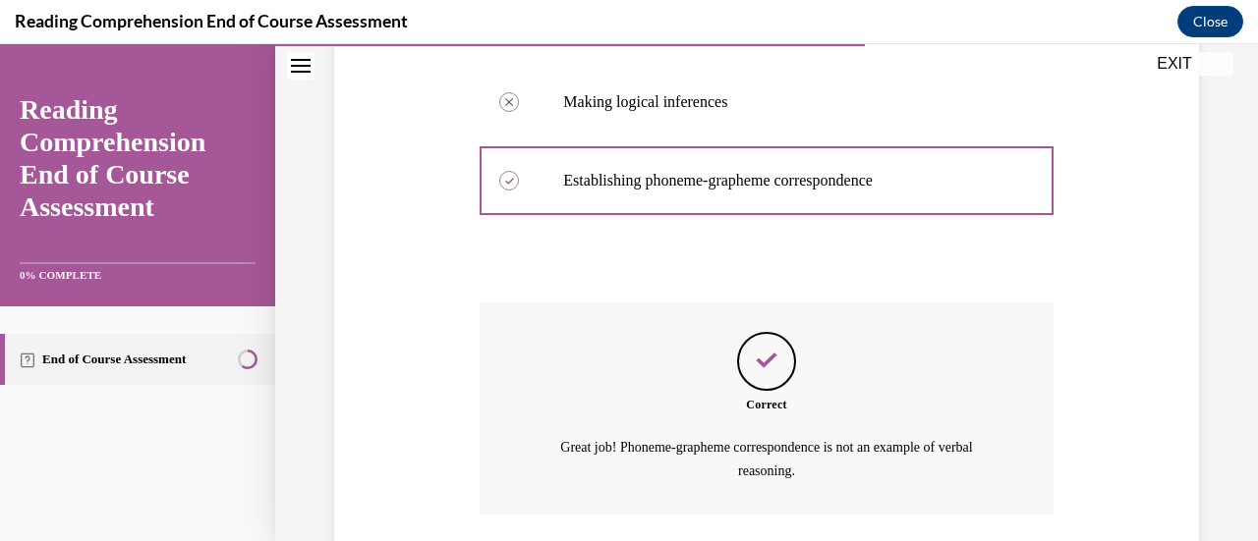
scroll to position [681, 0]
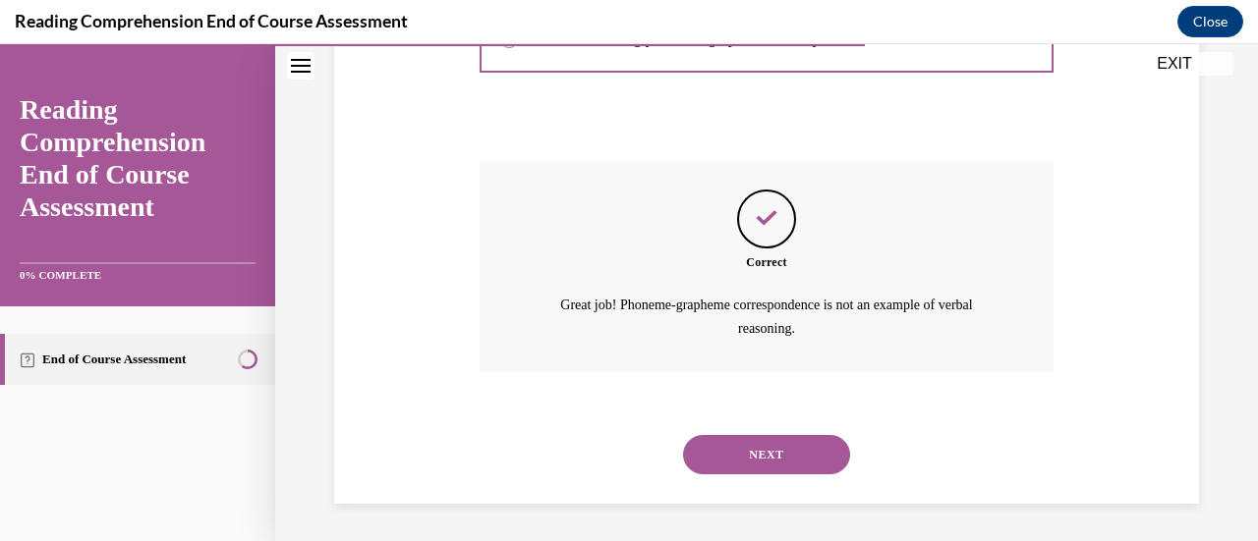
click at [754, 449] on button "NEXT" at bounding box center [766, 454] width 167 height 39
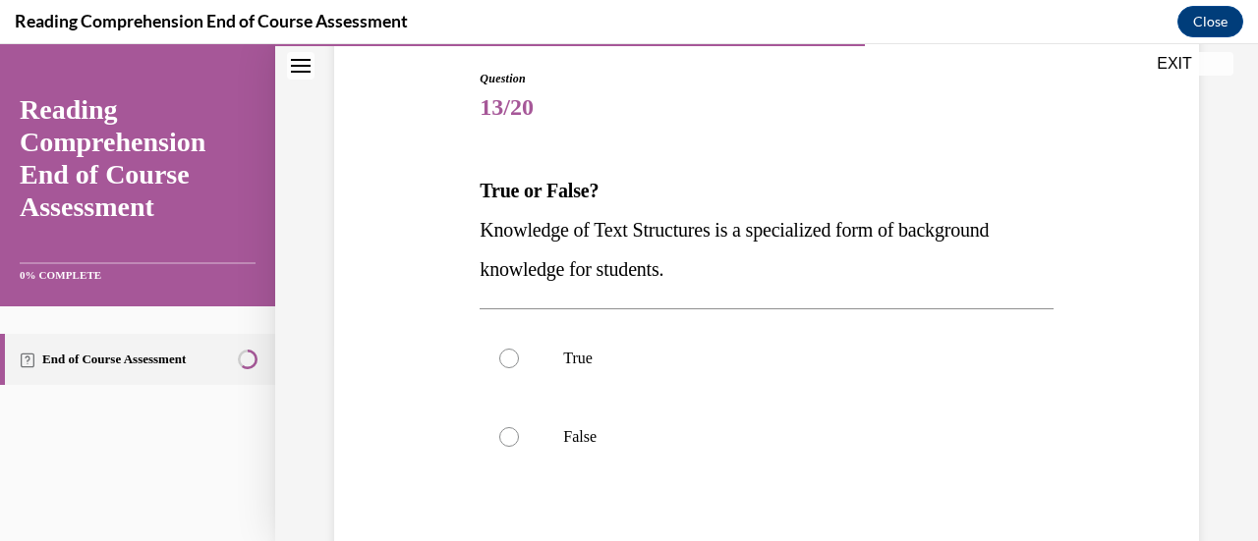
scroll to position [221, 0]
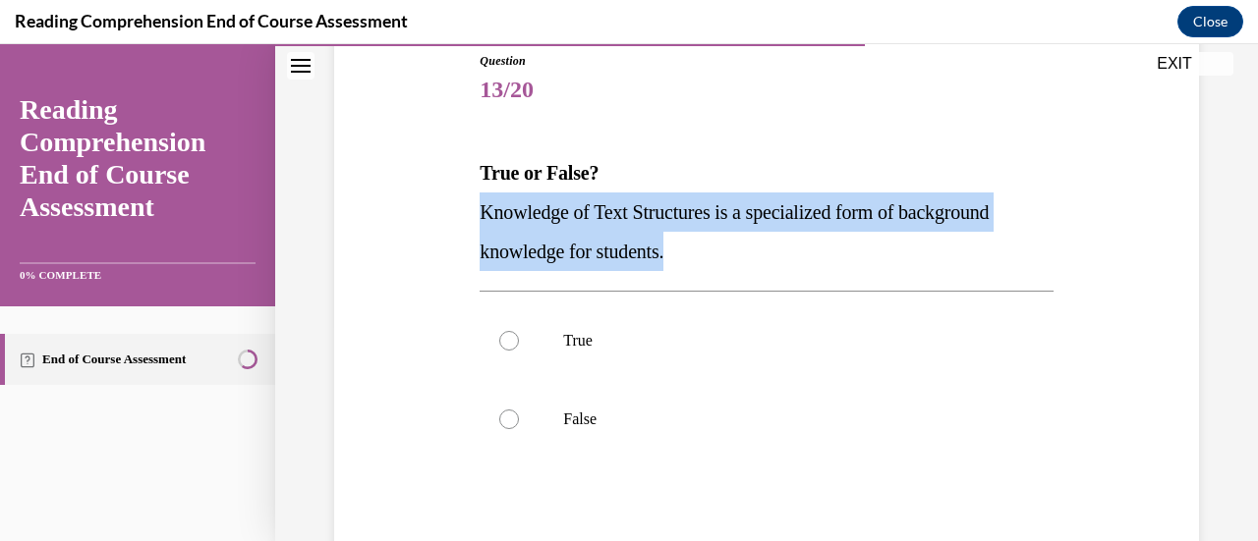
drag, startPoint x: 481, startPoint y: 211, endPoint x: 690, endPoint y: 258, distance: 213.6
click at [690, 258] on p "Knowledge of Text Structures is a specialized form of background knowledge for …" at bounding box center [766, 232] width 573 height 79
copy span "Knowledge of Text Structures is a specialized form of background knowledge for …"
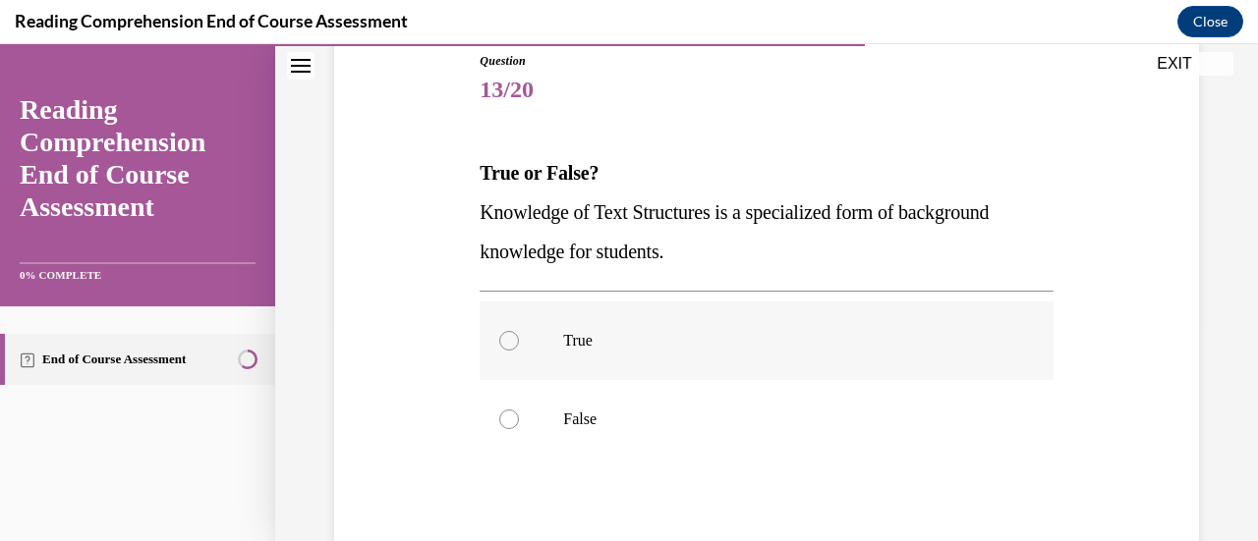
click at [510, 344] on div at bounding box center [509, 341] width 20 height 20
click at [510, 344] on input "True" at bounding box center [509, 341] width 20 height 20
radio input "true"
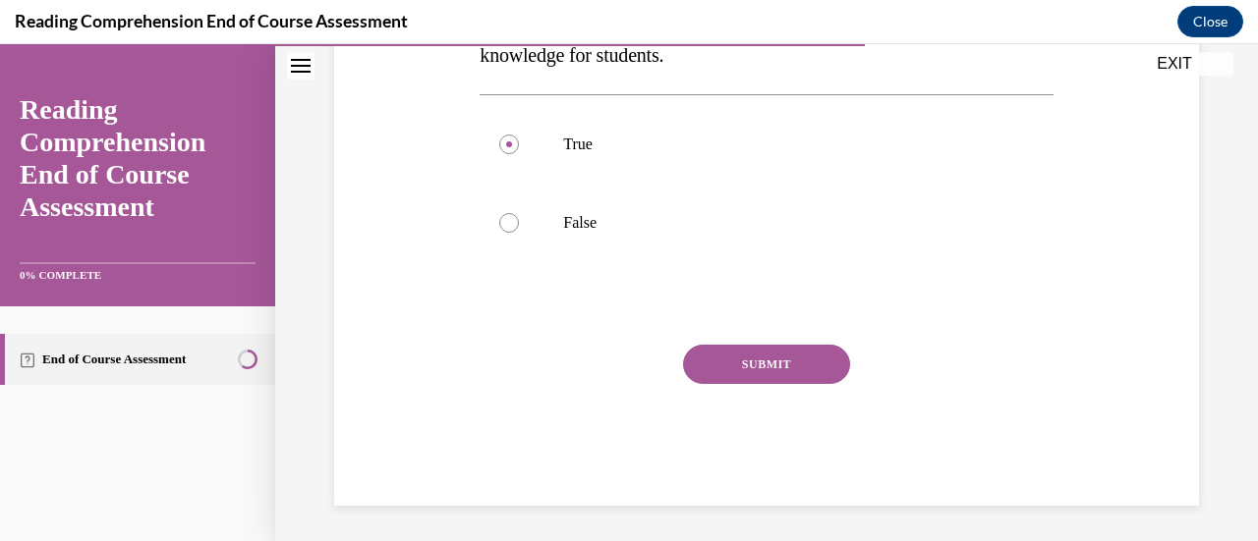
click at [737, 370] on button "SUBMIT" at bounding box center [766, 364] width 167 height 39
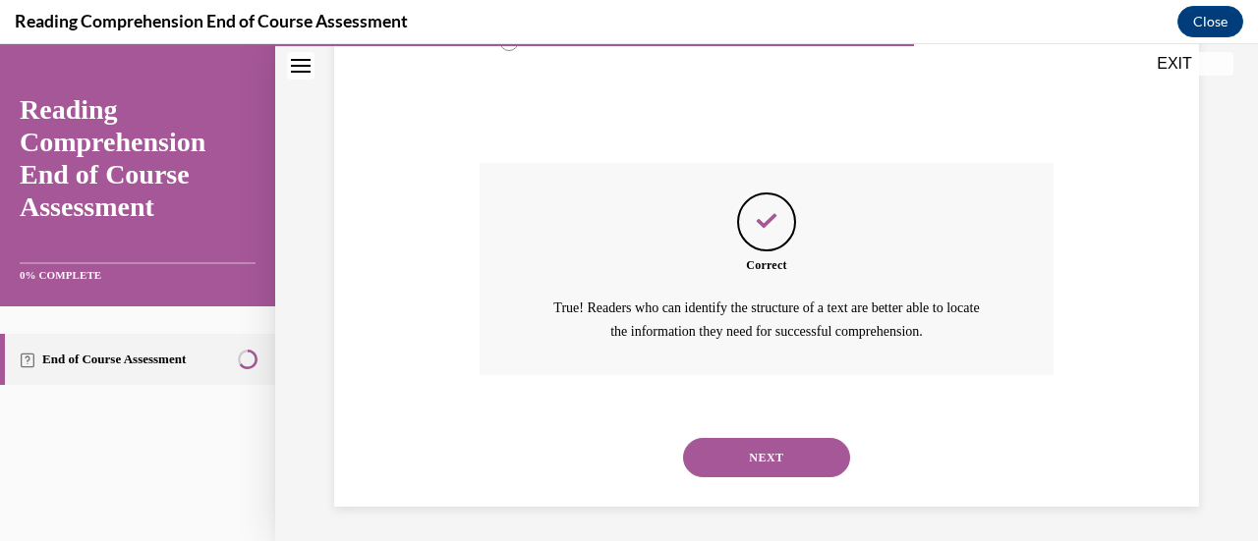
scroll to position [602, 0]
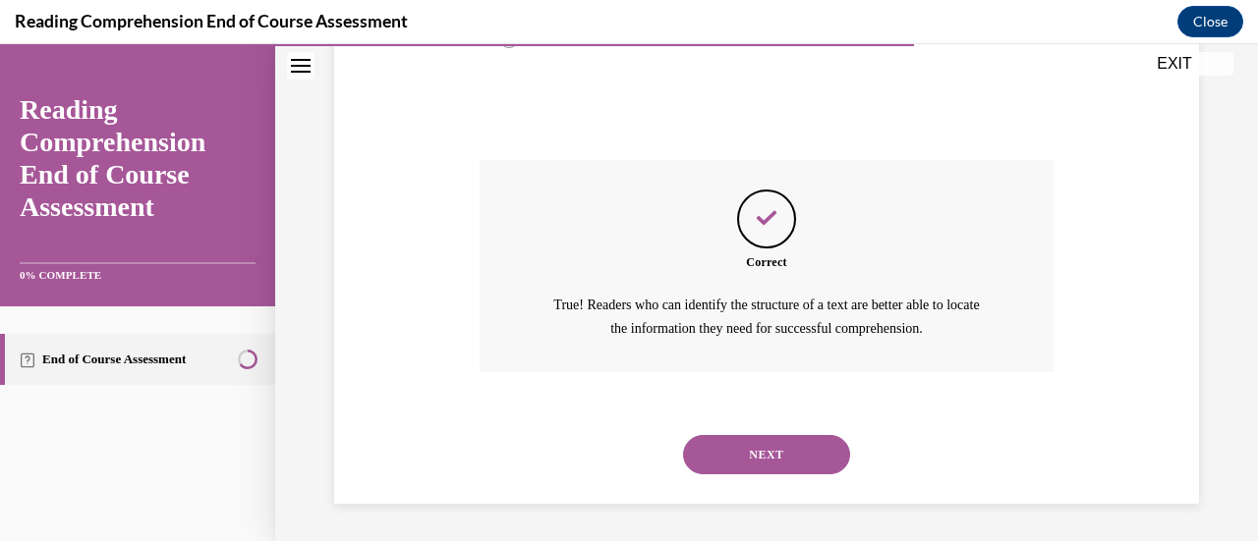
click at [766, 459] on button "NEXT" at bounding box center [766, 454] width 167 height 39
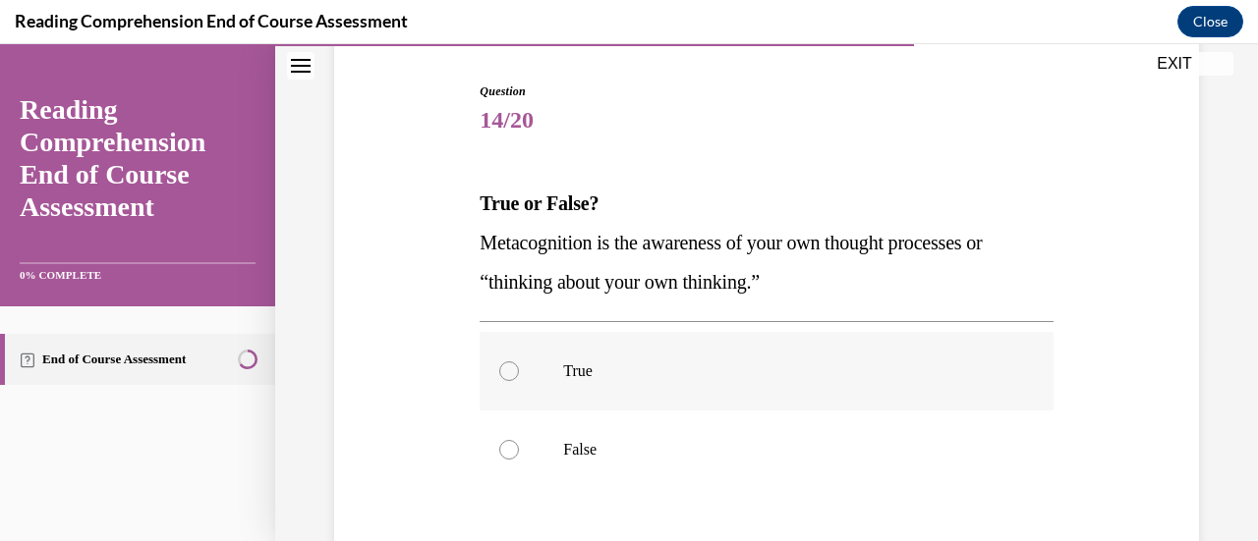
scroll to position [197, 0]
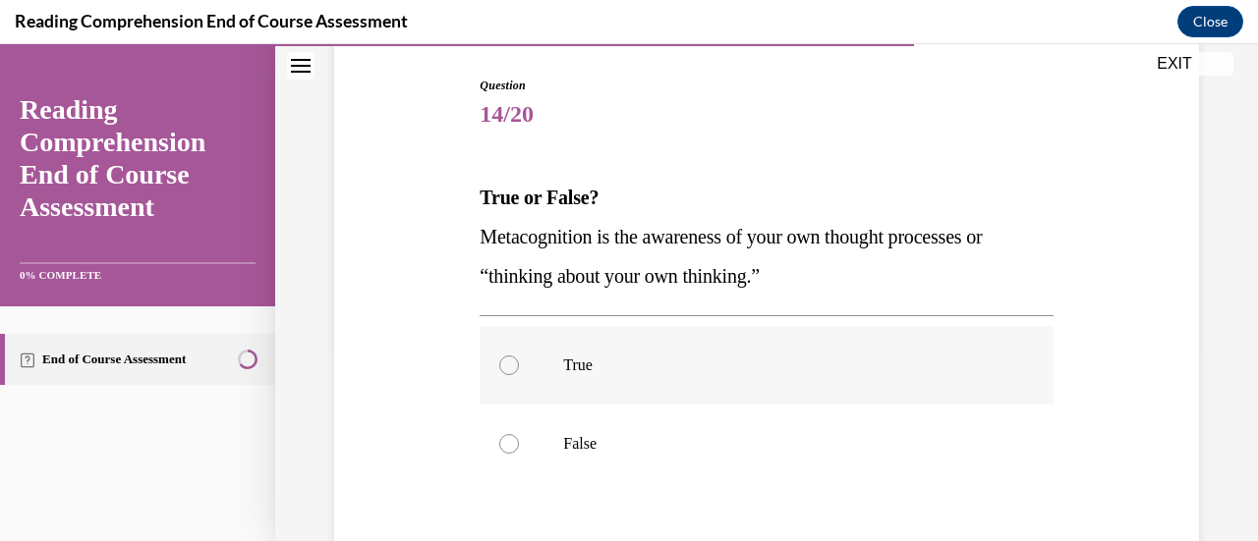
click at [516, 359] on label "True" at bounding box center [766, 365] width 573 height 79
click at [516, 359] on input "True" at bounding box center [509, 366] width 20 height 20
radio input "true"
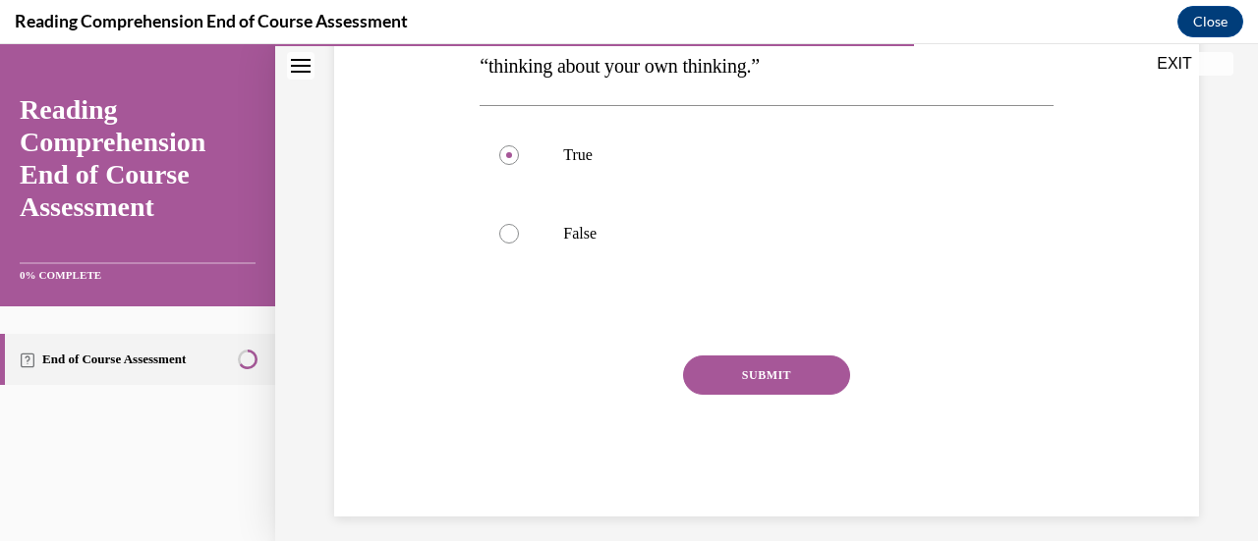
scroll to position [418, 0]
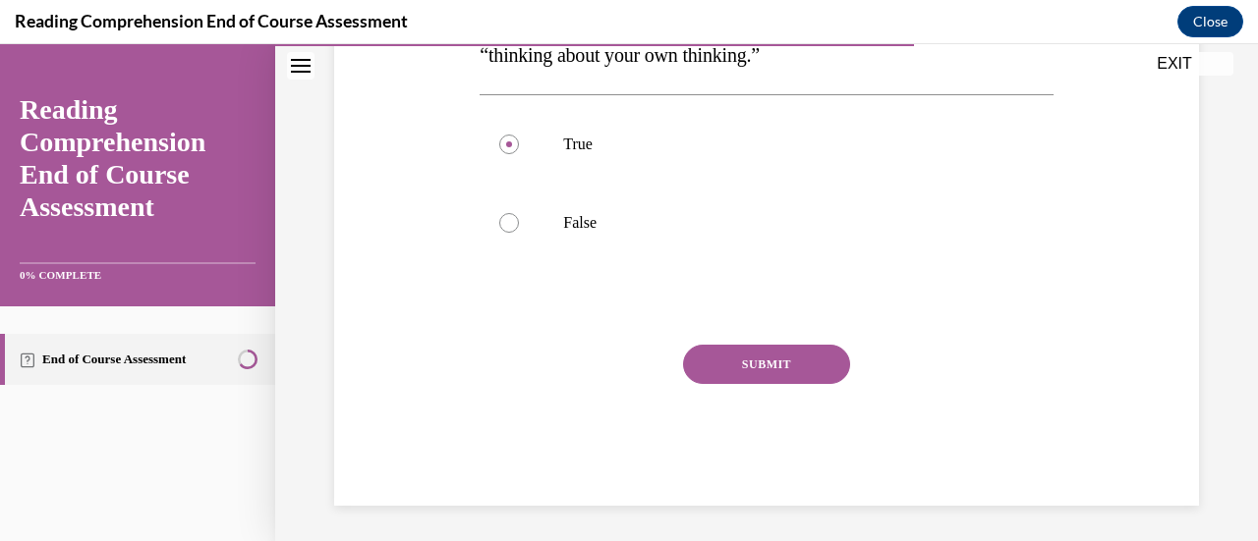
click at [757, 371] on button "SUBMIT" at bounding box center [766, 364] width 167 height 39
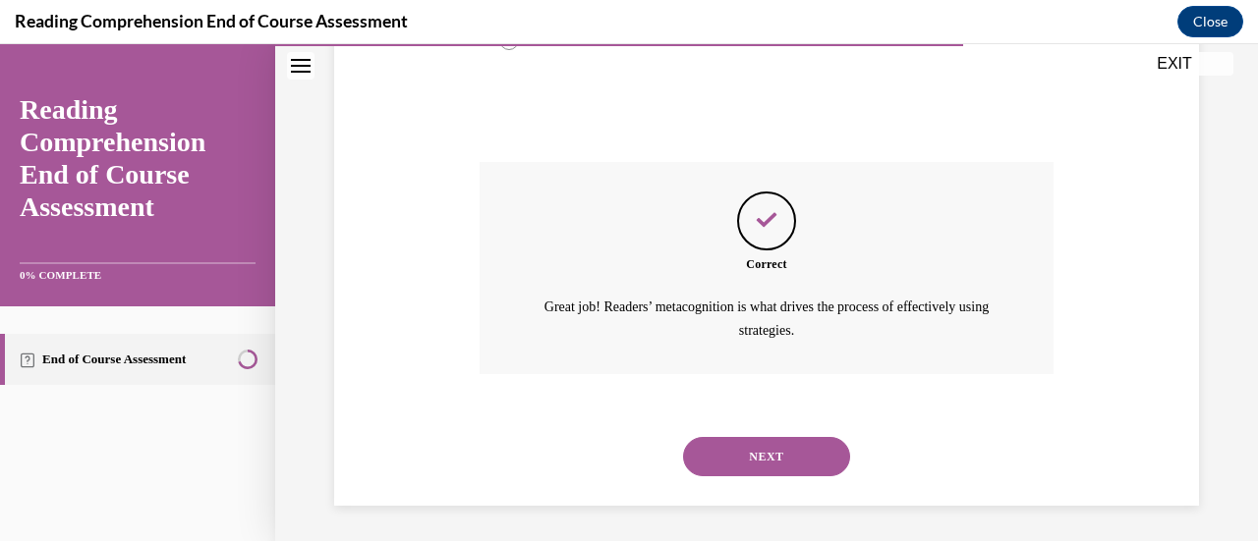
scroll to position [602, 0]
click at [747, 449] on button "NEXT" at bounding box center [766, 454] width 167 height 39
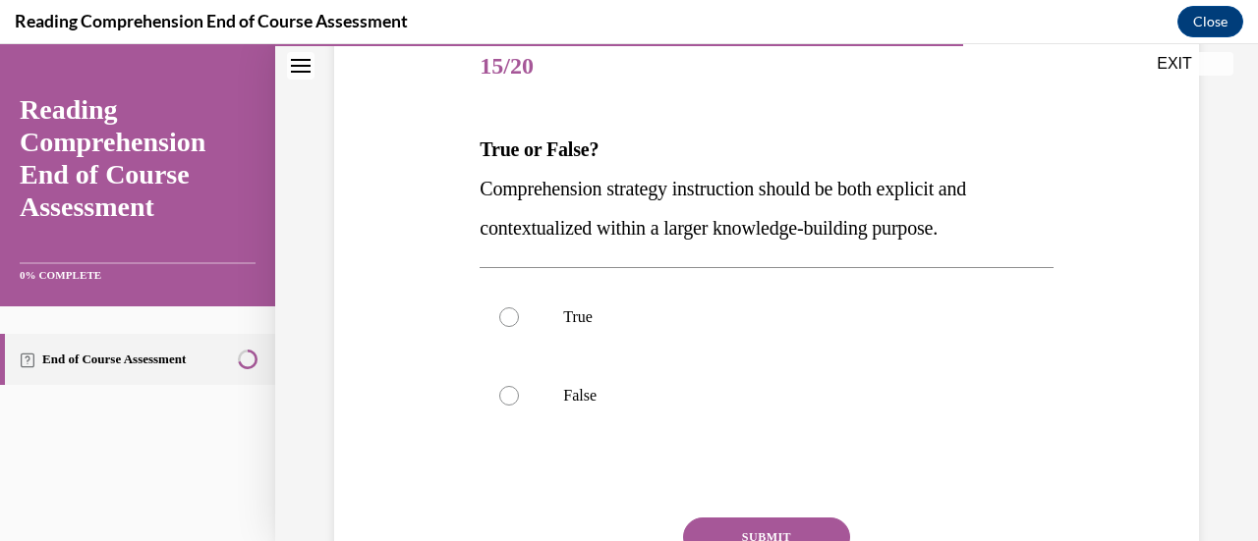
scroll to position [246, 0]
click at [506, 322] on div at bounding box center [509, 317] width 20 height 20
click at [506, 322] on input "True" at bounding box center [509, 317] width 20 height 20
radio input "true"
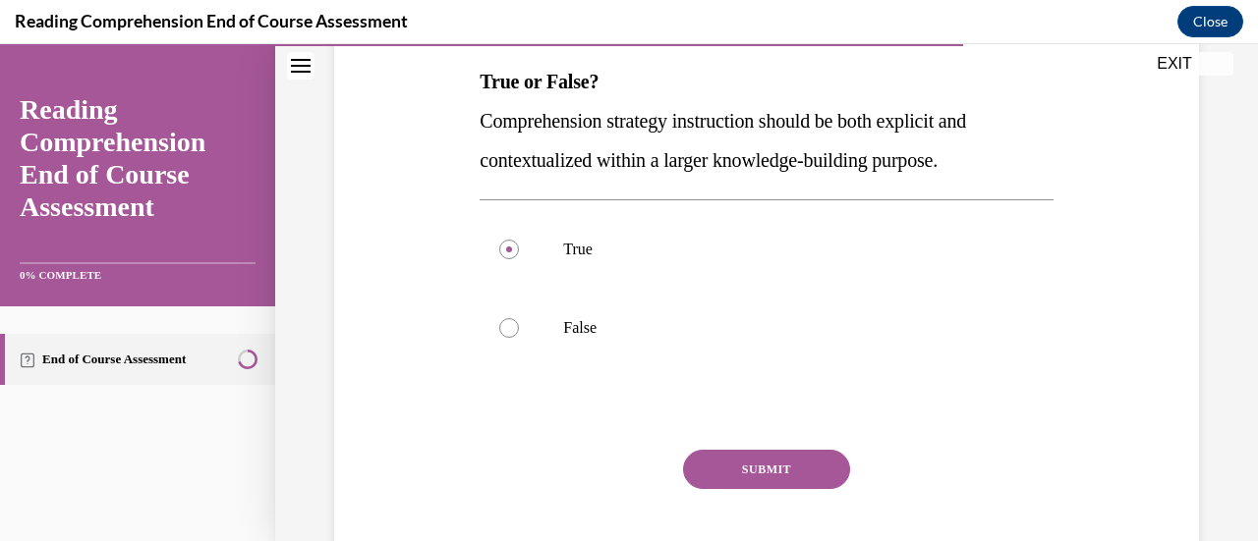
scroll to position [319, 0]
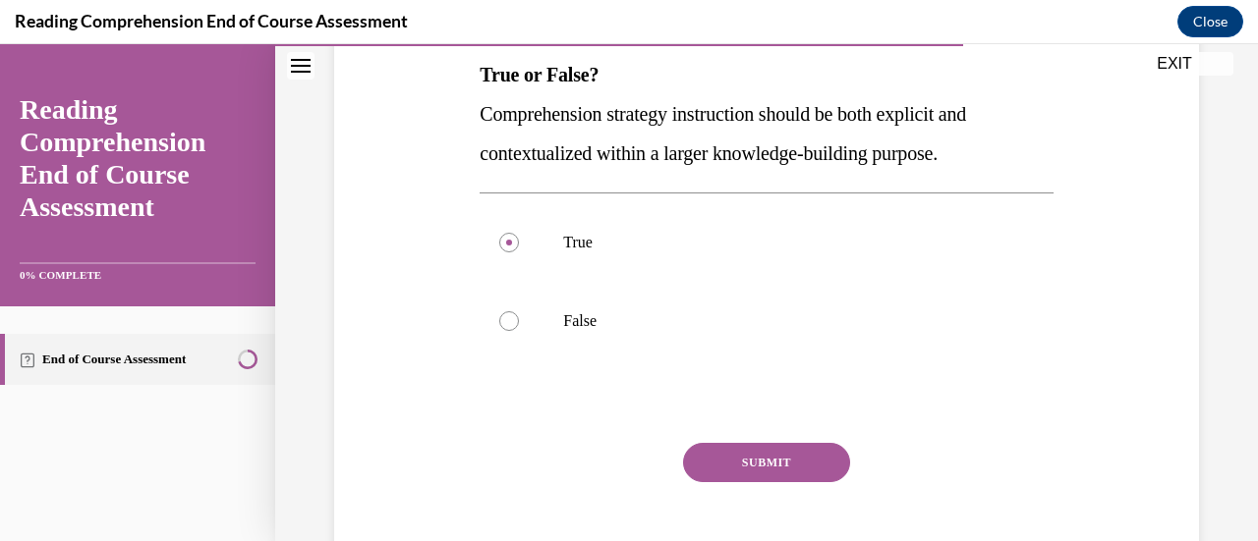
click at [756, 456] on button "SUBMIT" at bounding box center [766, 462] width 167 height 39
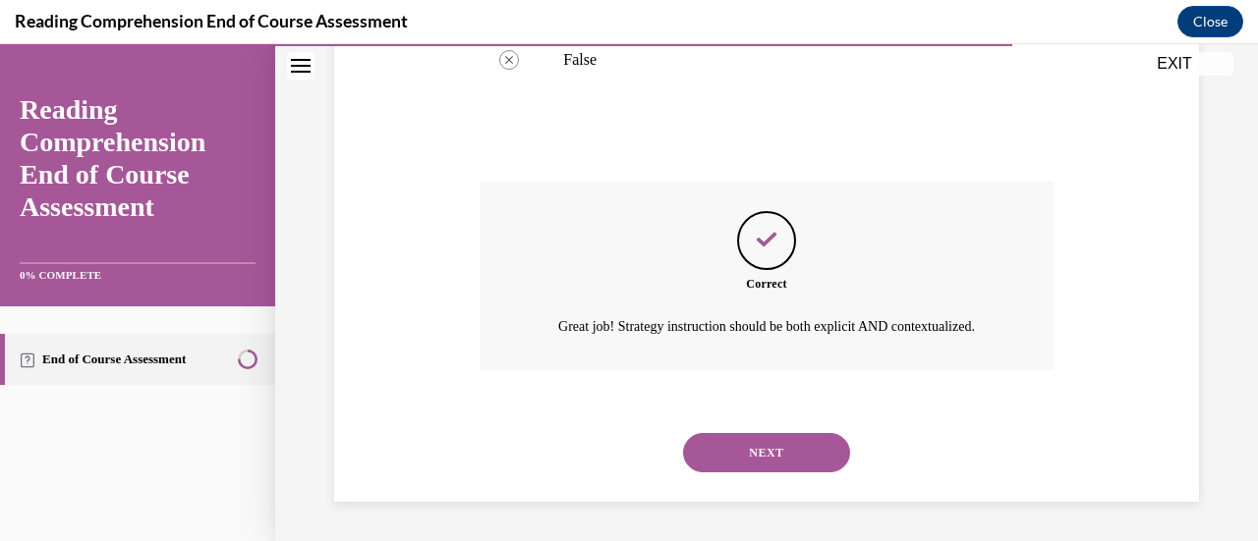
scroll to position [602, 0]
click at [764, 460] on button "NEXT" at bounding box center [766, 452] width 167 height 39
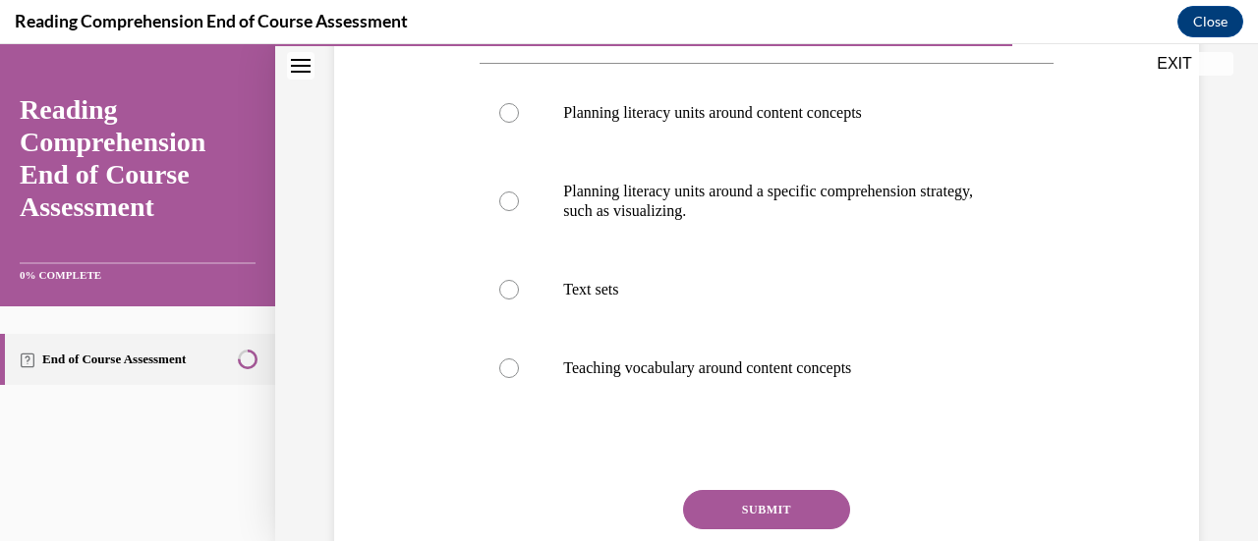
scroll to position [418, 0]
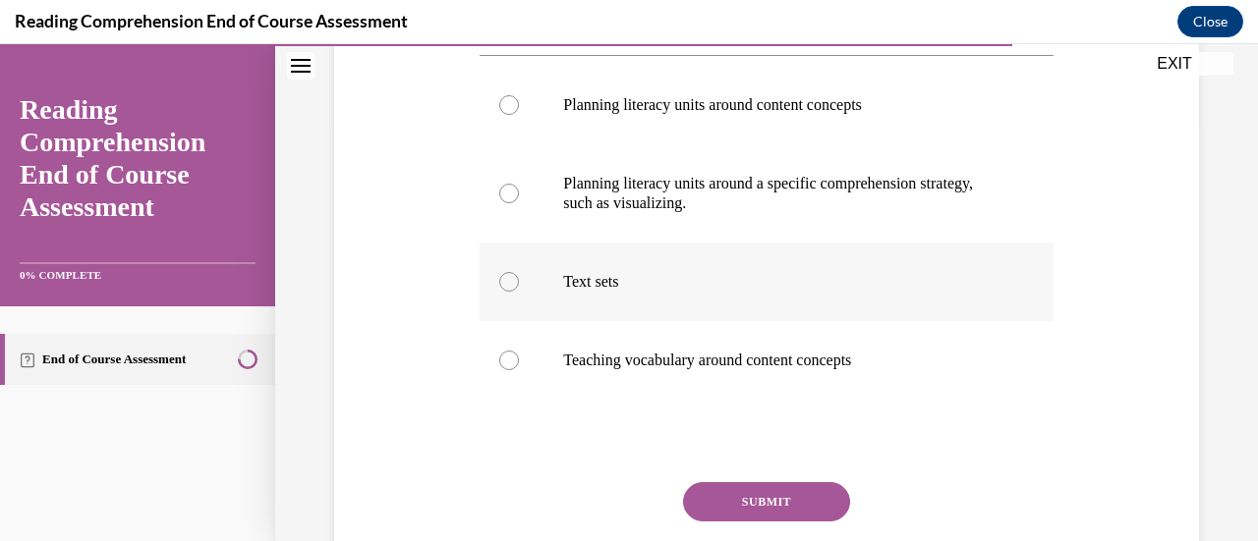
click at [499, 278] on div at bounding box center [509, 282] width 20 height 20
click at [499, 278] on input "Text sets" at bounding box center [509, 282] width 20 height 20
radio input "true"
click at [728, 490] on button "SUBMIT" at bounding box center [766, 501] width 167 height 39
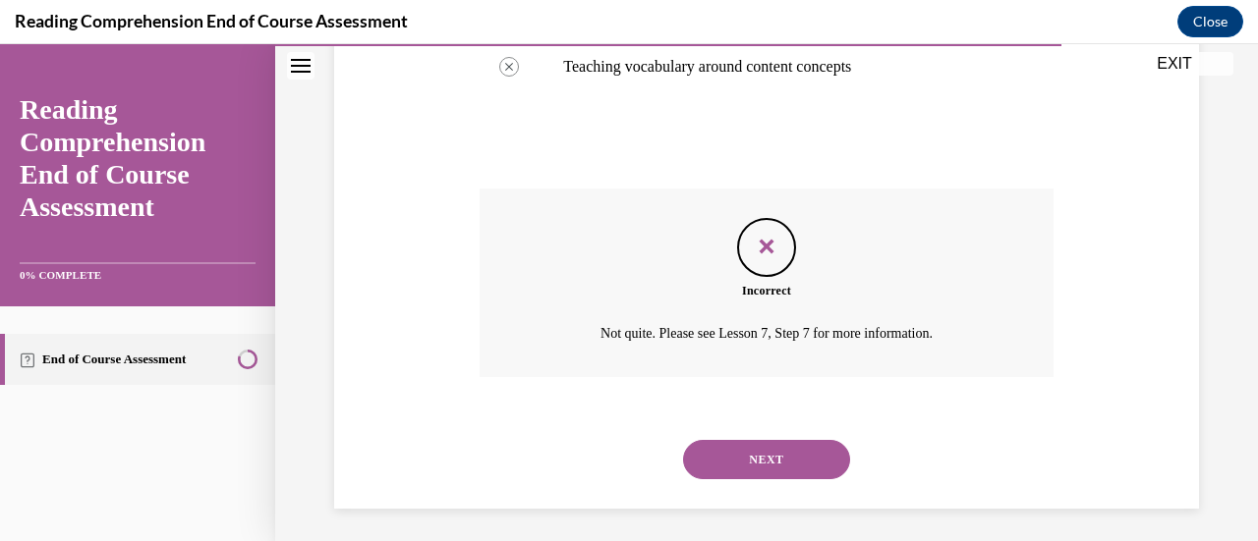
scroll to position [717, 0]
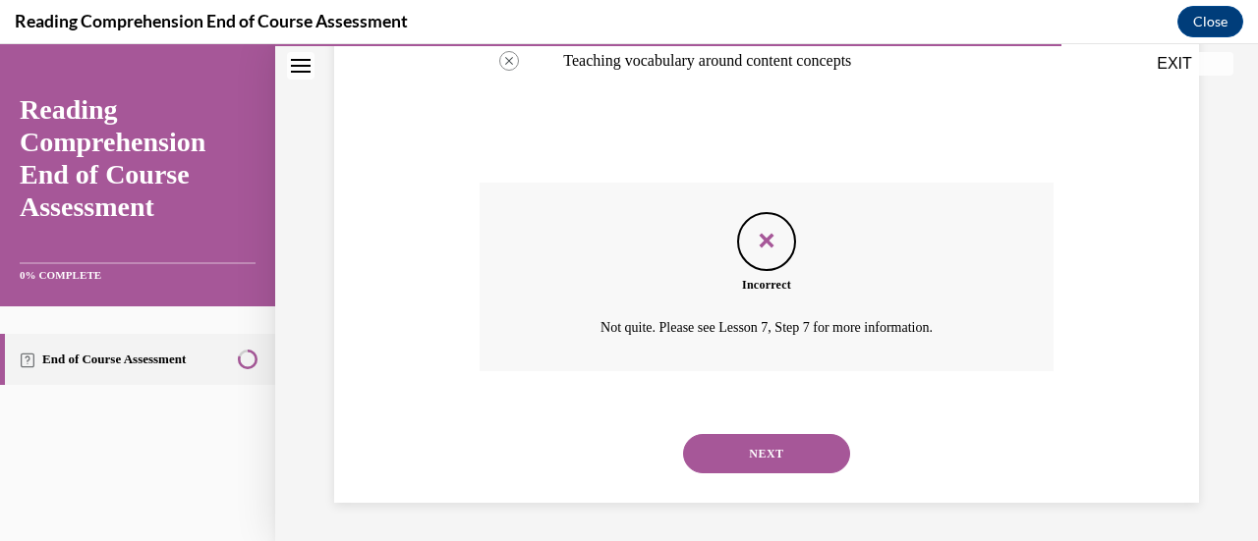
click at [753, 446] on button "NEXT" at bounding box center [766, 453] width 167 height 39
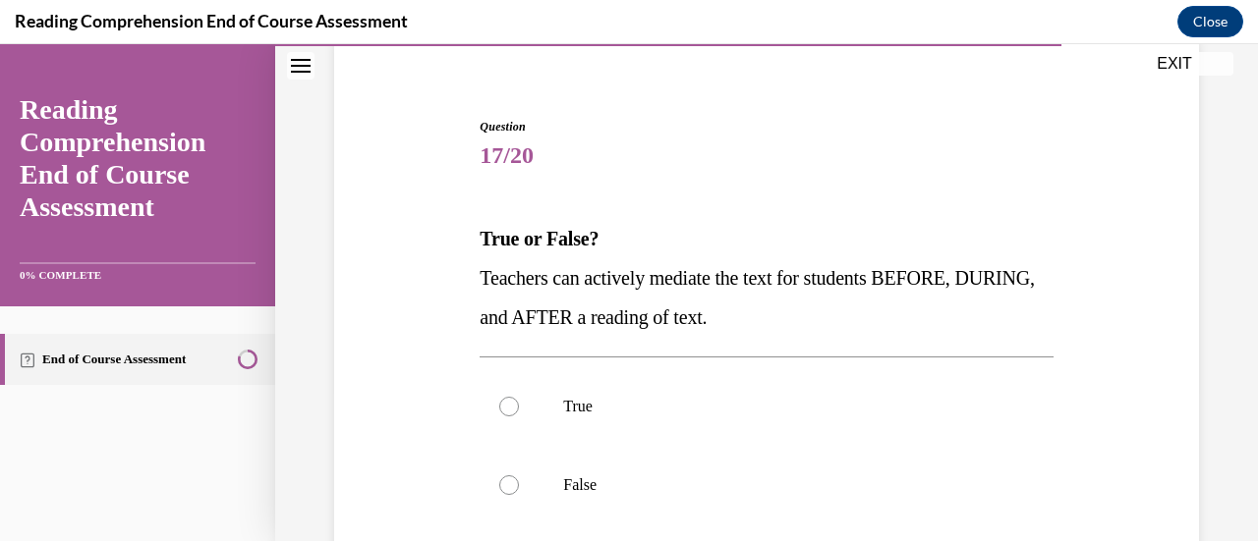
scroll to position [197, 0]
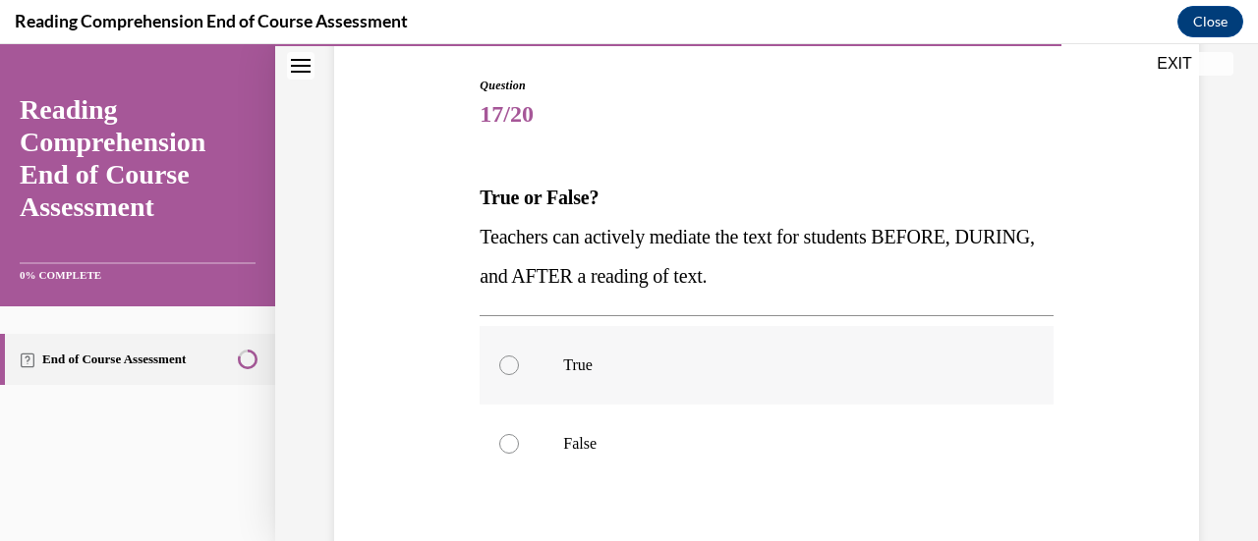
click at [503, 369] on div at bounding box center [509, 366] width 20 height 20
click at [503, 369] on input "True" at bounding box center [509, 366] width 20 height 20
radio input "true"
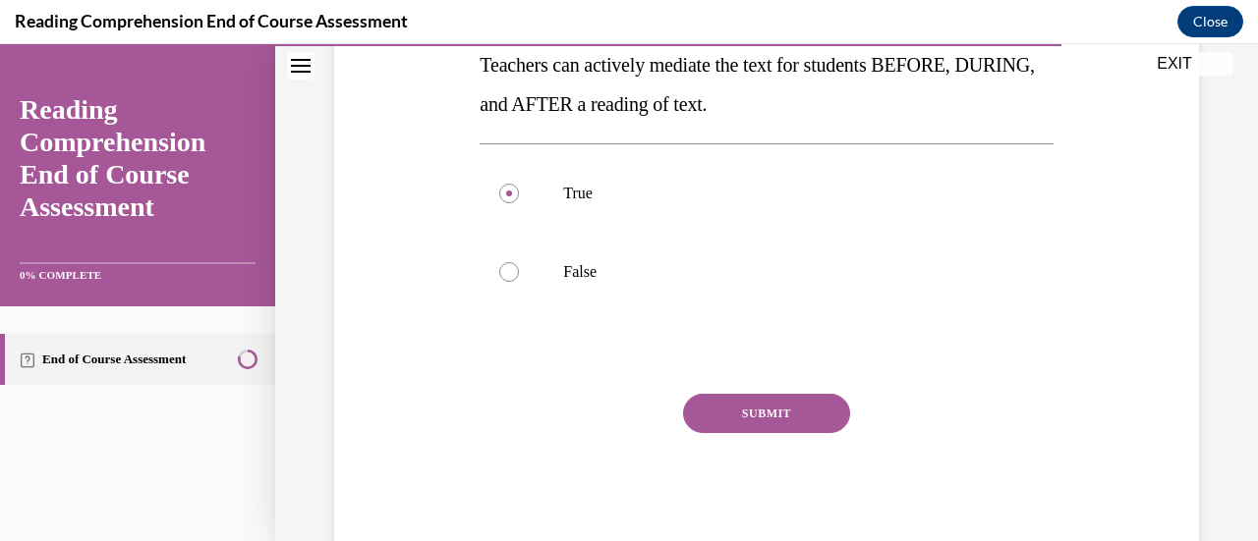
click at [694, 413] on button "SUBMIT" at bounding box center [766, 413] width 167 height 39
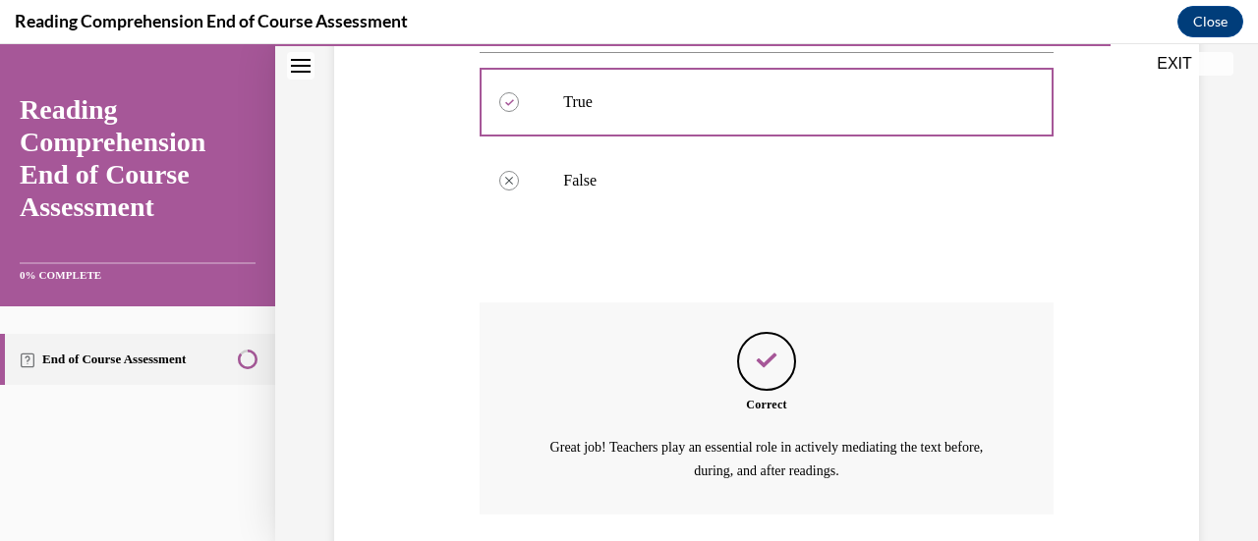
scroll to position [602, 0]
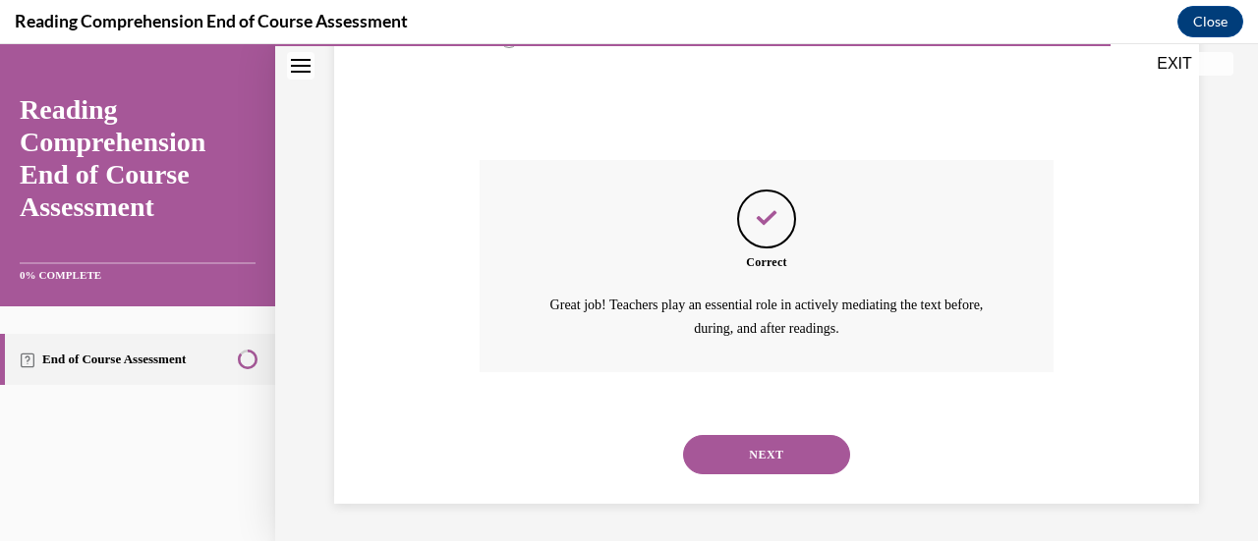
click at [767, 461] on button "NEXT" at bounding box center [766, 454] width 167 height 39
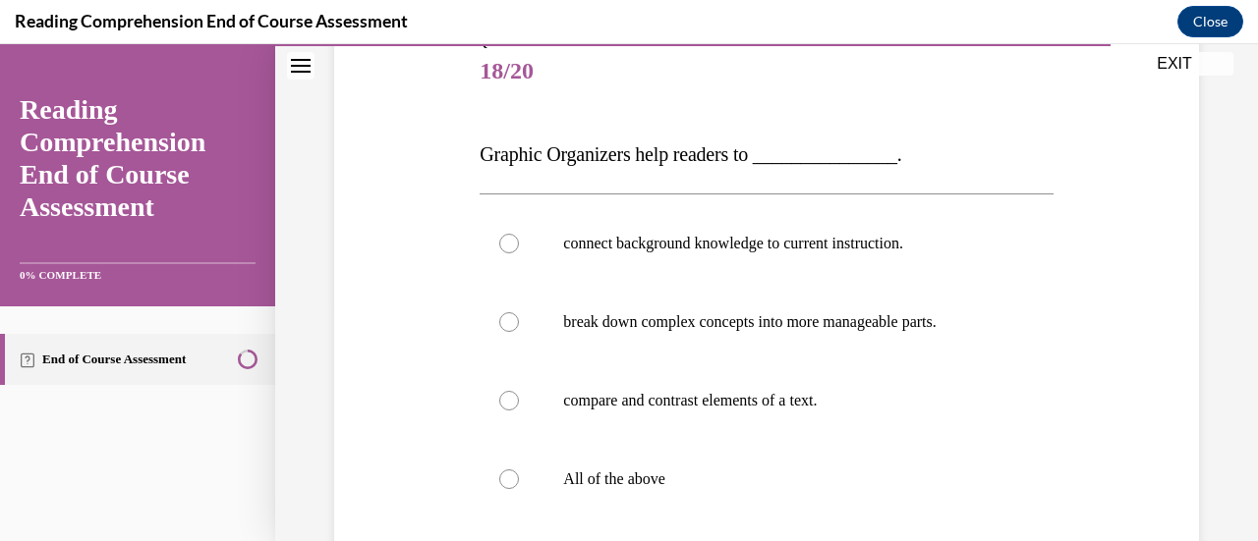
scroll to position [295, 0]
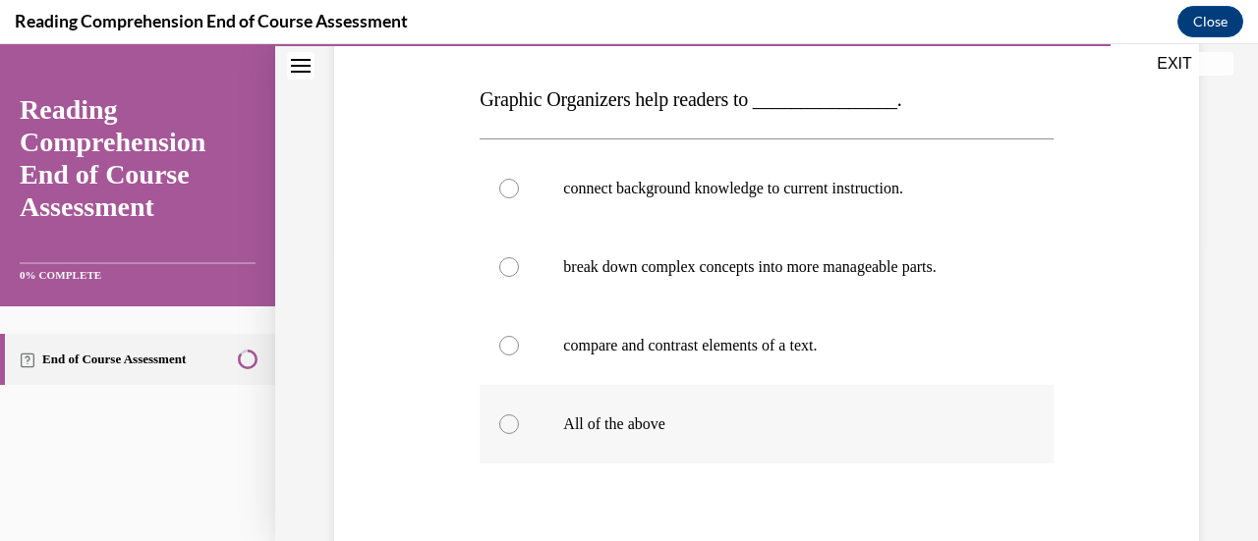
click at [505, 424] on div at bounding box center [509, 425] width 20 height 20
click at [505, 424] on input "All of the above" at bounding box center [509, 425] width 20 height 20
radio input "true"
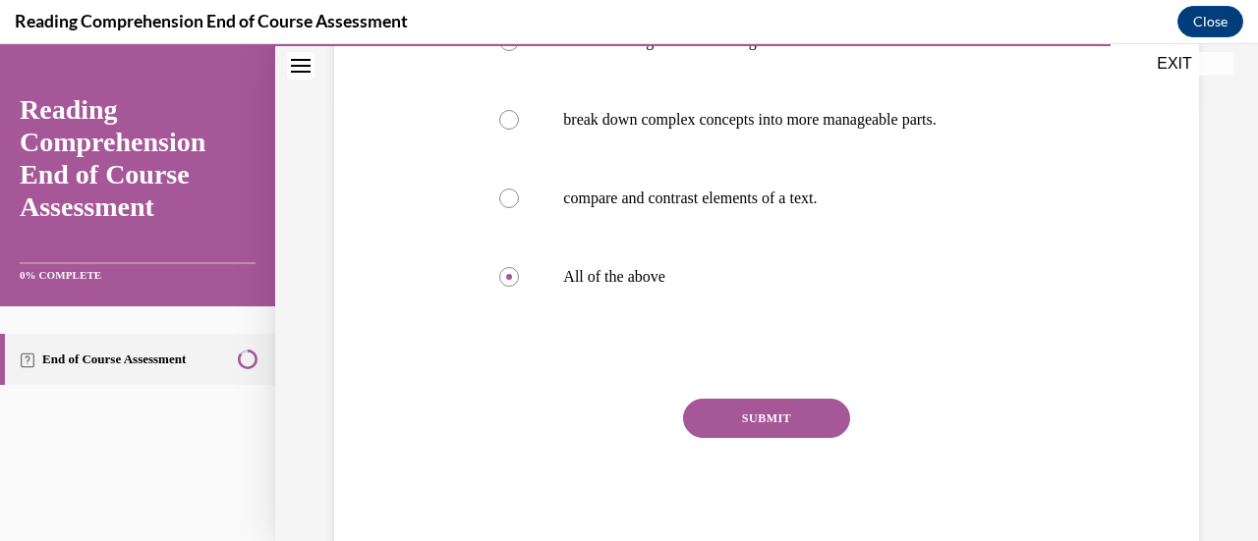
click at [774, 414] on button "SUBMIT" at bounding box center [766, 418] width 167 height 39
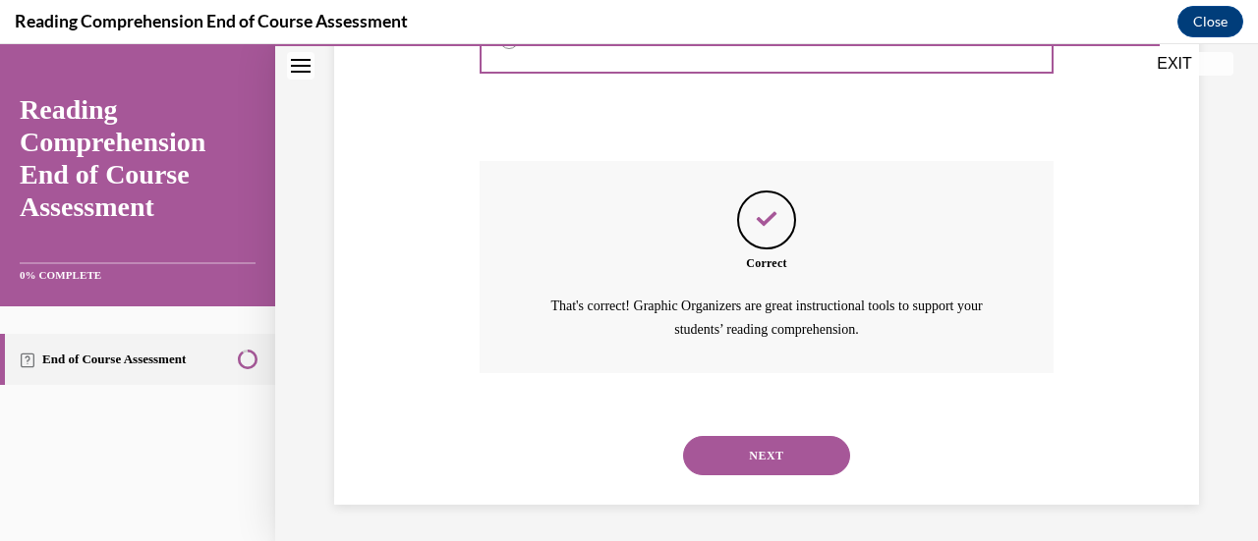
scroll to position [681, 0]
click at [751, 461] on button "NEXT" at bounding box center [766, 454] width 167 height 39
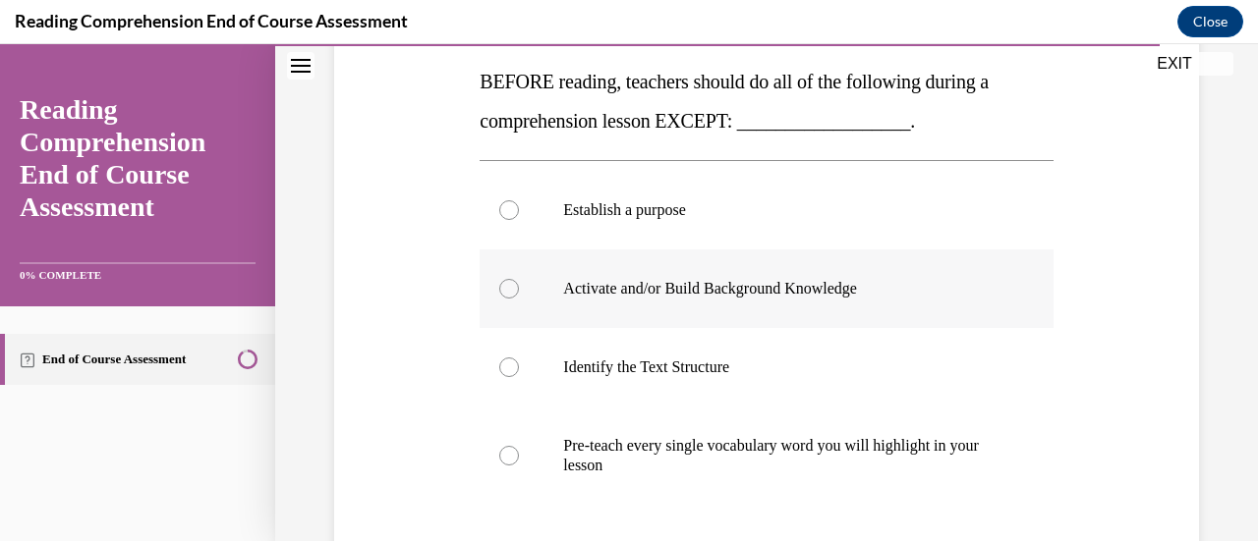
scroll to position [368, 0]
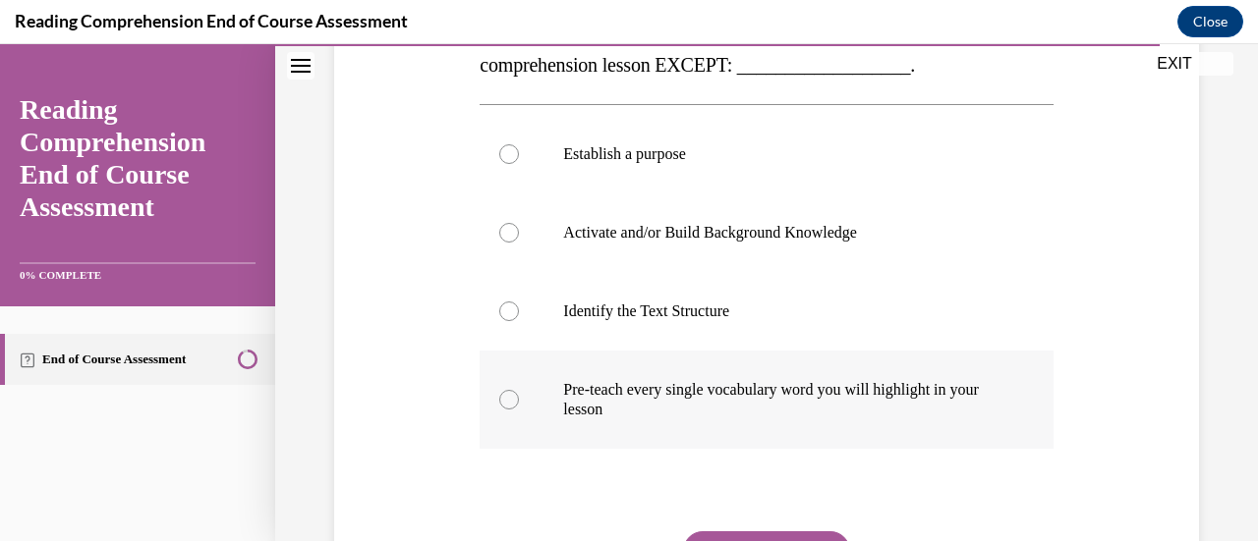
click at [505, 400] on div at bounding box center [509, 400] width 20 height 20
click at [505, 400] on input "Pre-teach every single vocabulary word you will highlight in your lesson" at bounding box center [509, 400] width 20 height 20
radio input "true"
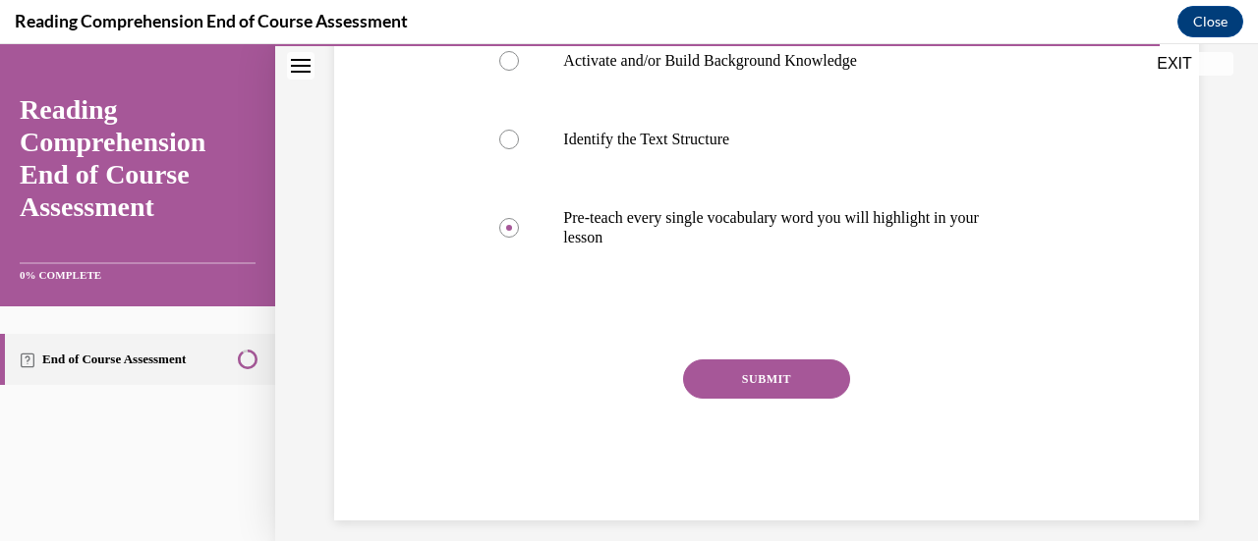
click at [746, 368] on button "SUBMIT" at bounding box center [766, 379] width 167 height 39
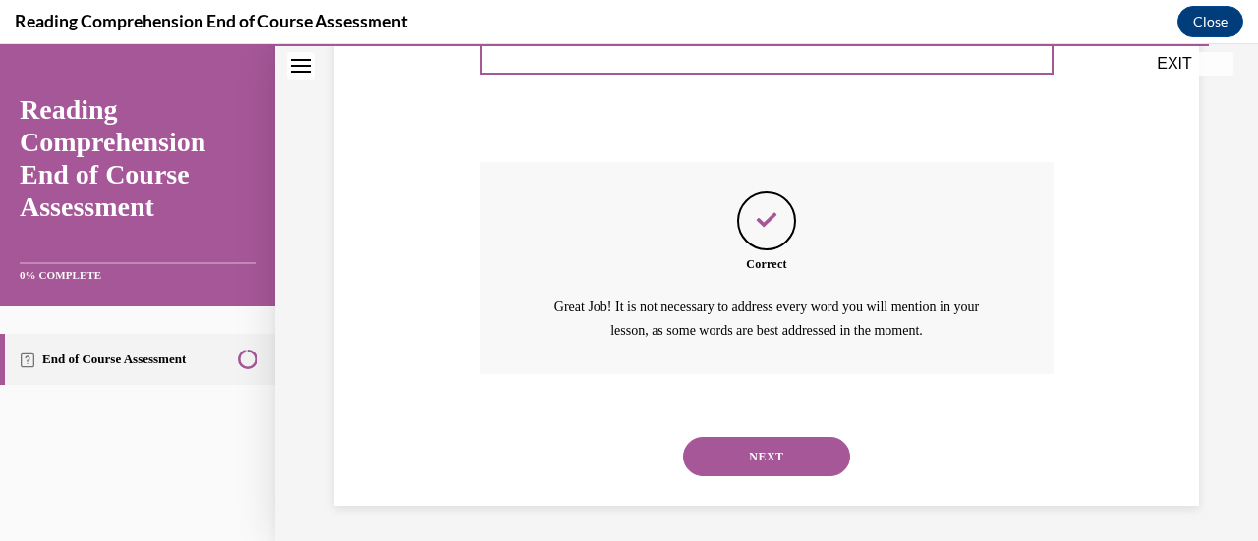
scroll to position [740, 0]
click at [772, 459] on button "NEXT" at bounding box center [766, 454] width 167 height 39
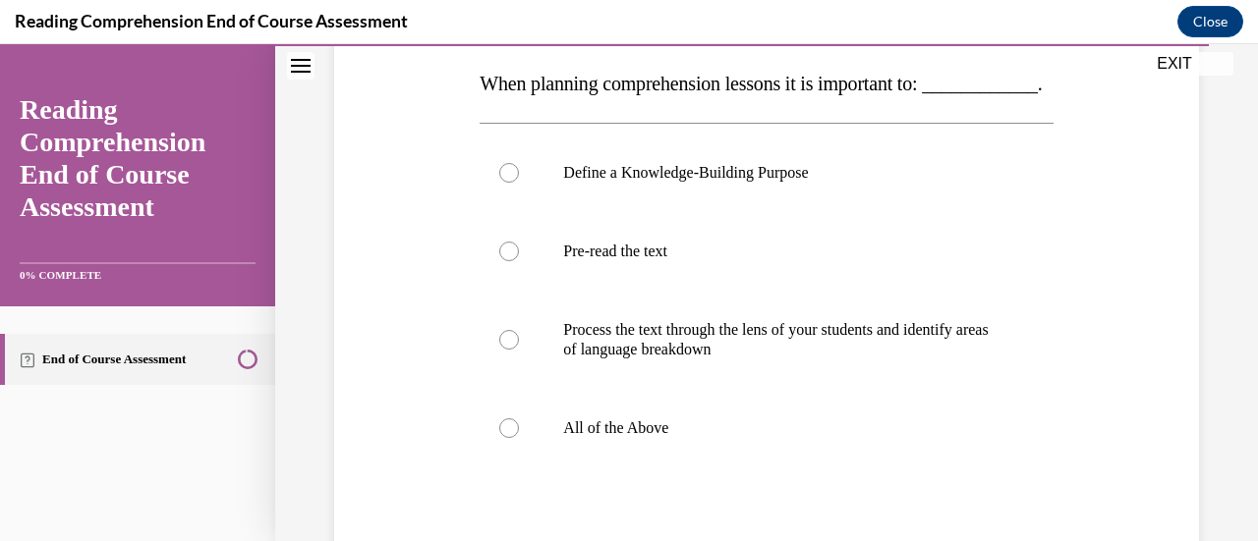
scroll to position [319, 0]
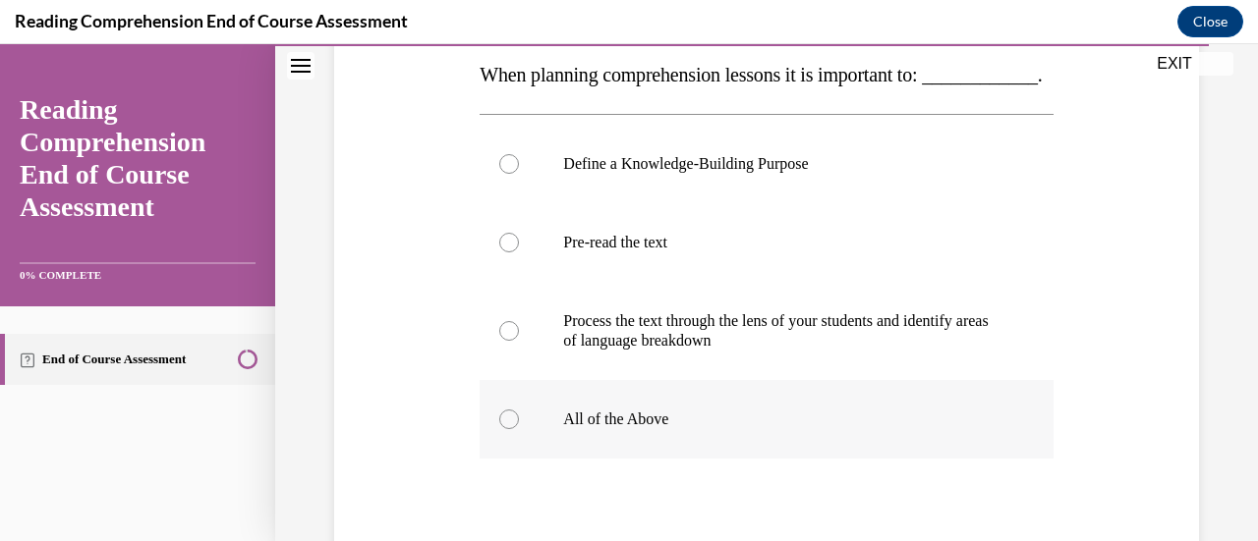
click at [513, 429] on div at bounding box center [509, 420] width 20 height 20
click at [513, 429] on input "All of the Above" at bounding box center [509, 420] width 20 height 20
radio input "true"
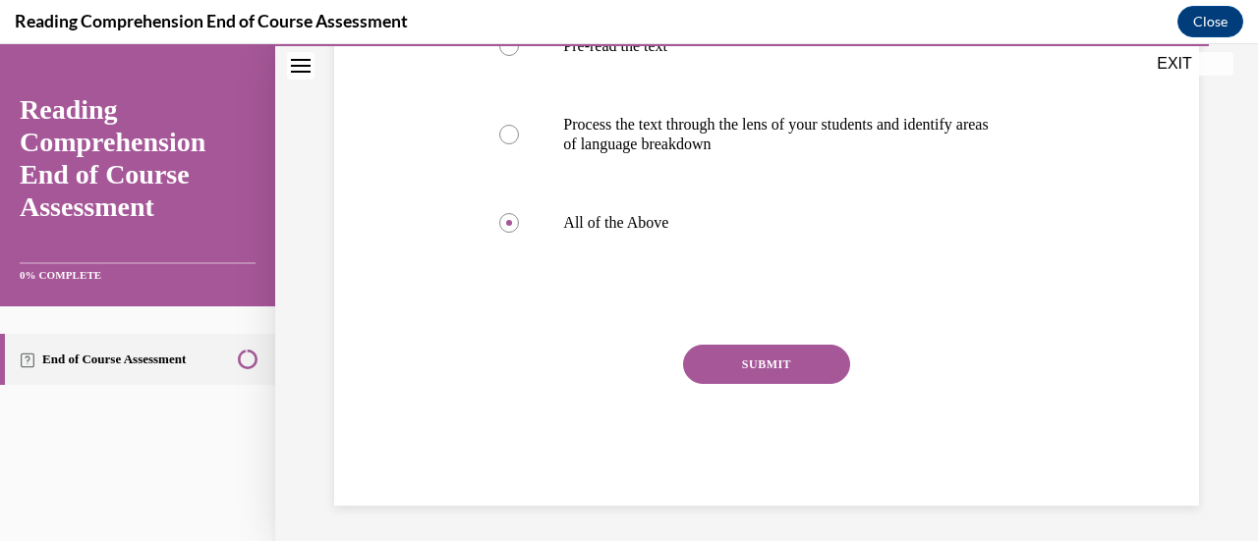
click at [753, 384] on button "SUBMIT" at bounding box center [766, 364] width 167 height 39
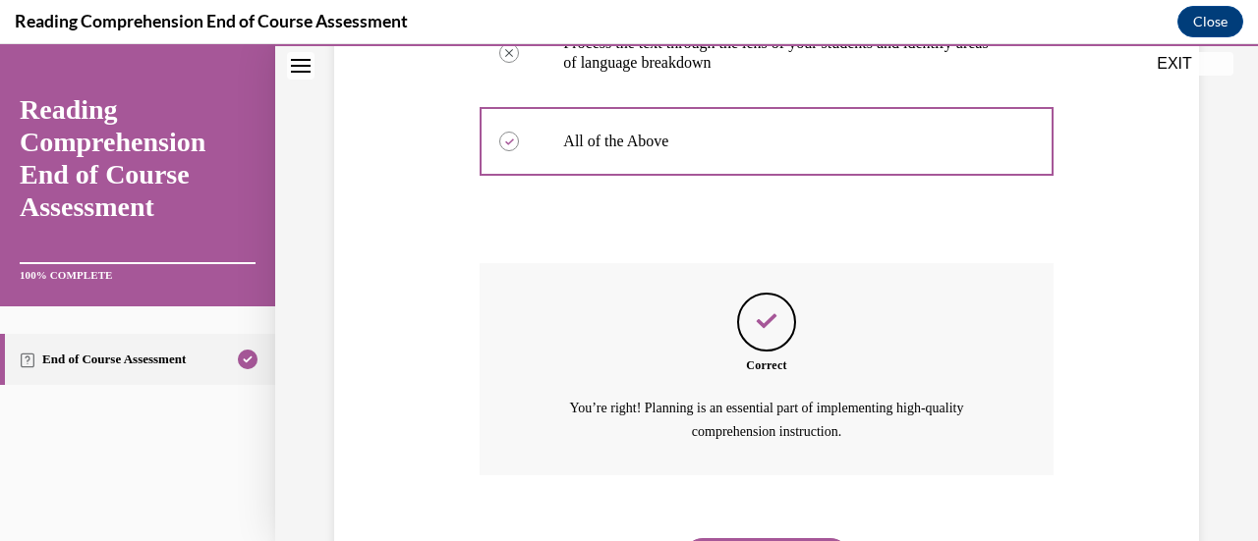
scroll to position [740, 0]
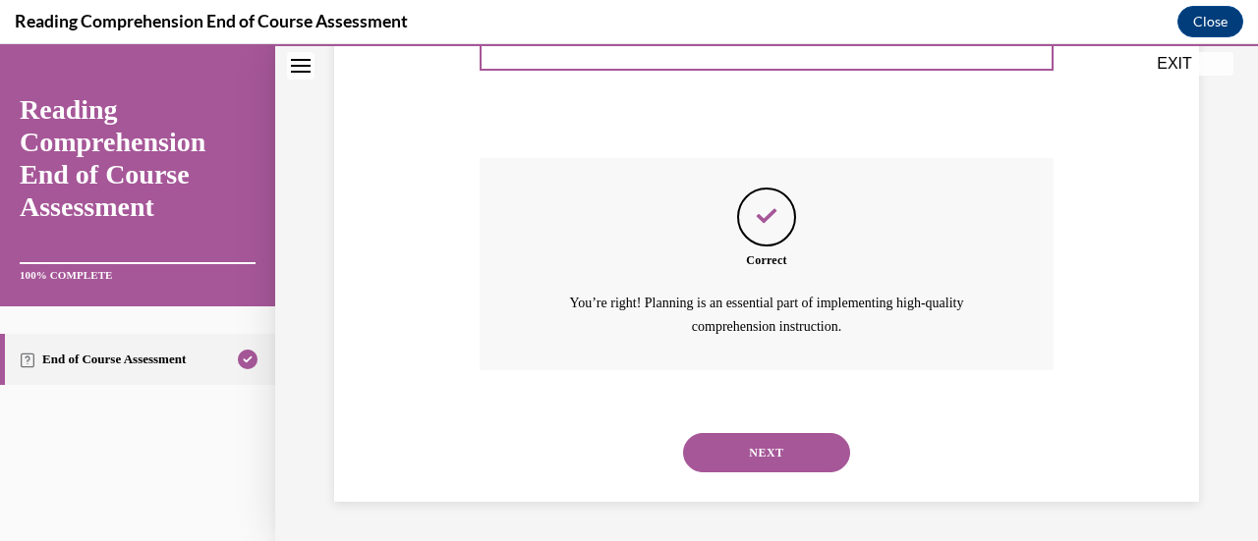
click at [751, 456] on button "NEXT" at bounding box center [766, 452] width 167 height 39
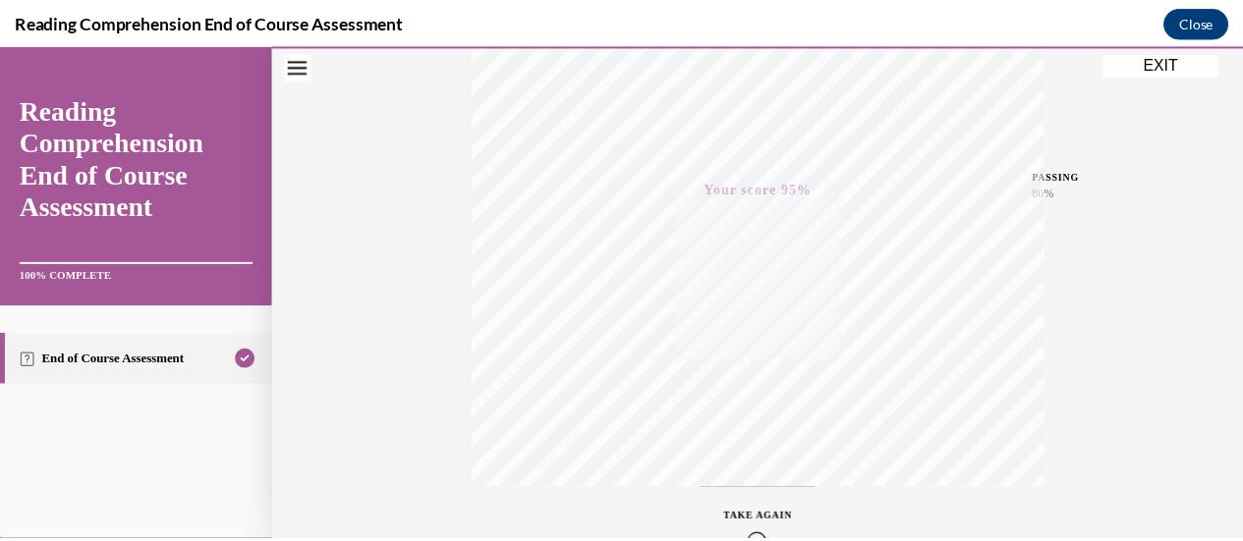
scroll to position [509, 0]
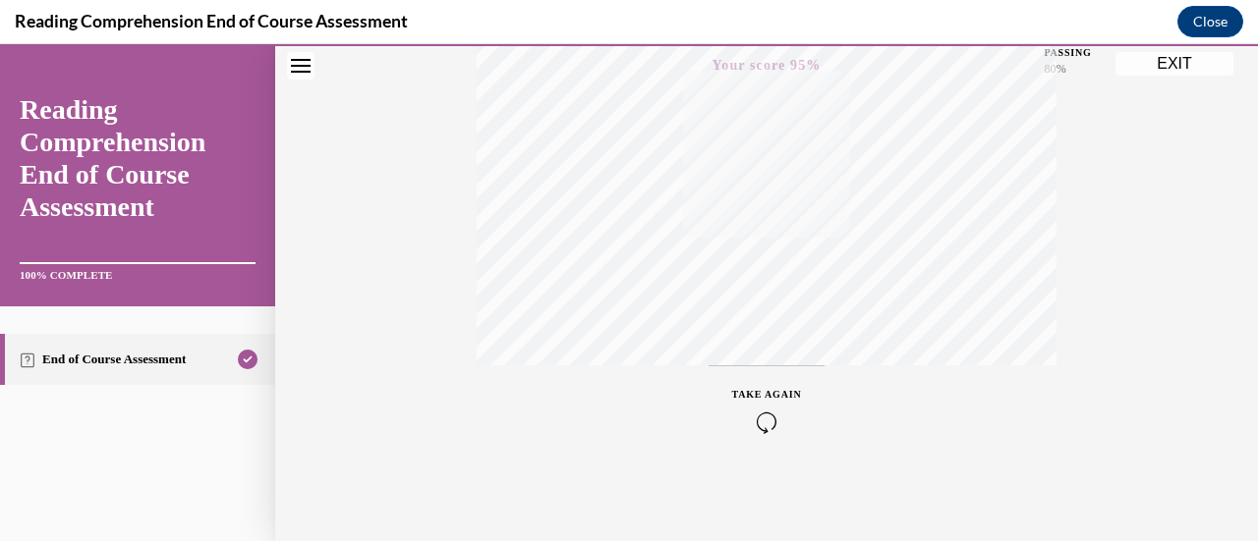
click at [1162, 62] on button "EXIT" at bounding box center [1174, 64] width 118 height 24
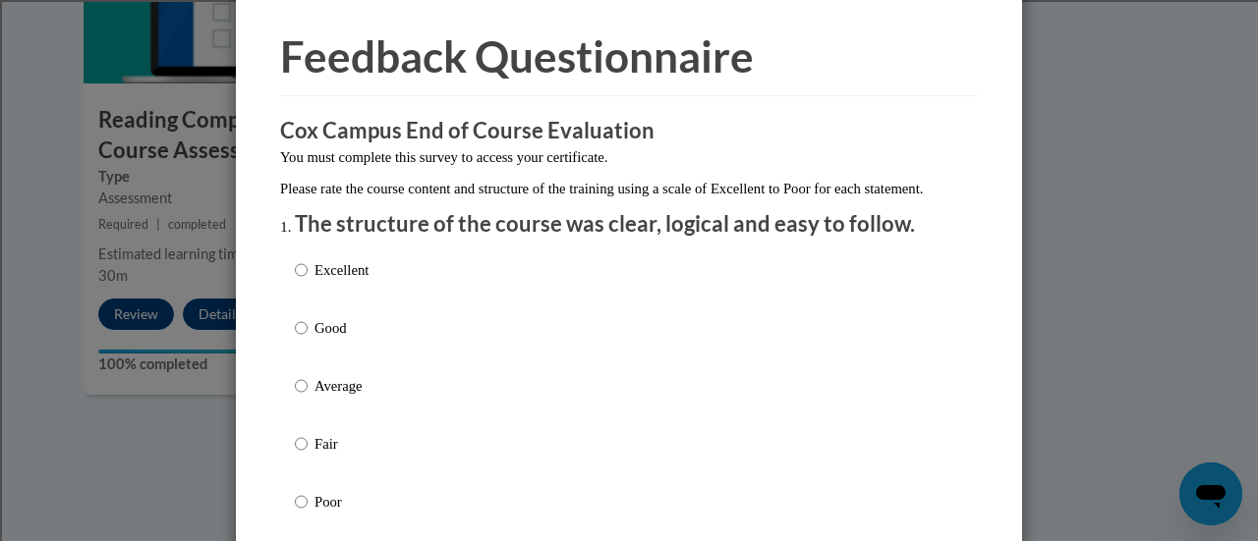
scroll to position [98, 0]
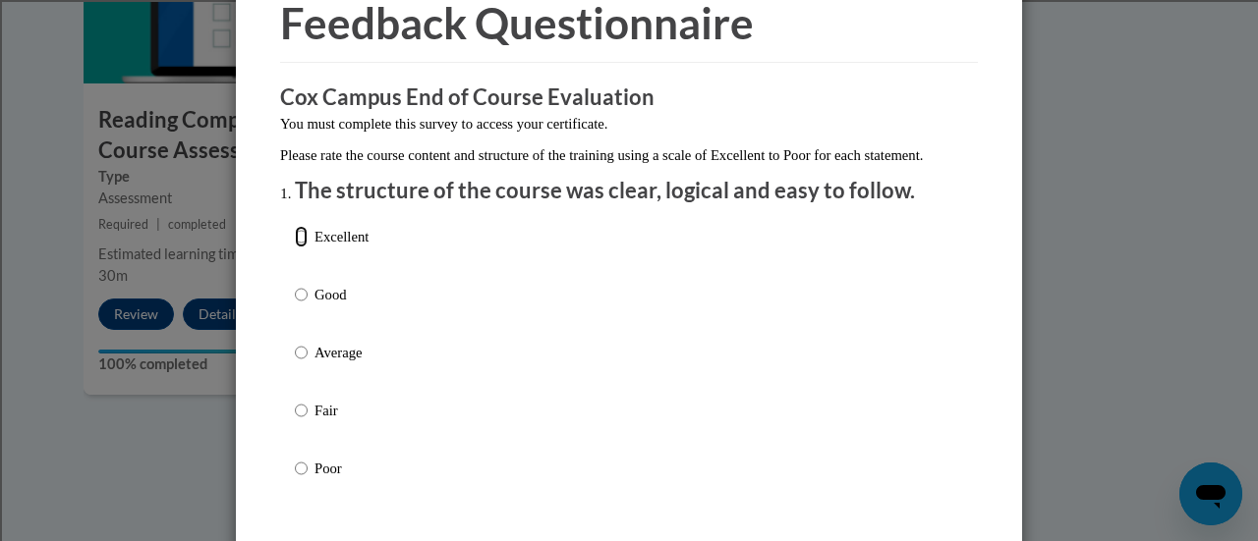
drag, startPoint x: 295, startPoint y: 260, endPoint x: 307, endPoint y: 260, distance: 11.8
click at [295, 248] on input "Excellent" at bounding box center [301, 237] width 13 height 22
radio input "true"
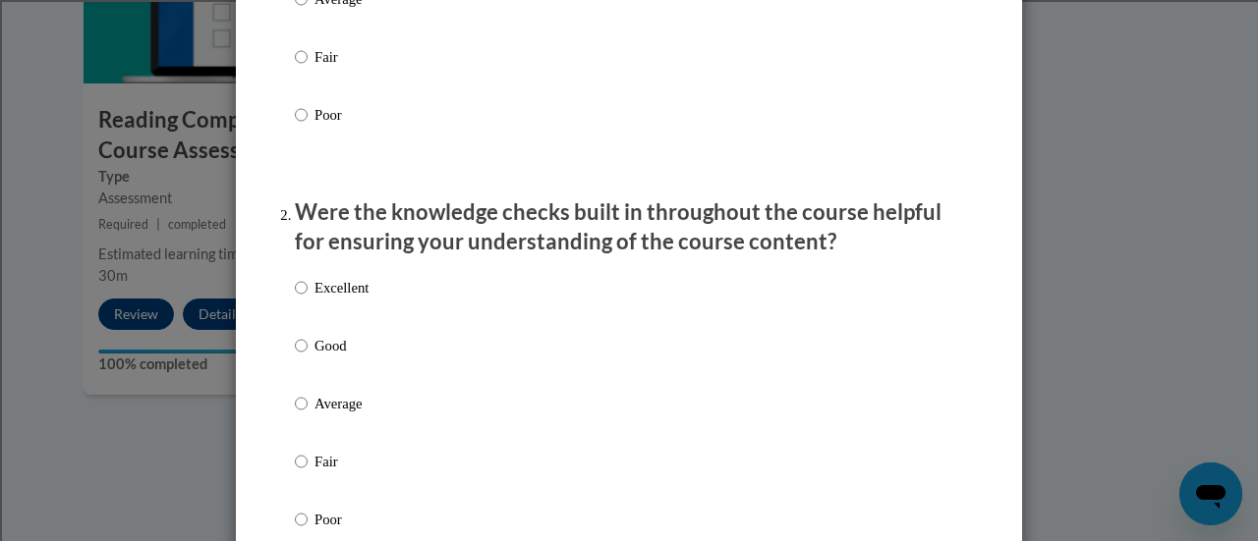
scroll to position [467, 0]
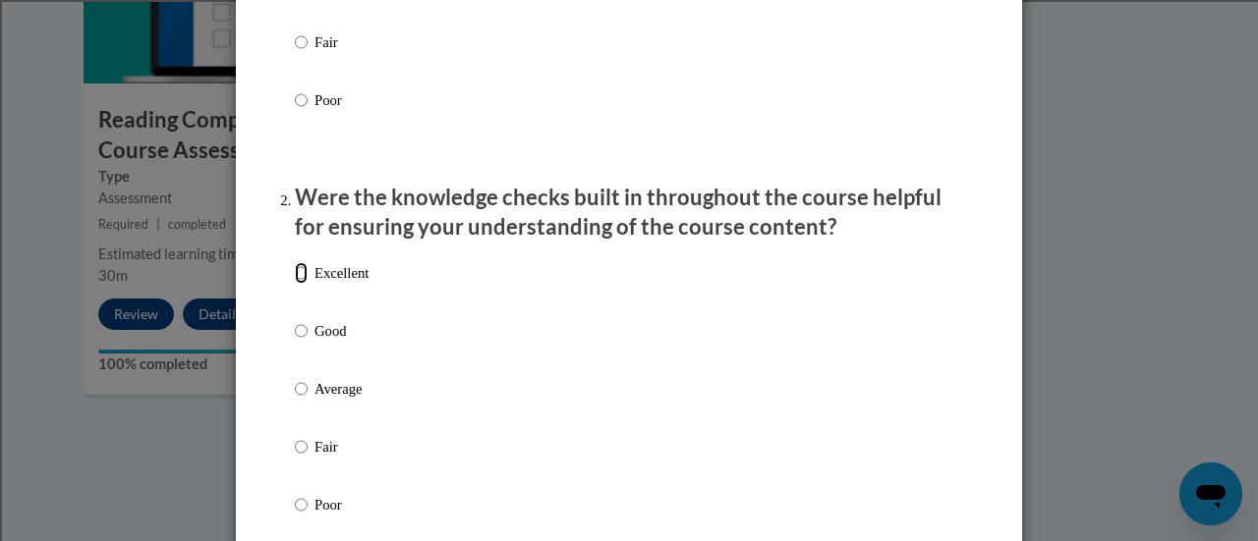
click at [295, 284] on input "Excellent" at bounding box center [301, 273] width 13 height 22
radio input "true"
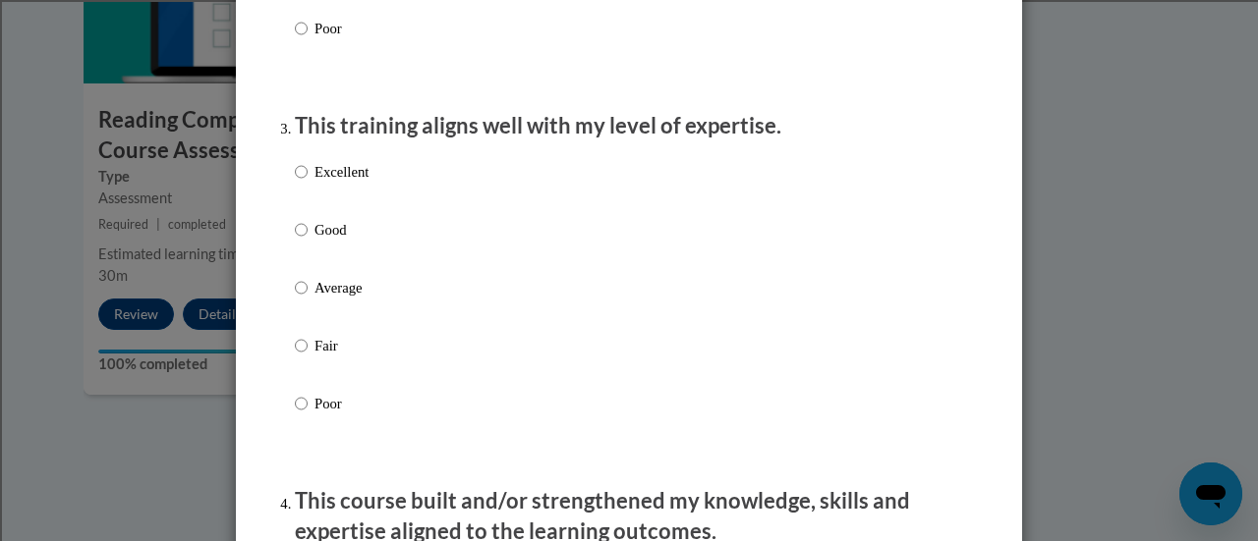
scroll to position [958, 0]
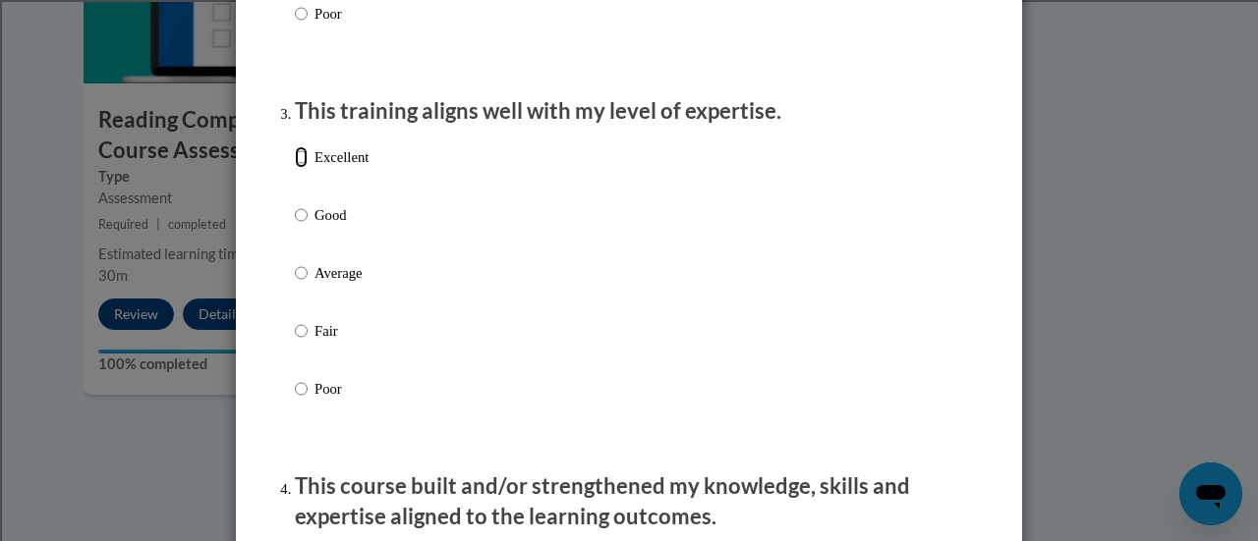
click at [297, 168] on input "Excellent" at bounding box center [301, 157] width 13 height 22
radio input "true"
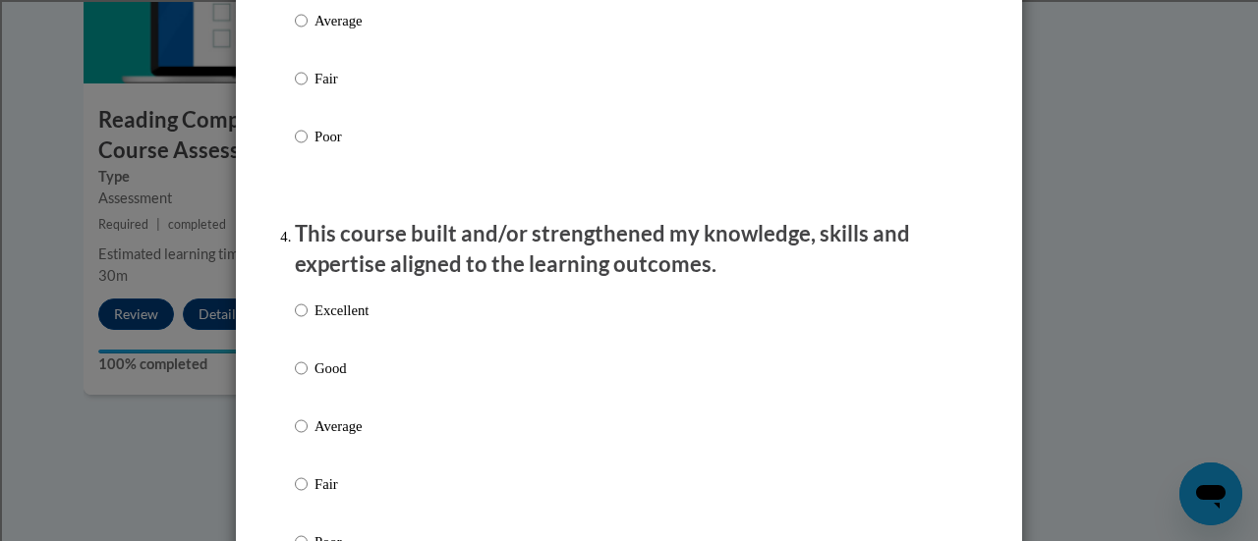
scroll to position [1228, 0]
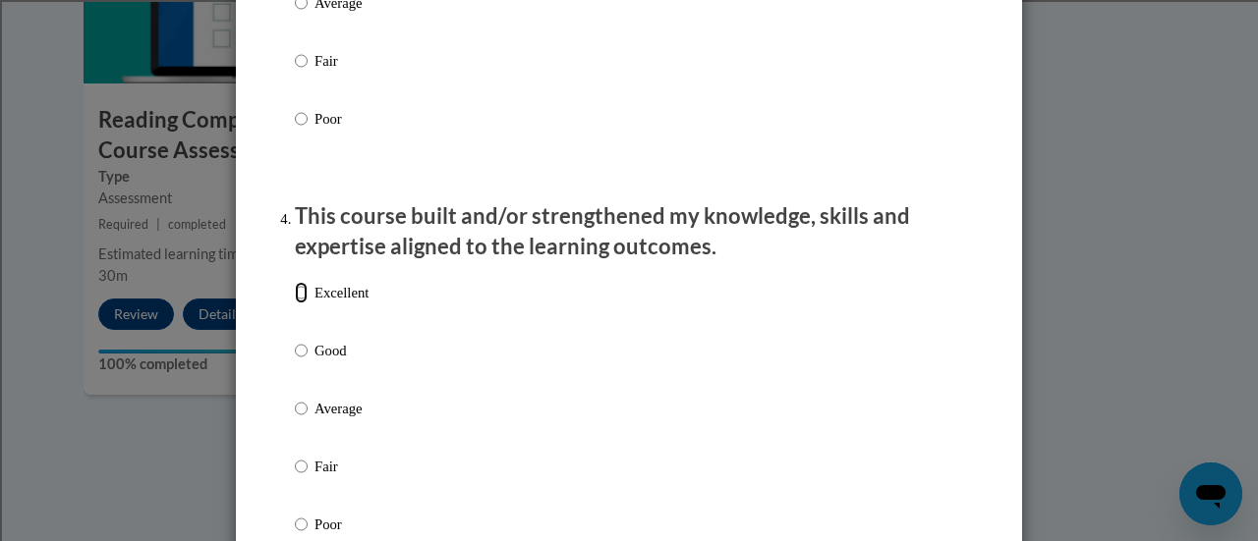
click at [295, 304] on input "Excellent" at bounding box center [301, 293] width 13 height 22
radio input "true"
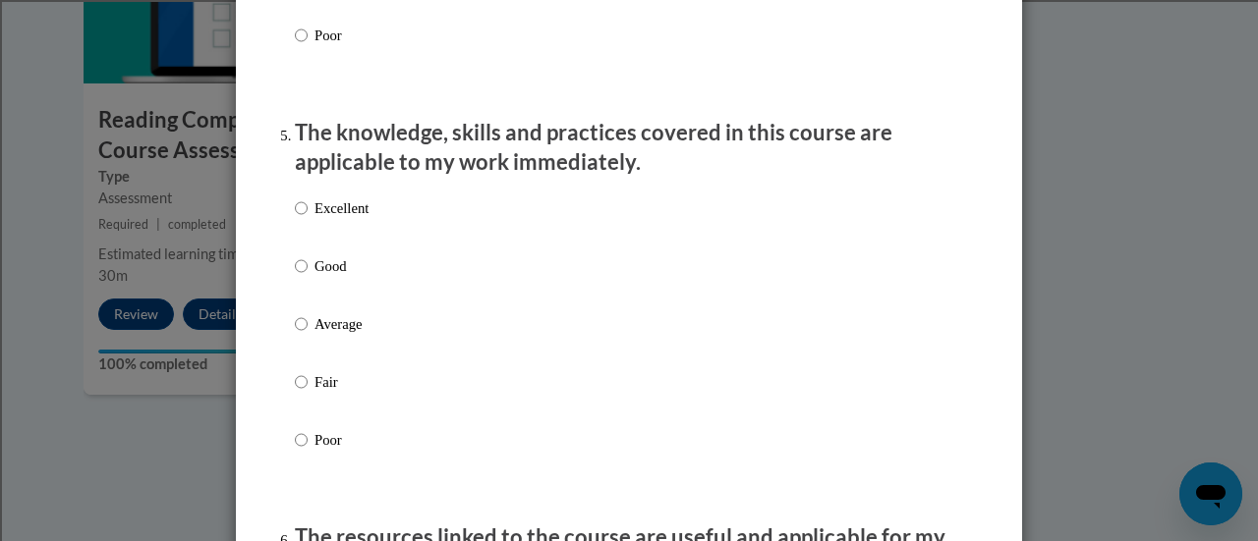
scroll to position [1720, 0]
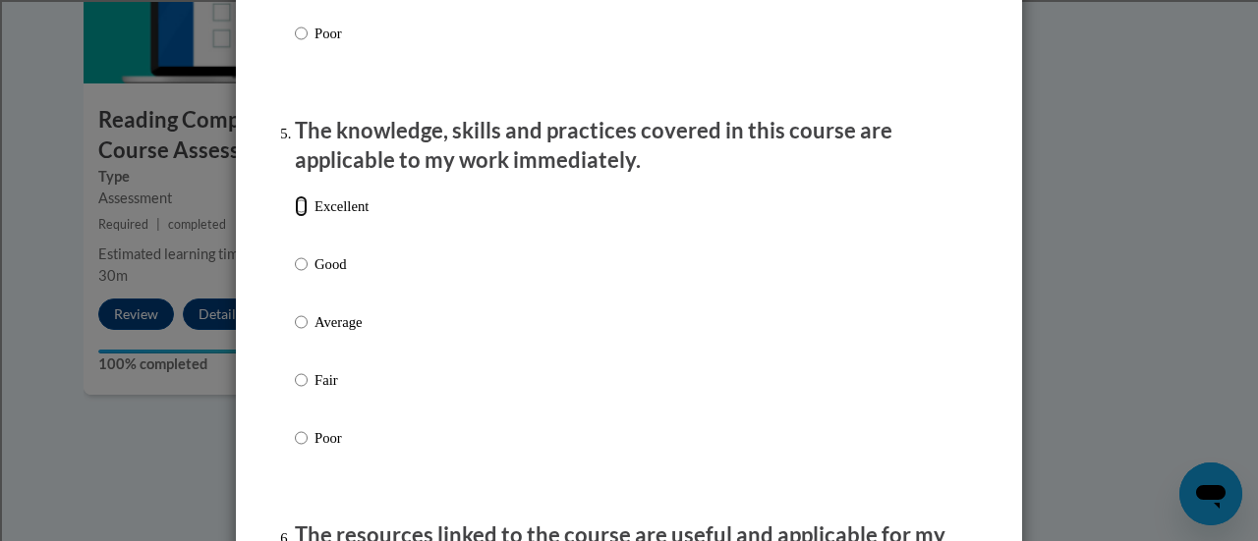
click at [295, 217] on input "Excellent" at bounding box center [301, 207] width 13 height 22
radio input "true"
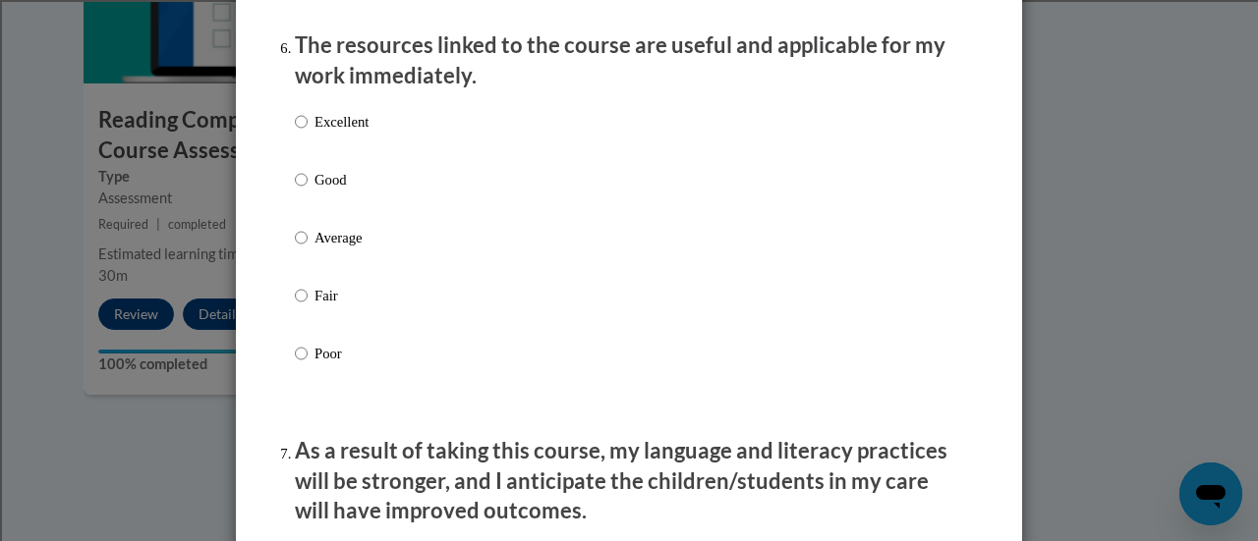
scroll to position [2211, 0]
click at [295, 132] on input "Excellent" at bounding box center [301, 121] width 13 height 22
radio input "true"
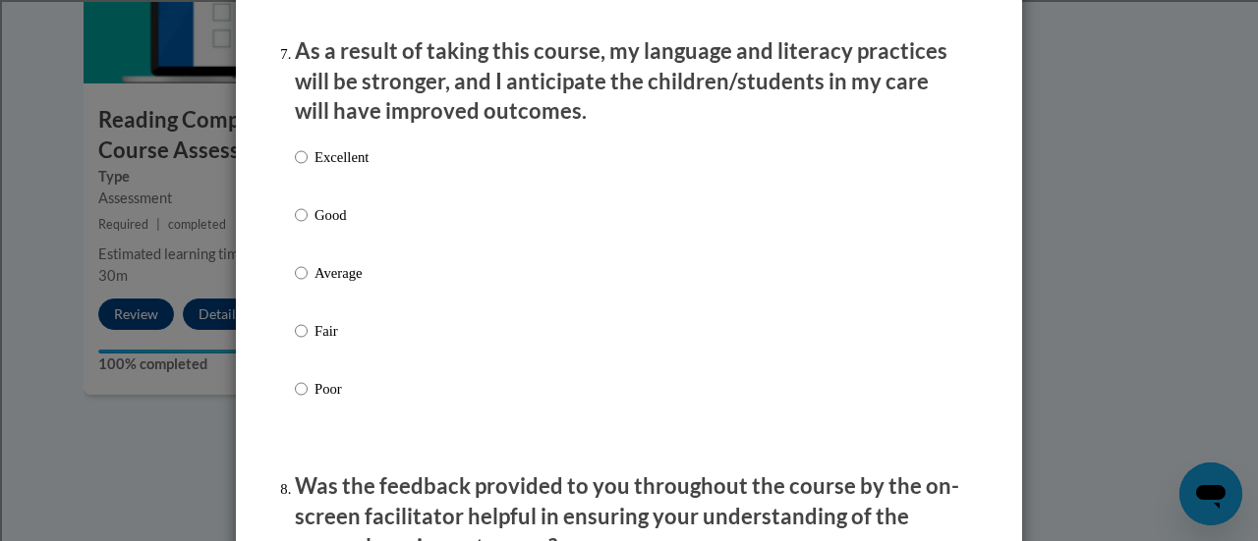
scroll to position [2604, 0]
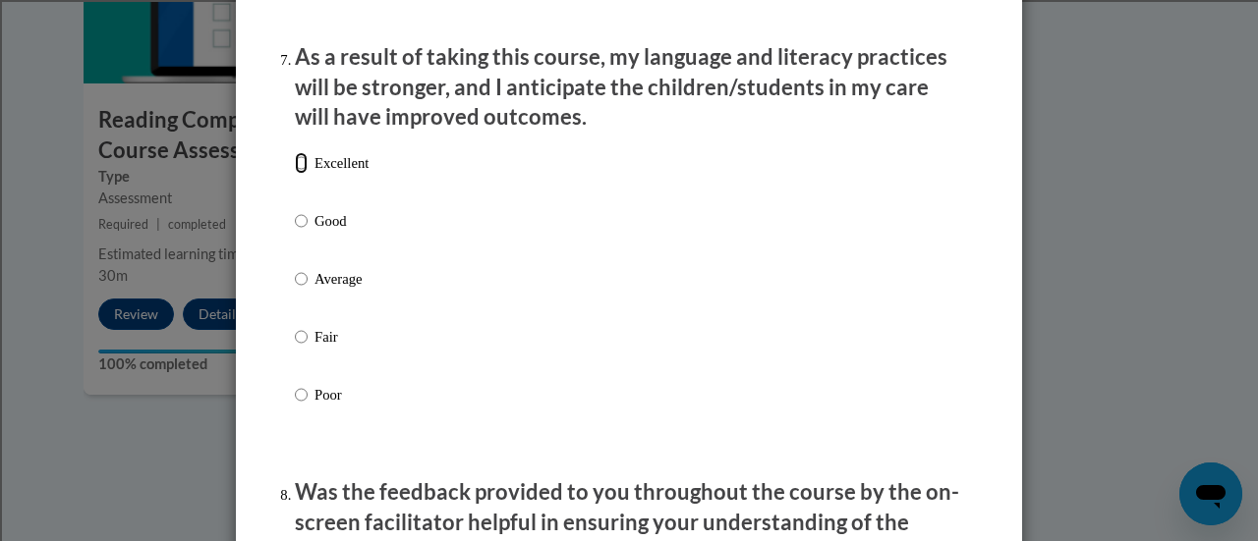
click at [297, 174] on input "Excellent" at bounding box center [301, 163] width 13 height 22
radio input "true"
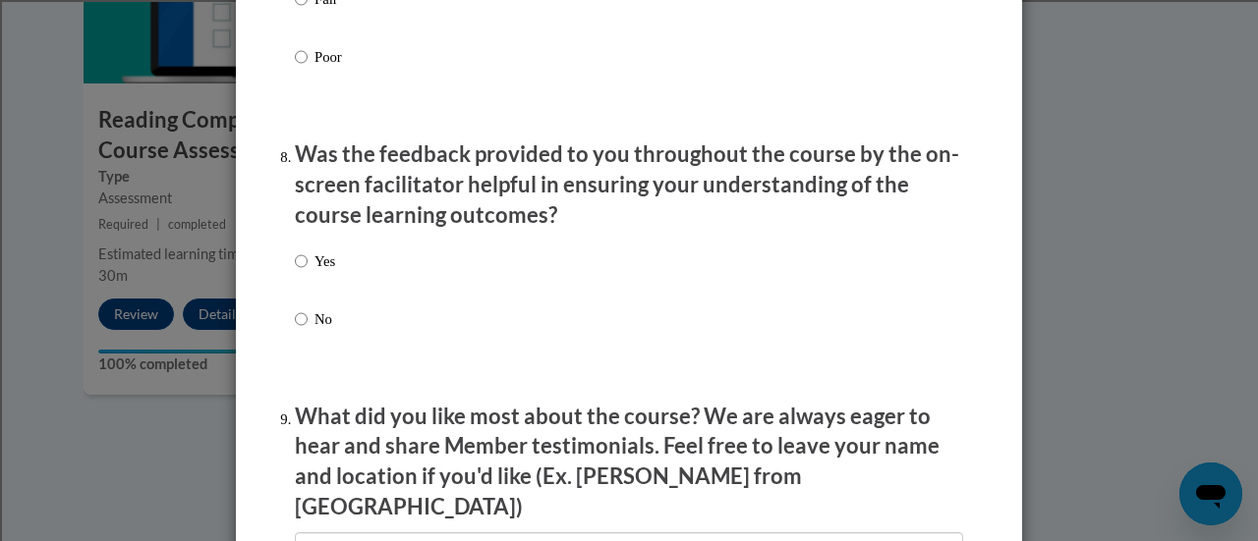
scroll to position [2948, 0]
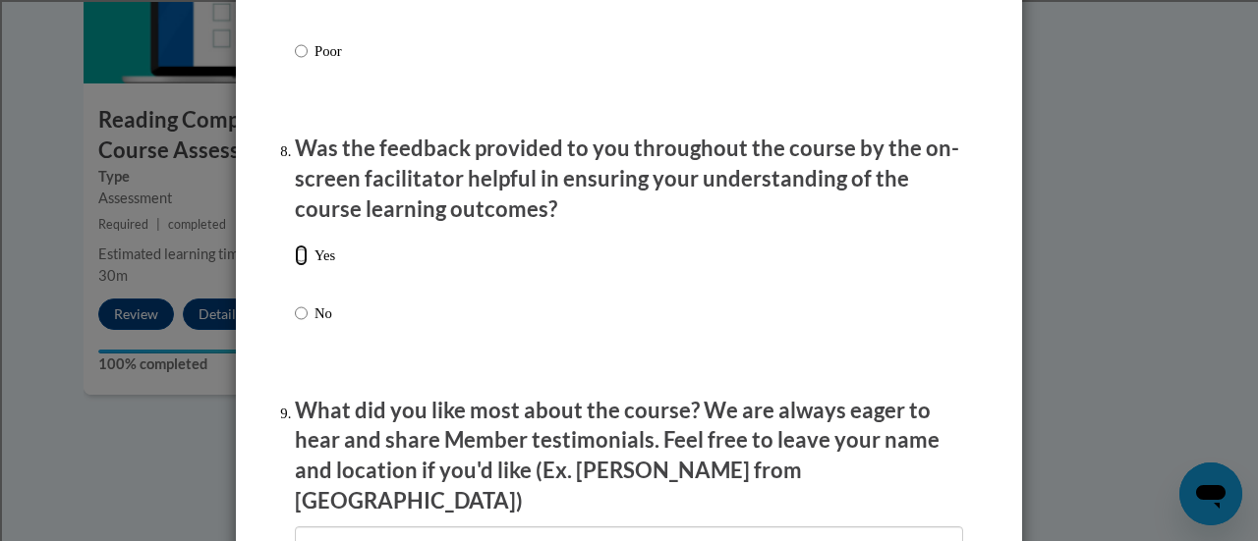
click at [295, 266] on input "Yes" at bounding box center [301, 256] width 13 height 22
radio input "true"
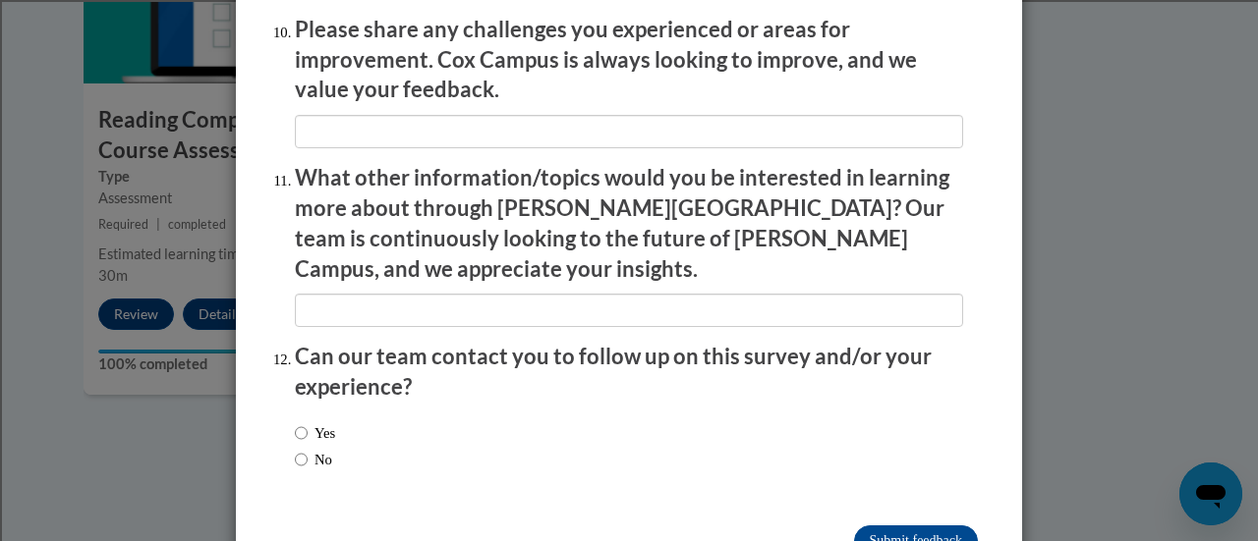
scroll to position [3544, 0]
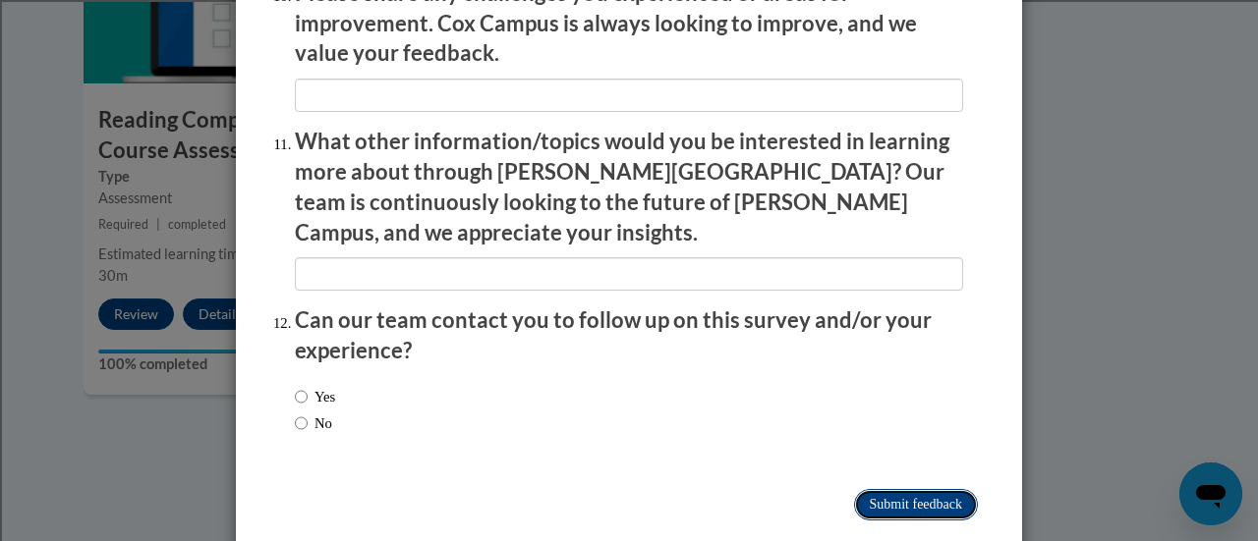
click at [893, 489] on input "Submit feedback" at bounding box center [916, 504] width 124 height 31
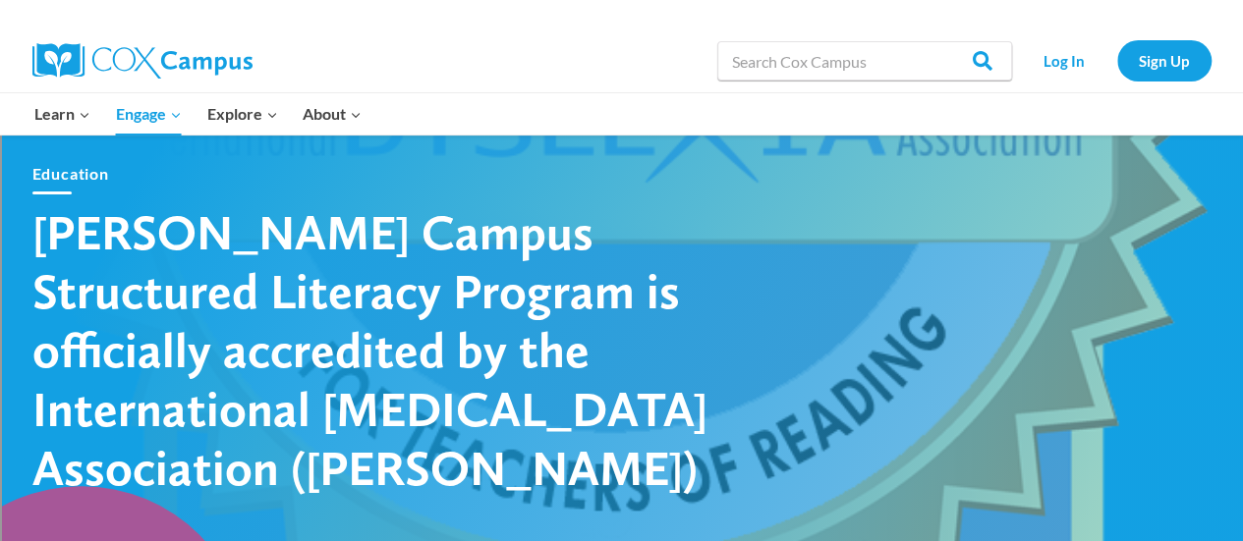
scroll to position [25, 0]
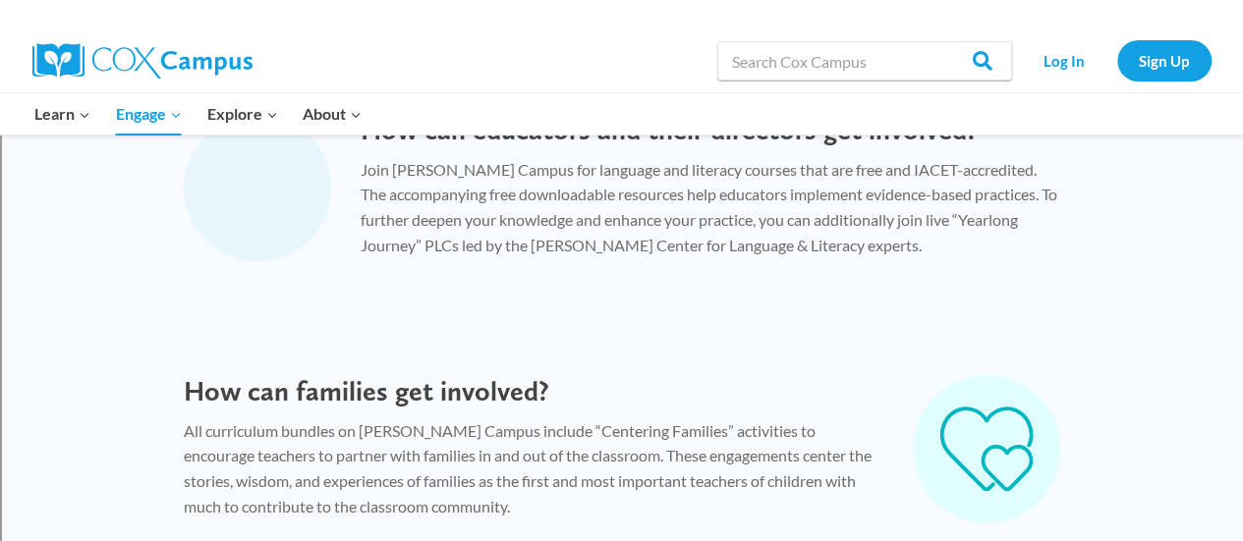
scroll to position [1056, 0]
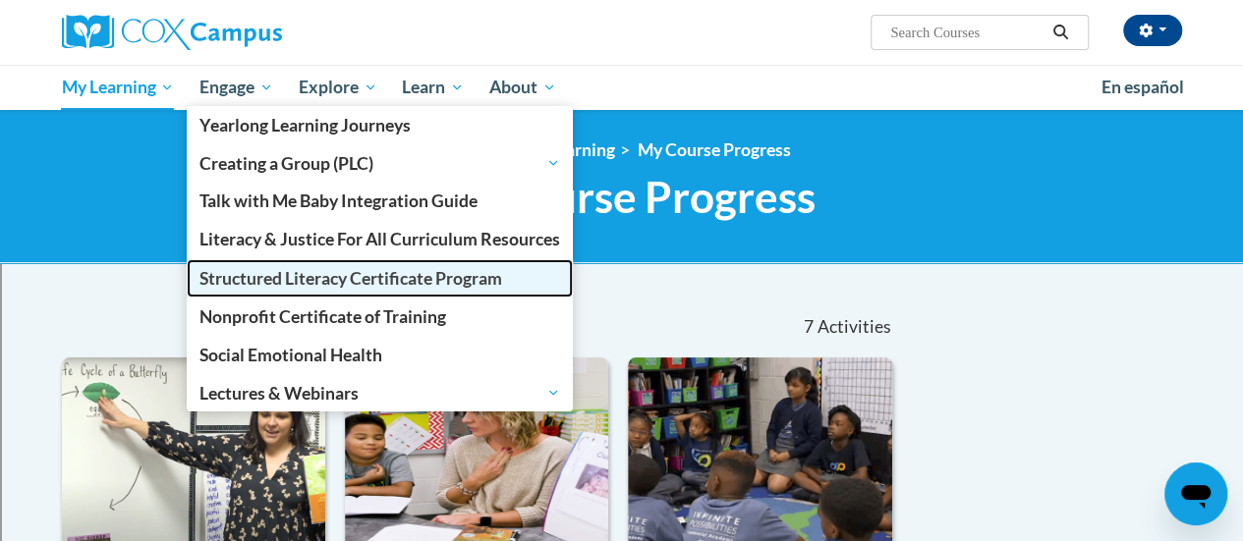
click at [298, 275] on span "Structured Literacy Certificate Program" at bounding box center [350, 278] width 303 height 21
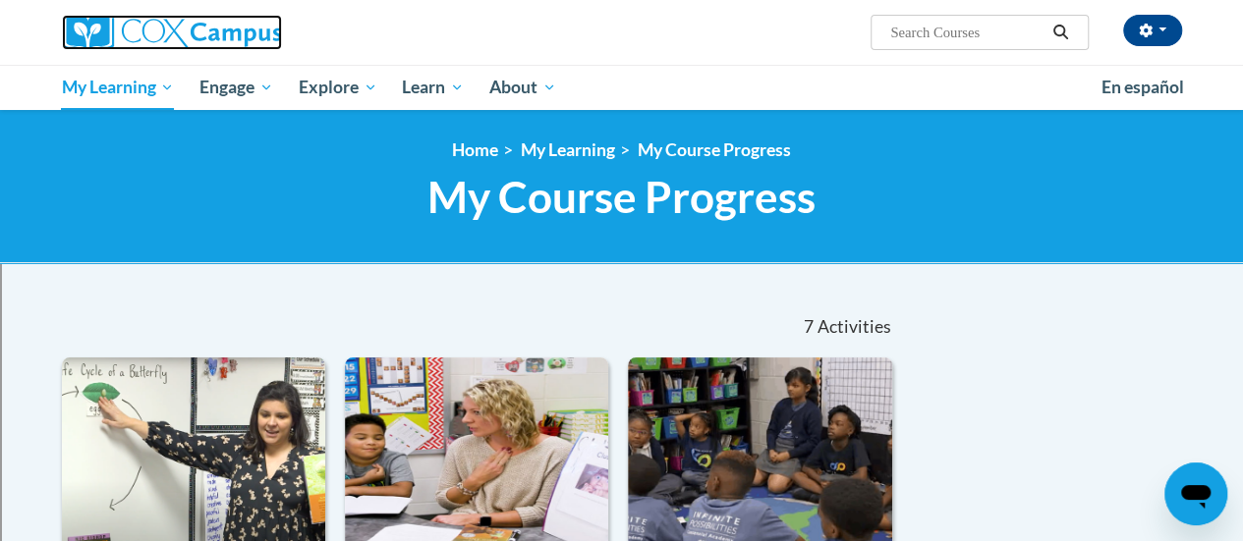
click at [203, 30] on img at bounding box center [172, 32] width 220 height 35
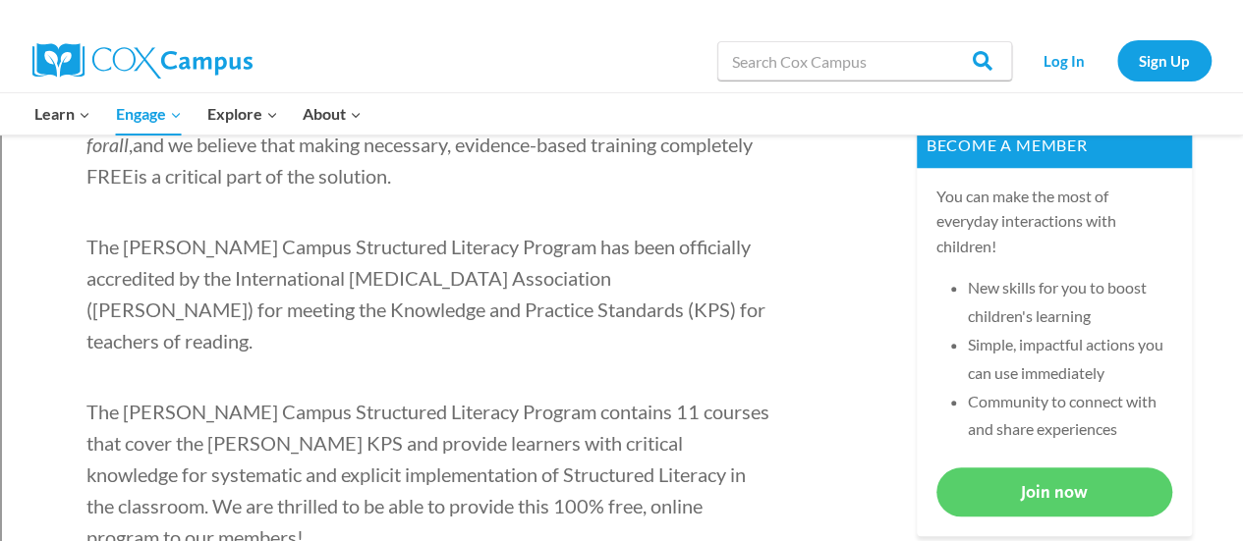
scroll to position [884, 0]
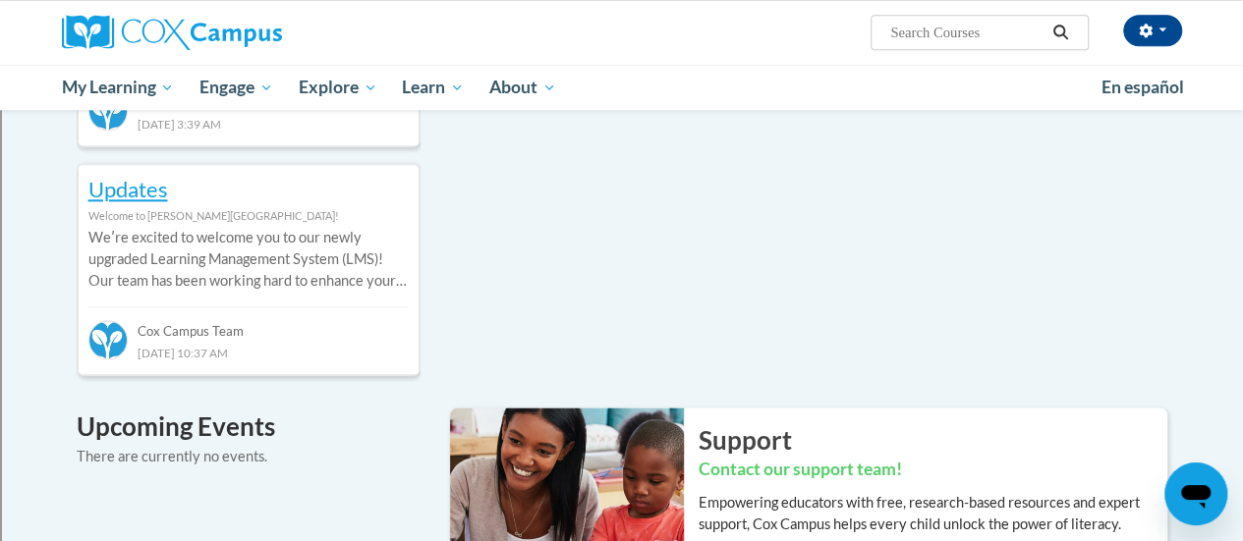
scroll to position [958, 0]
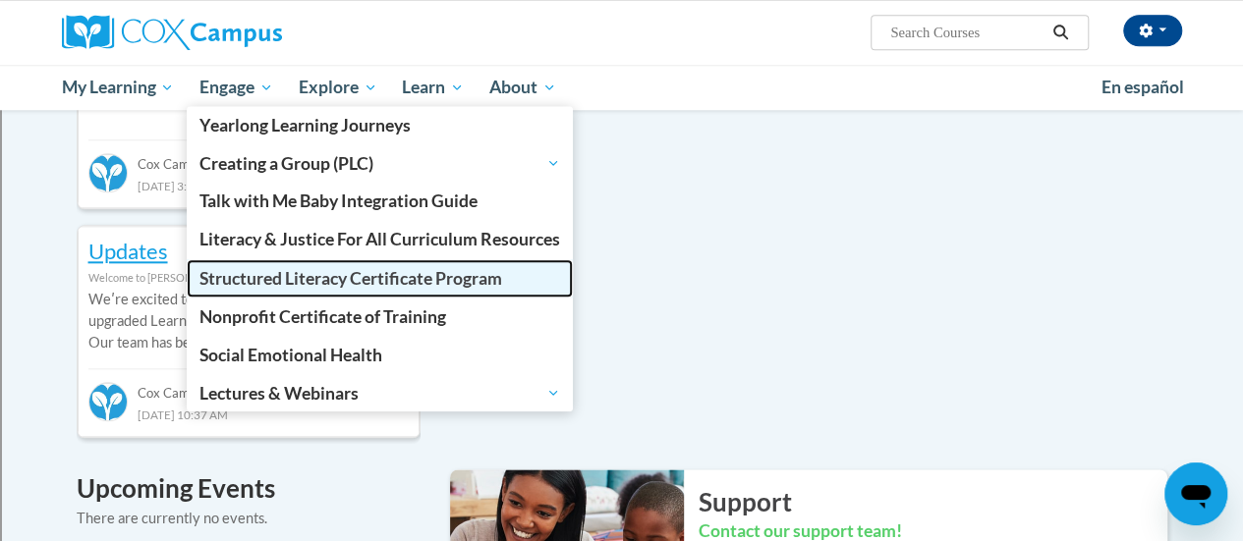
click at [259, 282] on span "Structured Literacy Certificate Program" at bounding box center [350, 278] width 303 height 21
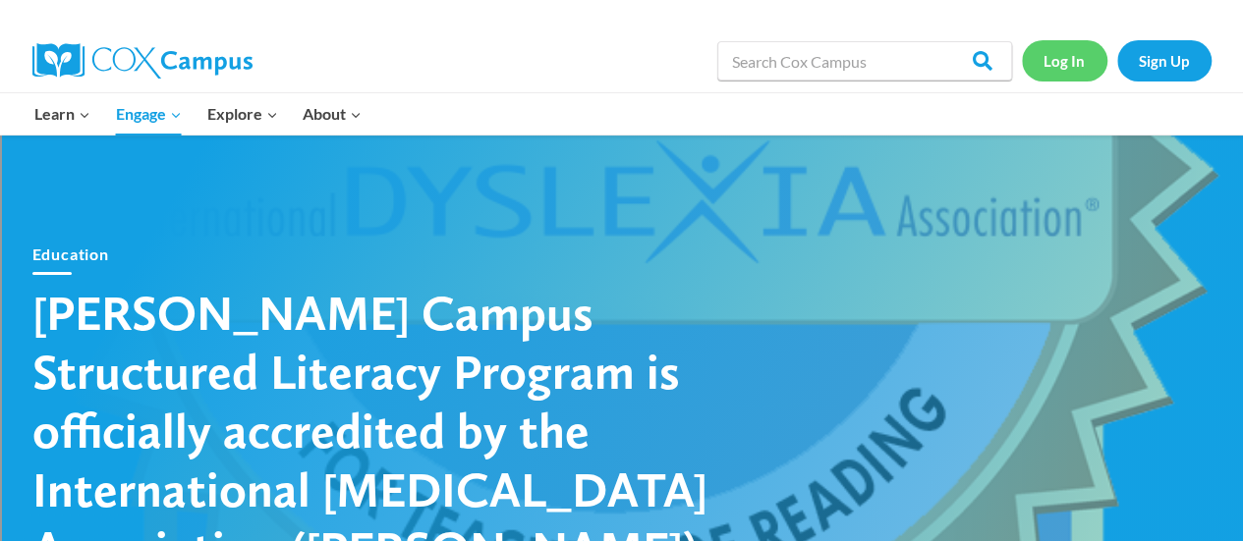
click at [1069, 52] on link "Log In" at bounding box center [1064, 60] width 85 height 40
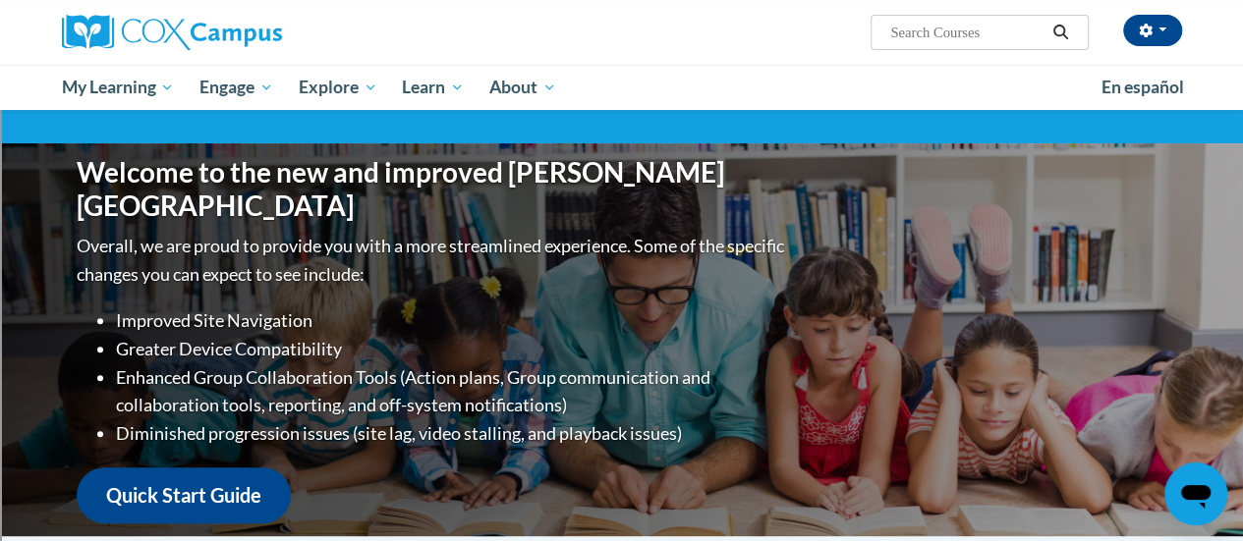
scroll to position [147, 0]
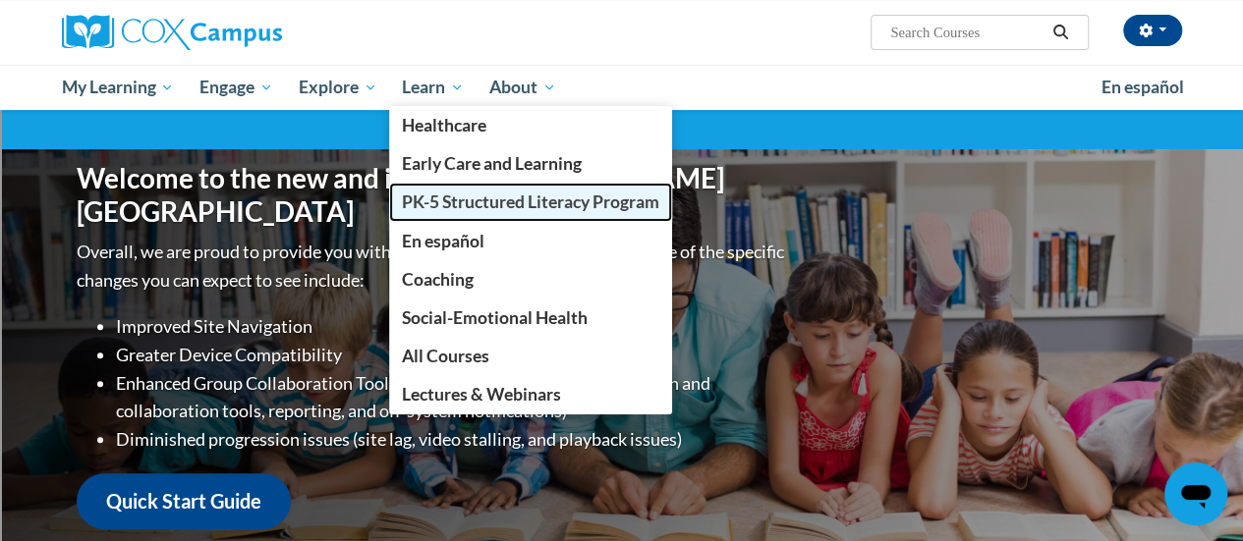
click at [461, 201] on span "PK-5 Structured Literacy Program" at bounding box center [530, 202] width 257 height 21
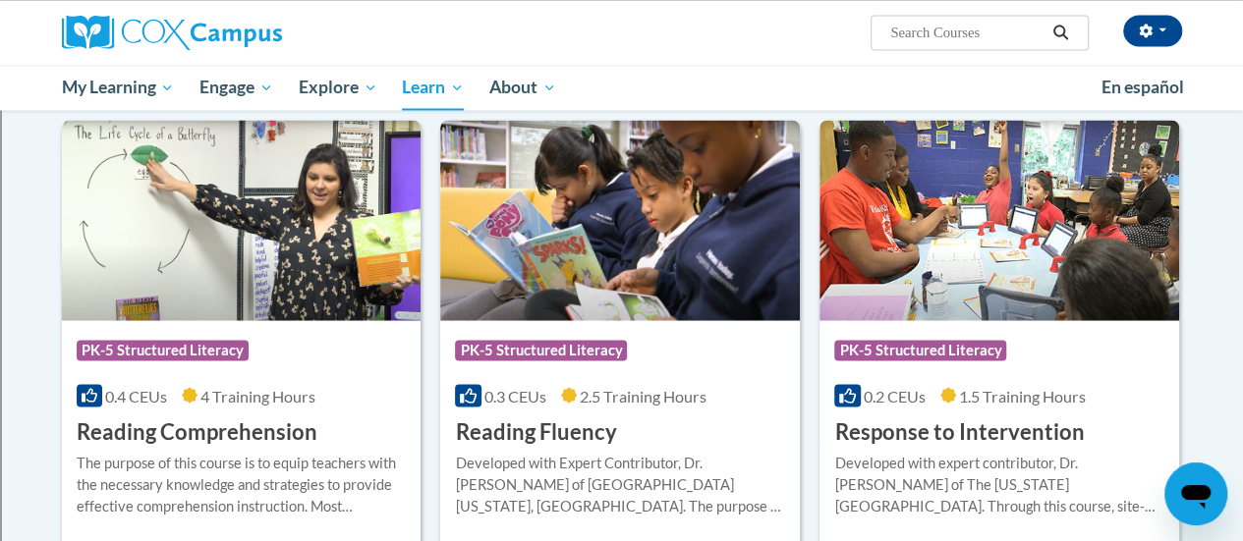
scroll to position [1769, 0]
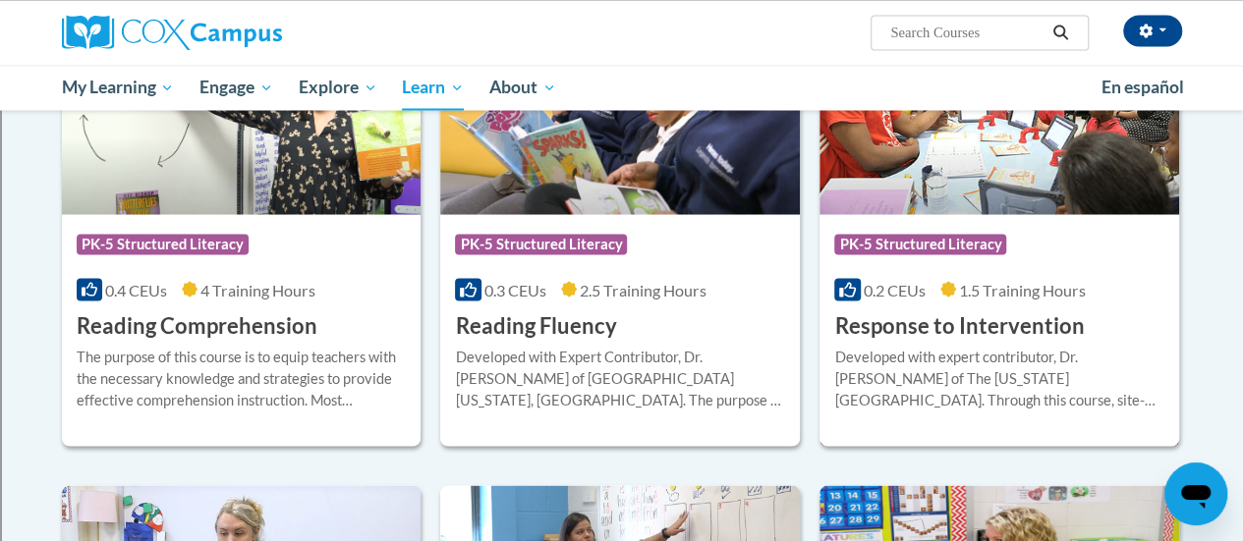
click at [980, 174] on img at bounding box center [1000, 114] width 360 height 200
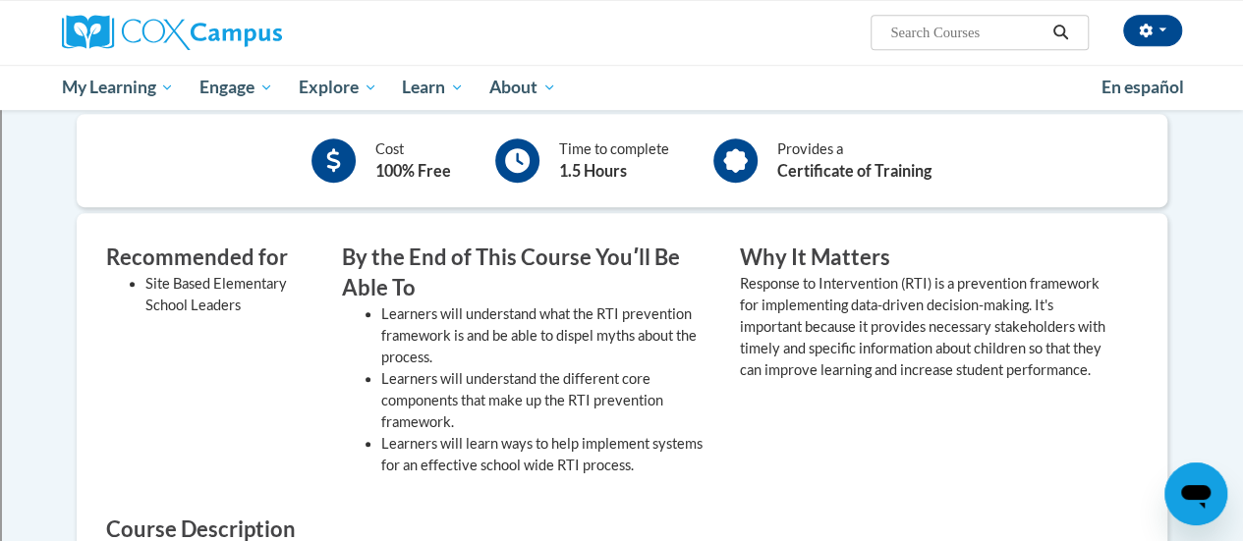
scroll to position [172, 0]
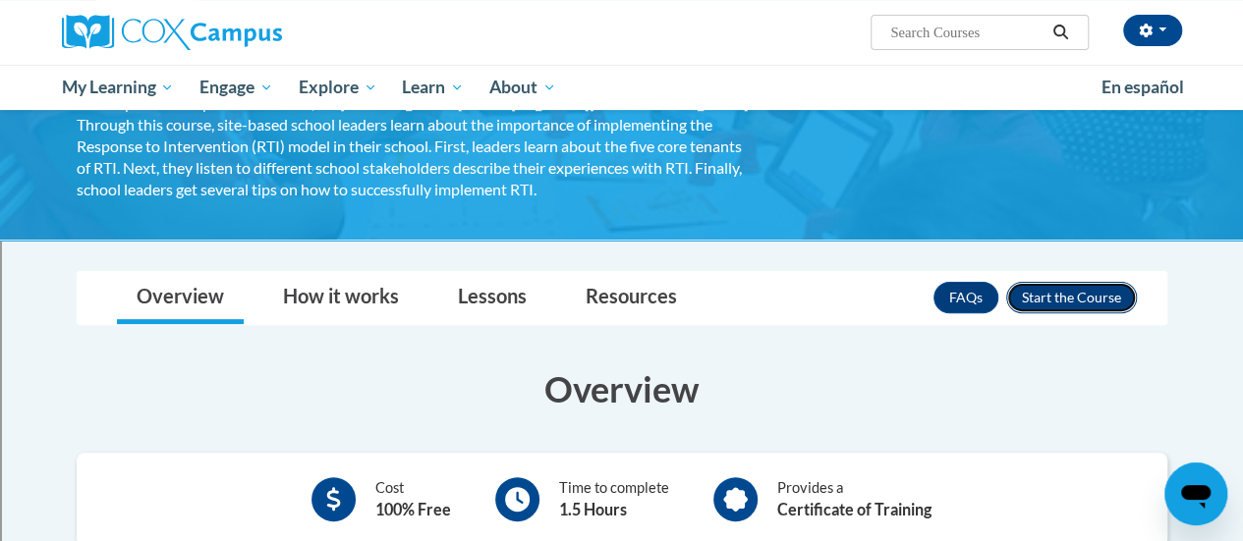
click at [1054, 305] on button "Enroll" at bounding box center [1071, 297] width 131 height 31
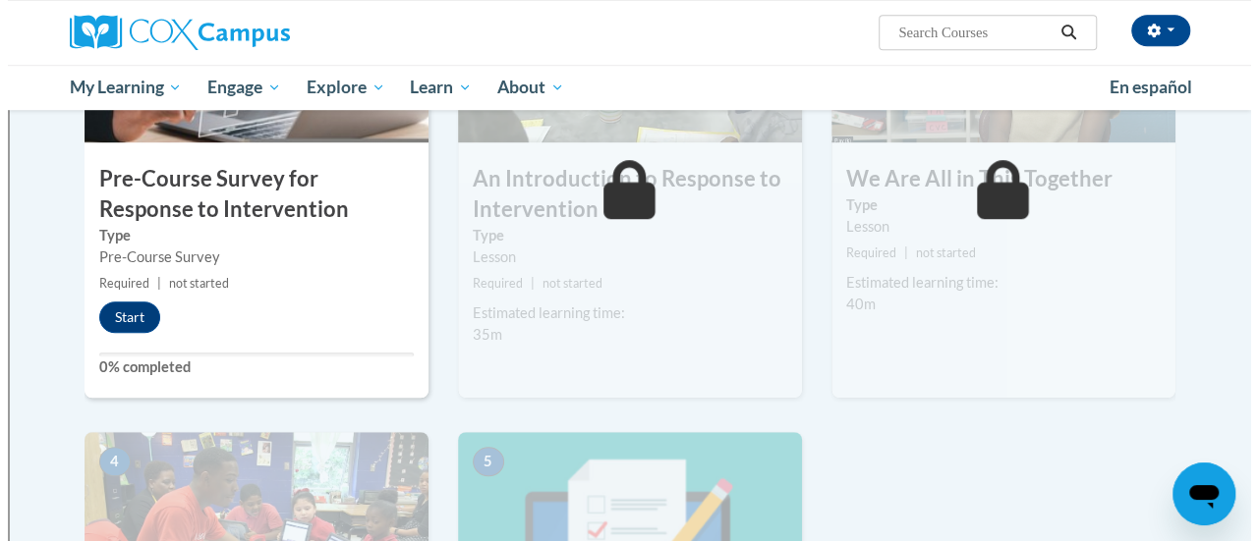
scroll to position [565, 0]
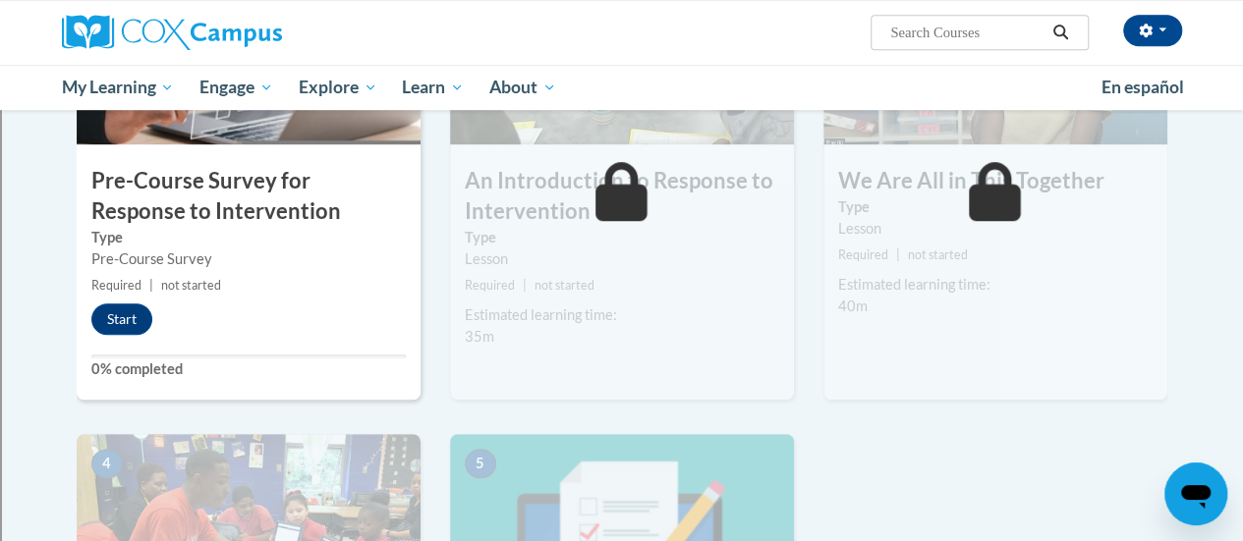
click at [238, 139] on img at bounding box center [249, 46] width 344 height 197
click at [134, 307] on button "Start" at bounding box center [121, 319] width 61 height 31
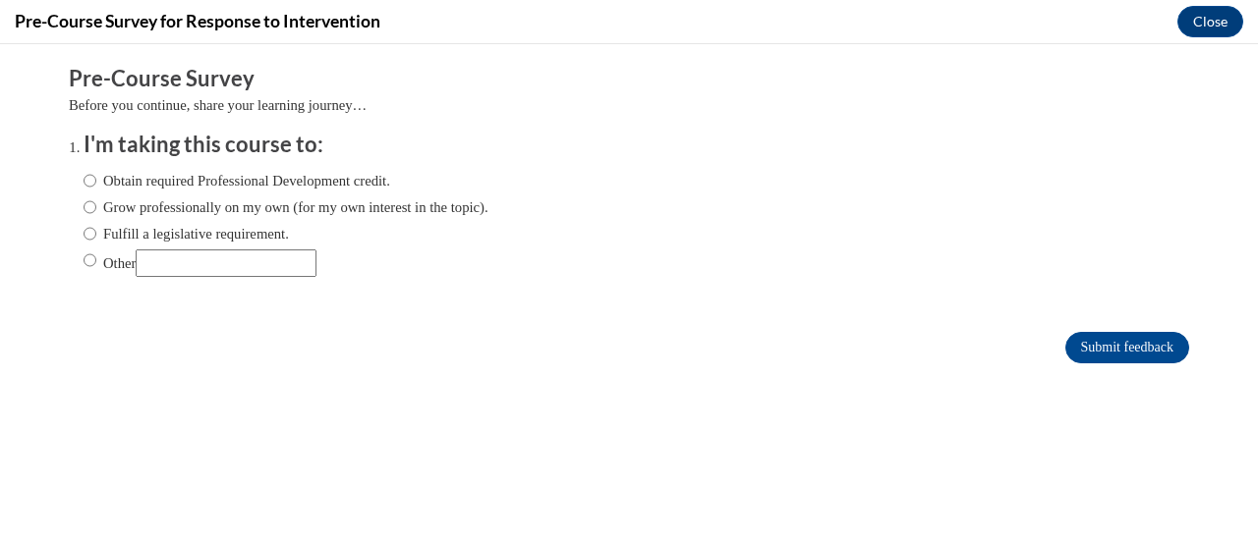
scroll to position [0, 0]
click at [84, 232] on input "Fulfill a legislative requirement." at bounding box center [90, 234] width 13 height 22
radio input "true"
click at [84, 232] on input "Fulfill a legislative requirement." at bounding box center [90, 234] width 13 height 22
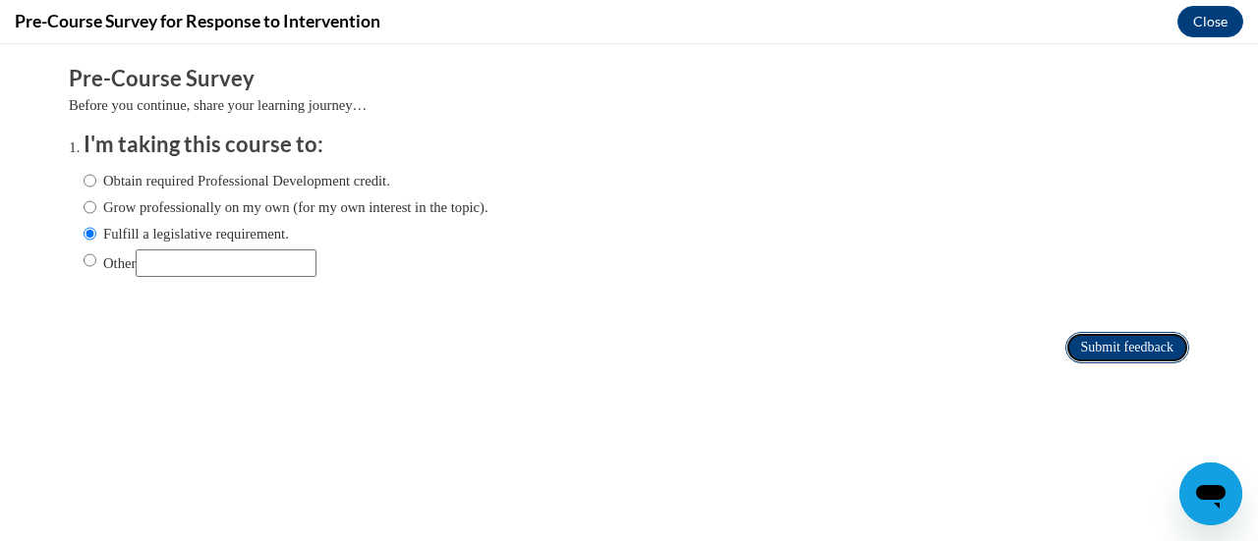
click at [1127, 354] on input "Submit feedback" at bounding box center [1127, 347] width 124 height 31
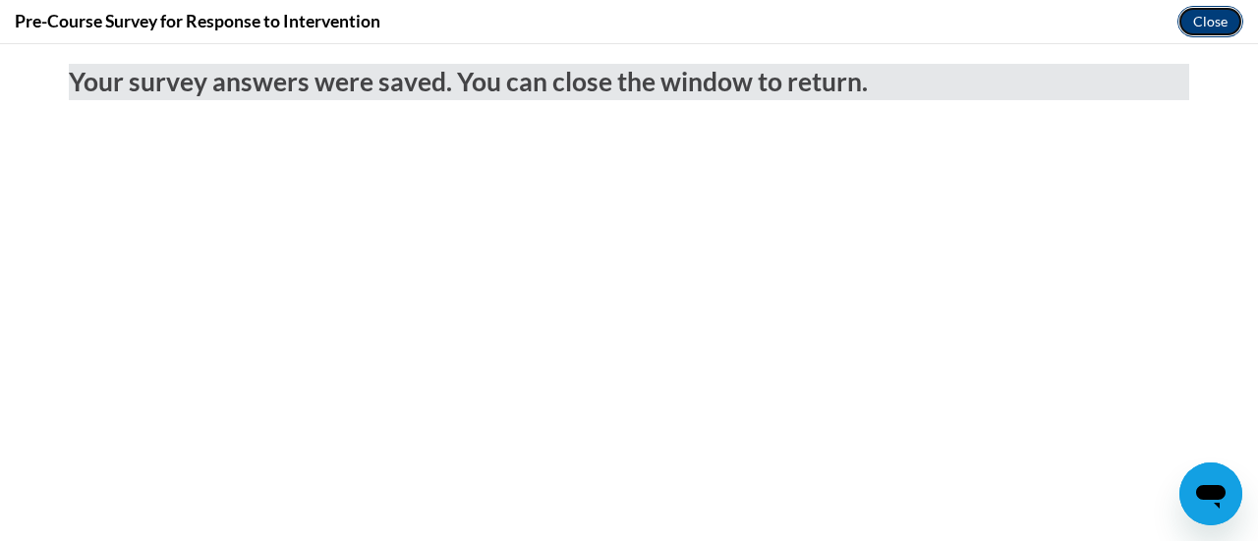
click at [1209, 19] on button "Close" at bounding box center [1210, 21] width 66 height 31
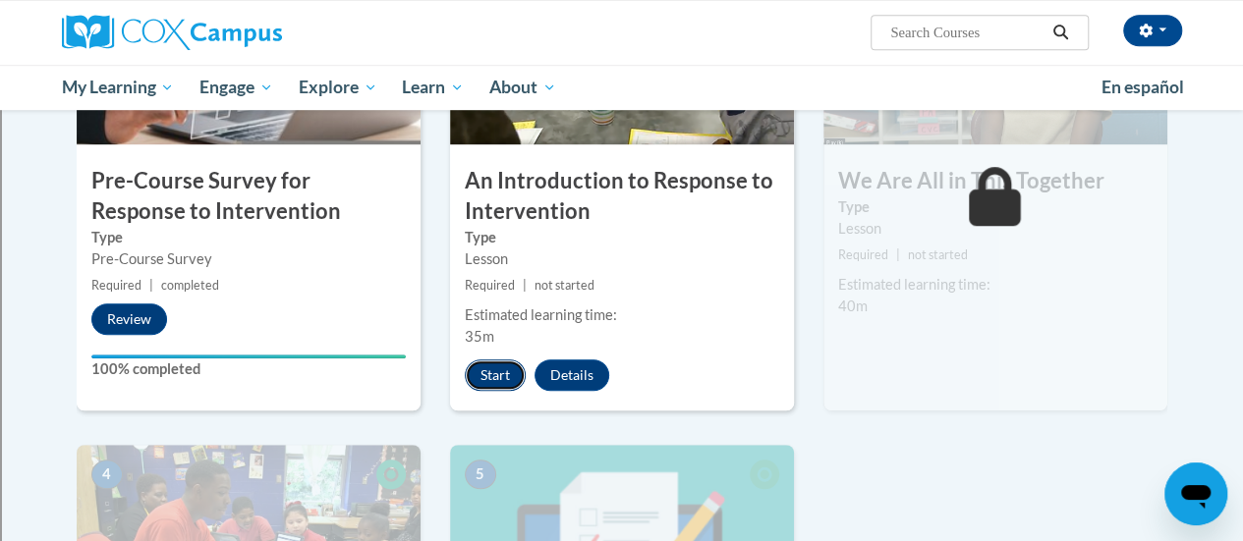
click at [499, 370] on button "Start" at bounding box center [495, 375] width 61 height 31
